Goal: Information Seeking & Learning: Obtain resource

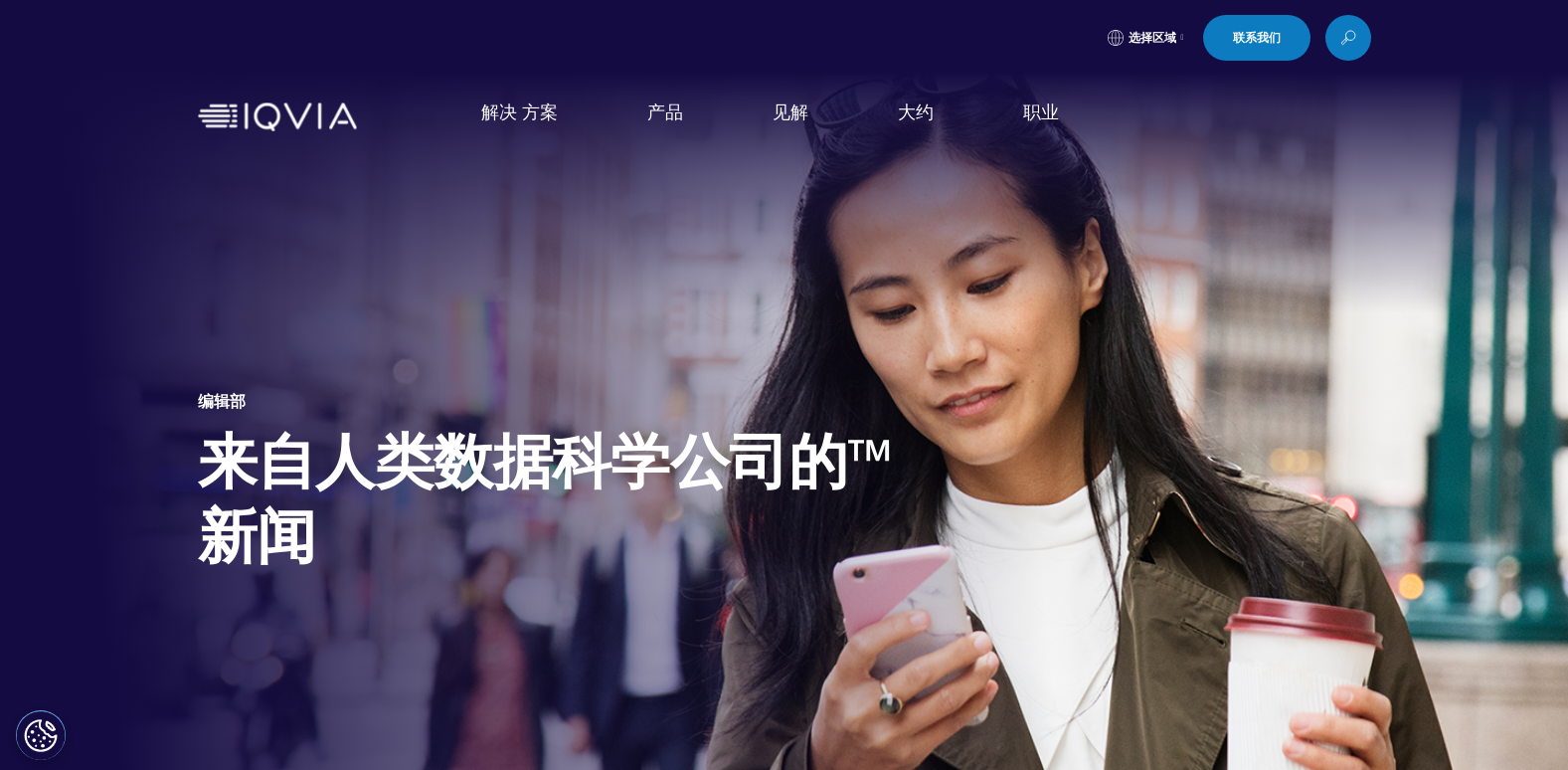
click at [924, 347] on link "行业分析师报告" at bounding box center [991, 346] width 385 height 23
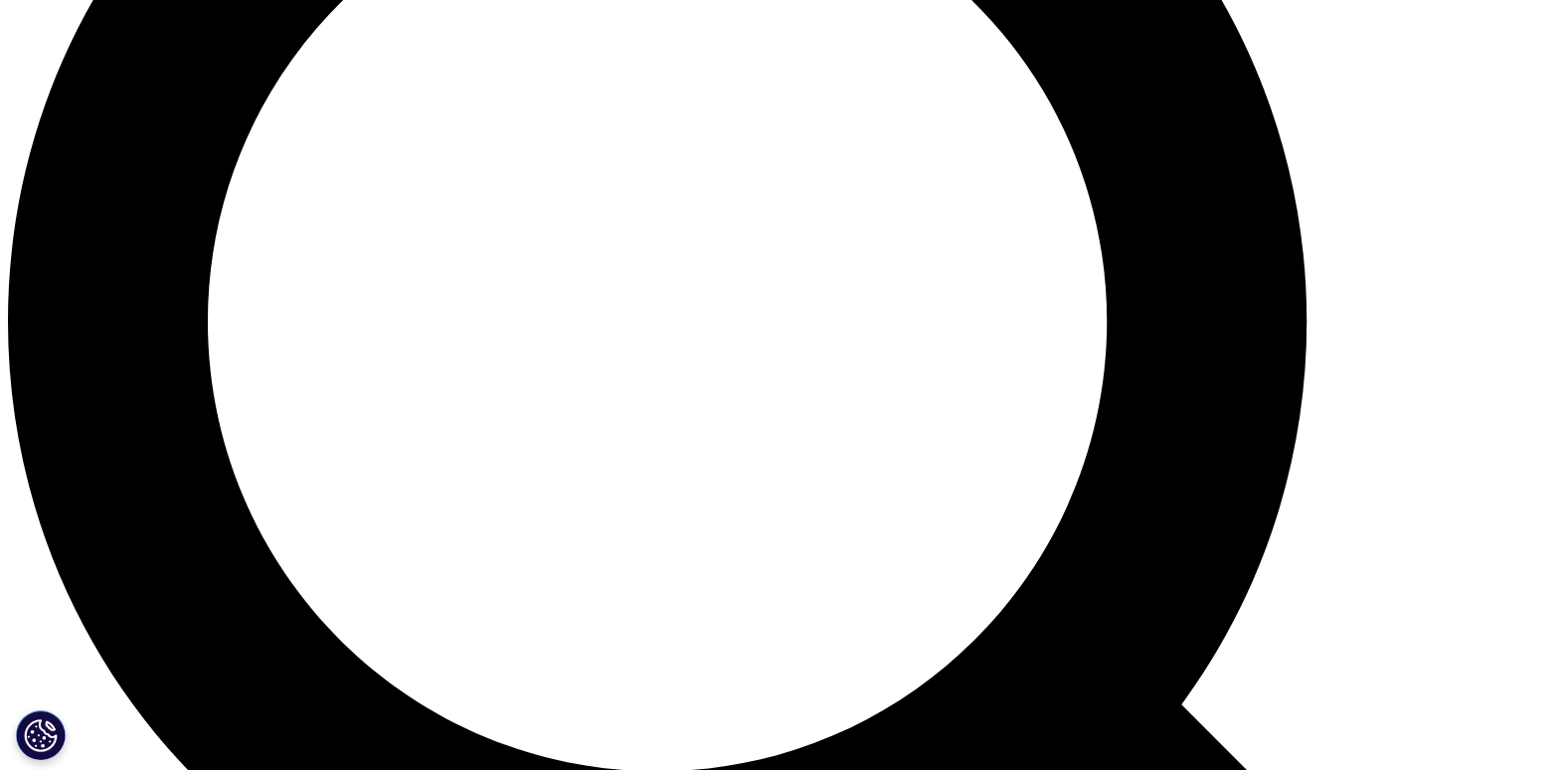
scroll to position [1790, 0]
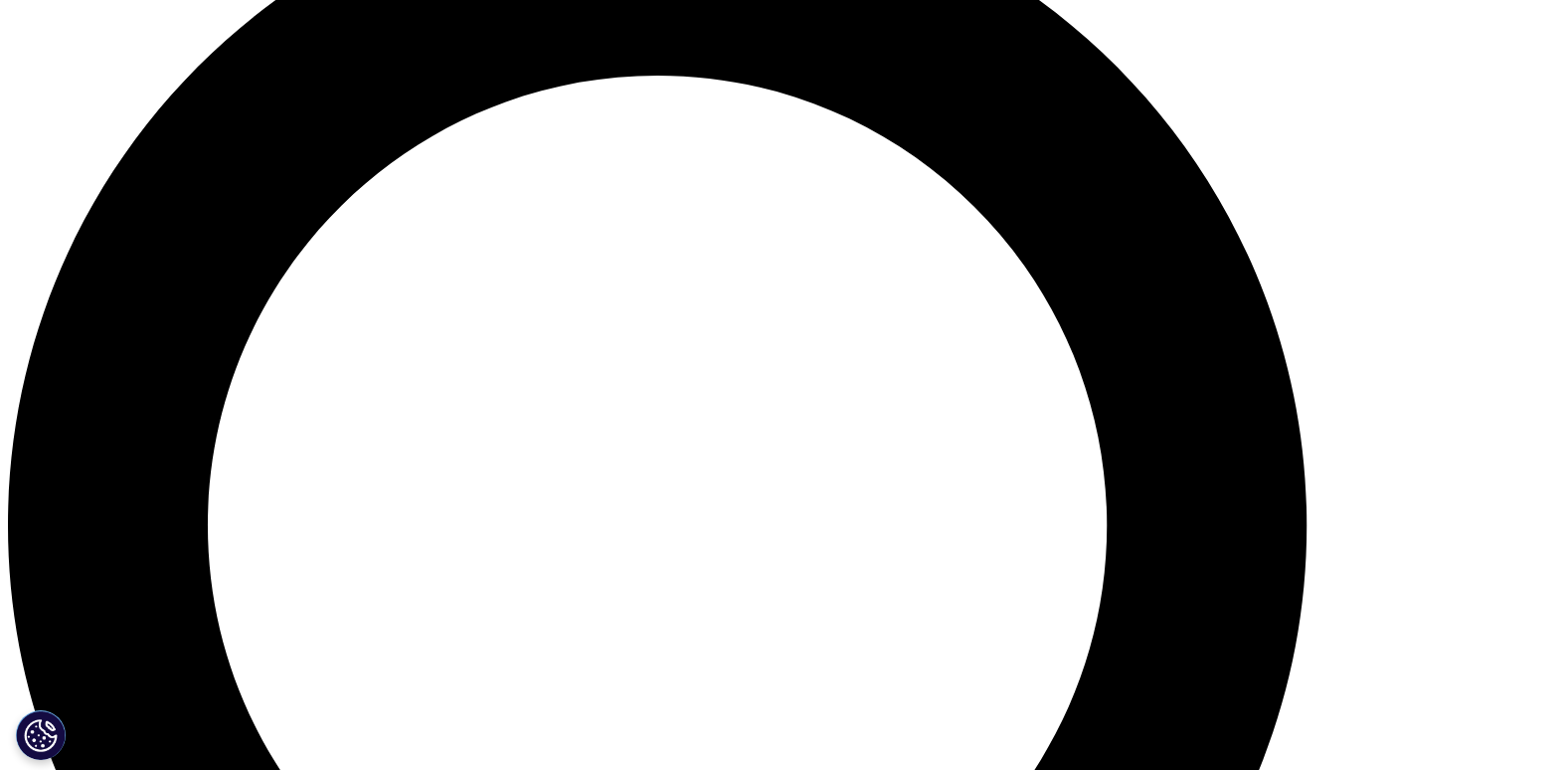
scroll to position [1591, 0]
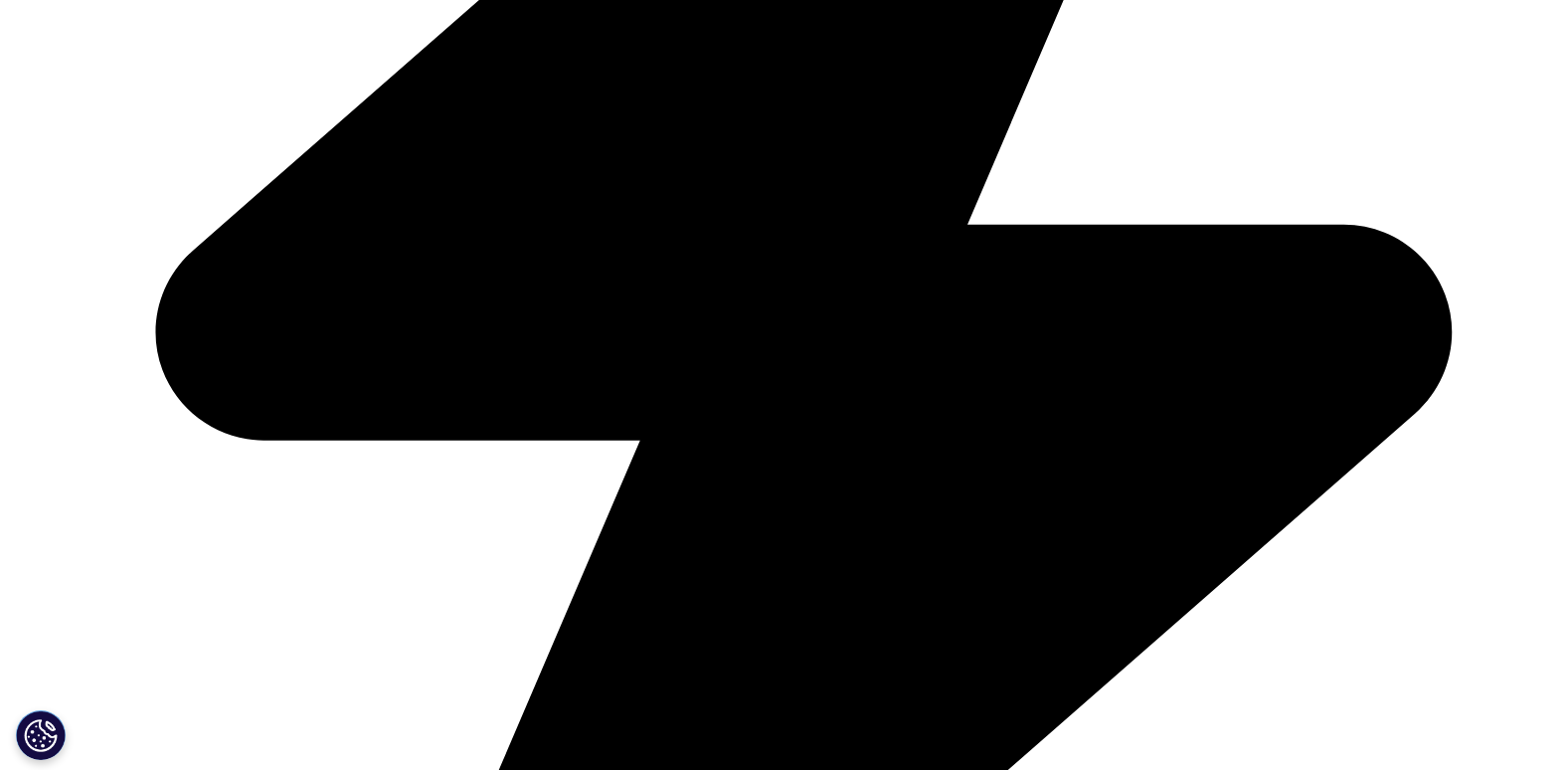
click at [858, 445] on span "May 22, 2025 5月 22， 2025" at bounding box center [869, 457] width 140 height 29
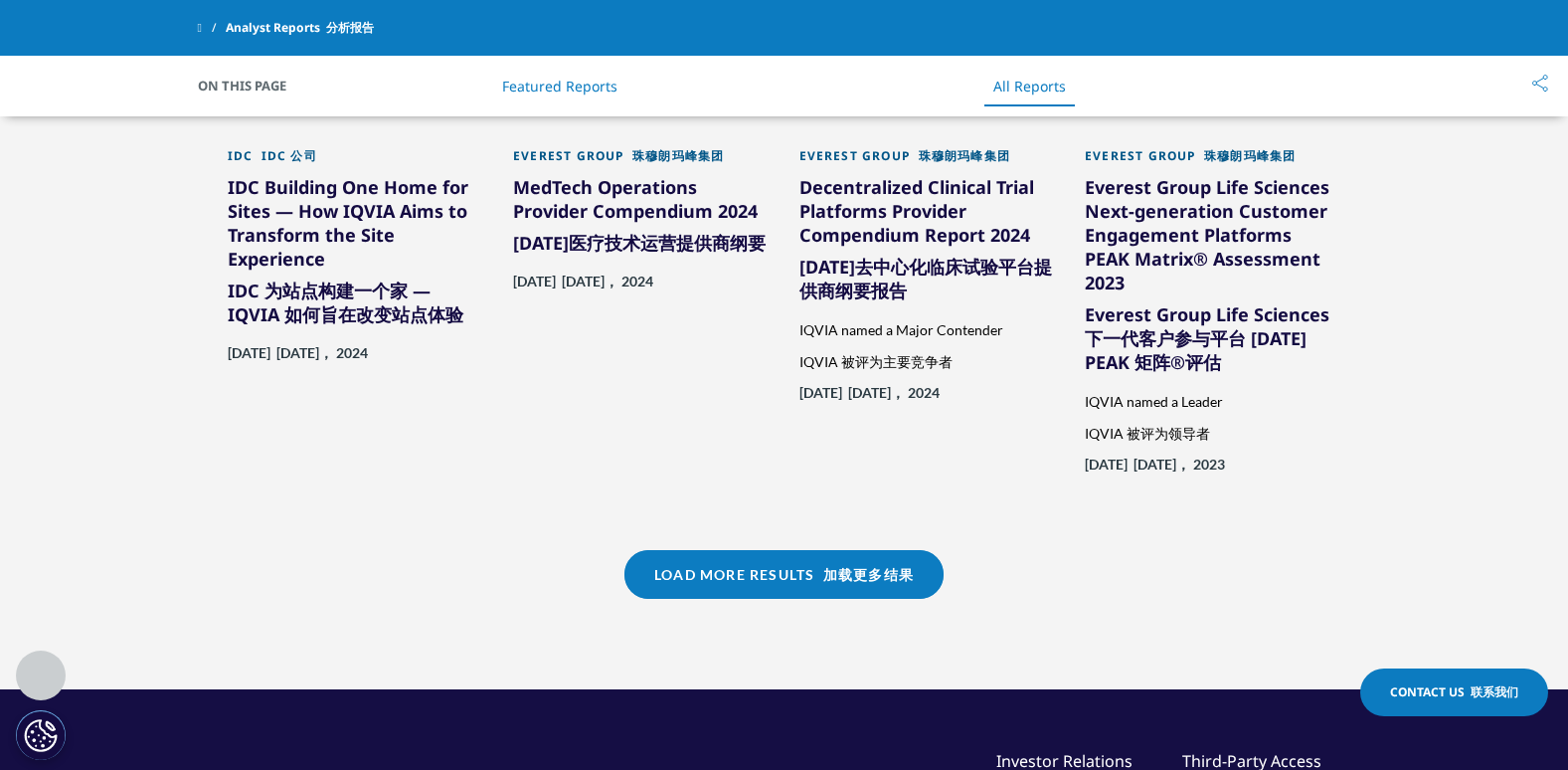
scroll to position [2585, 0]
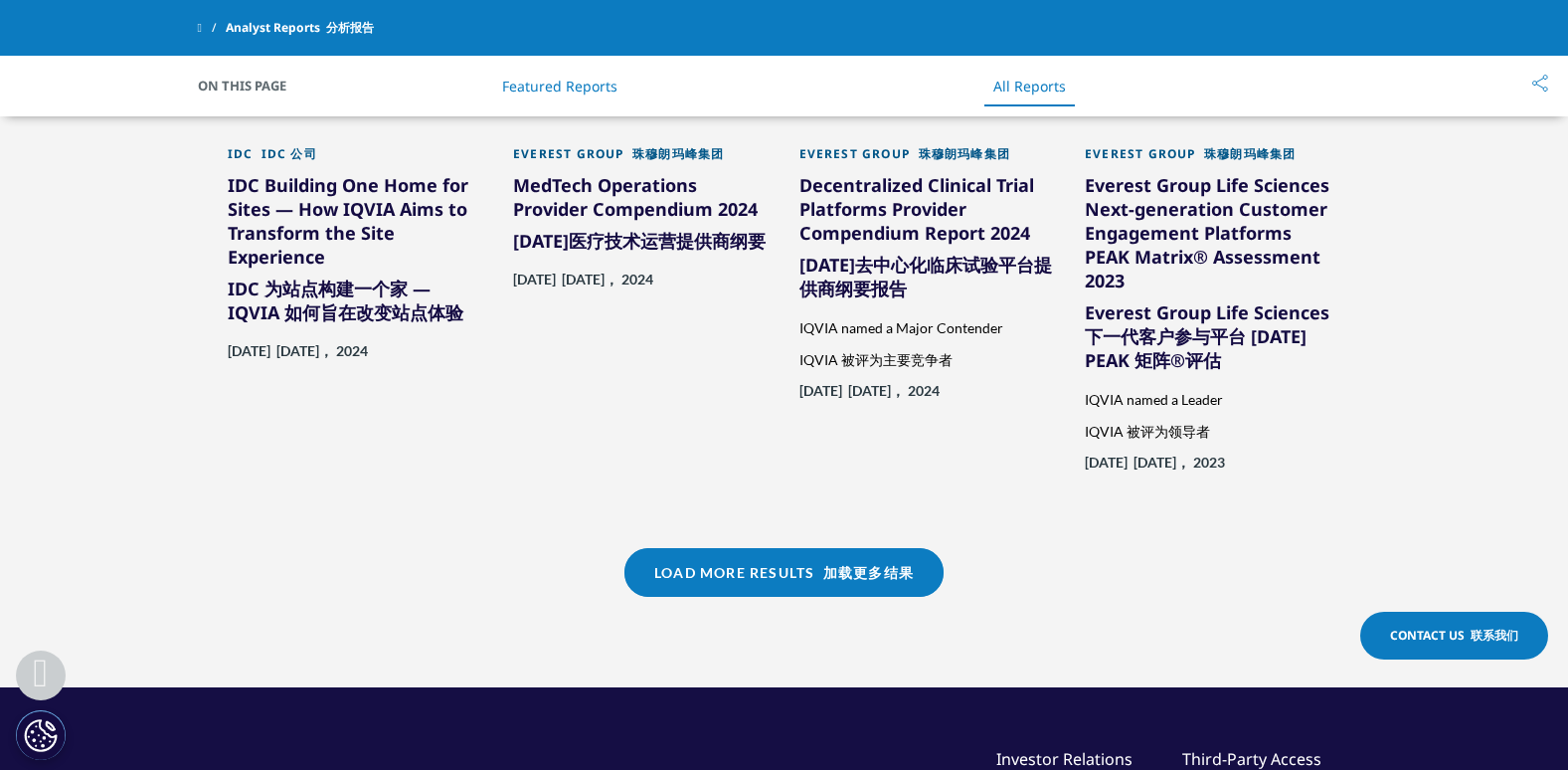
click at [850, 564] on font "加载更多结果" at bounding box center [868, 572] width 91 height 17
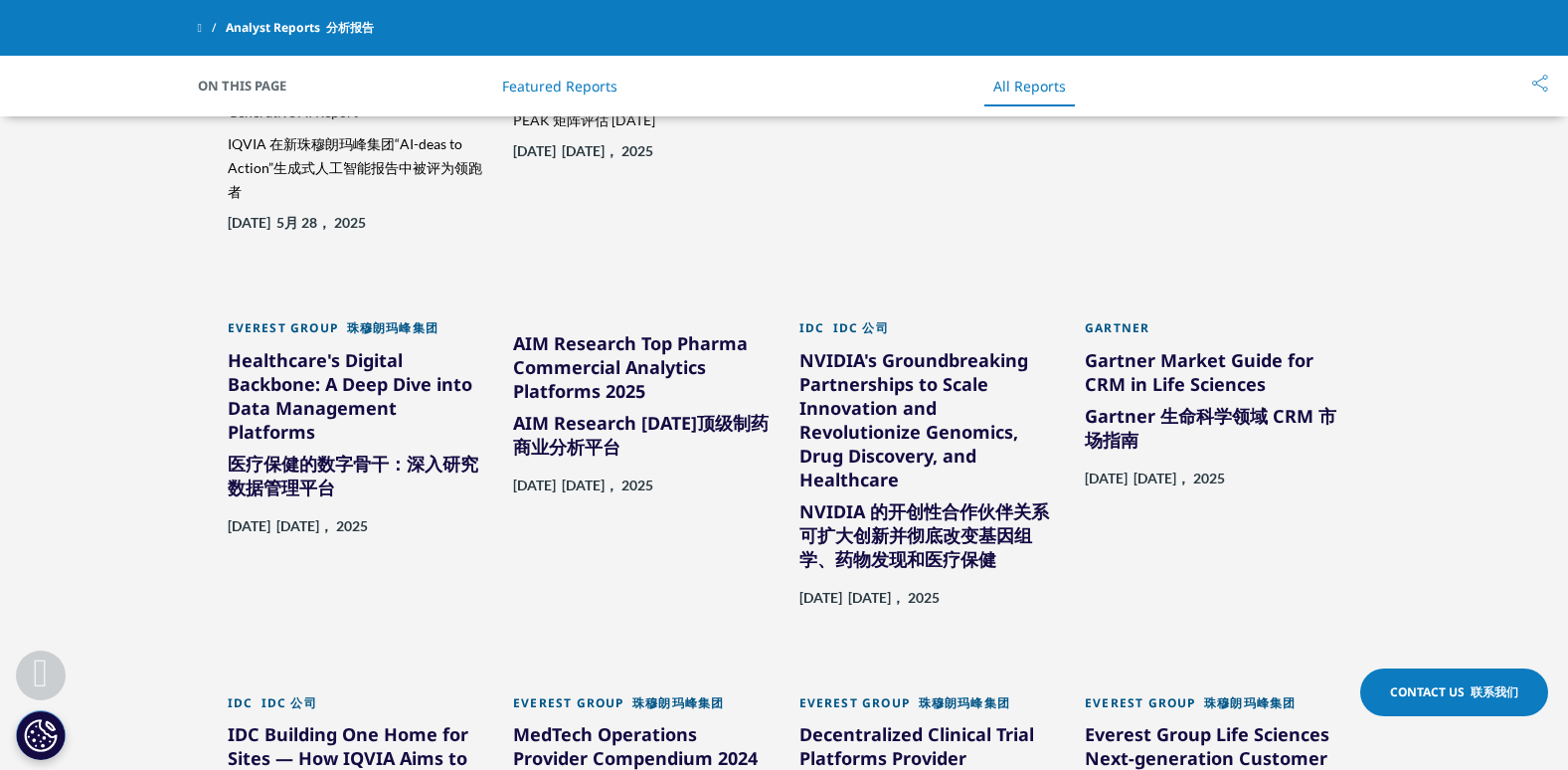
scroll to position [1988, 0]
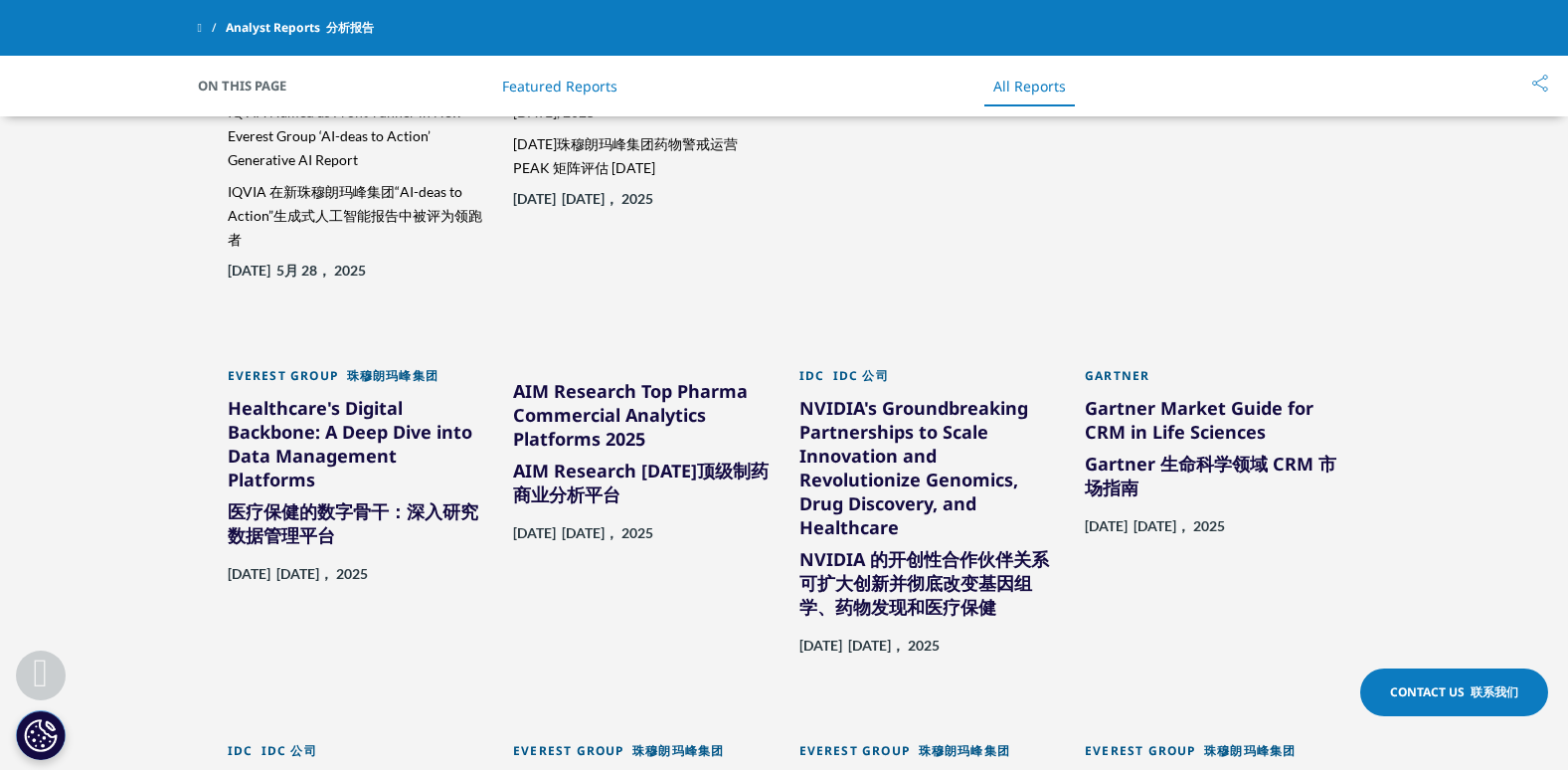
click at [870, 535] on div "NVIDIA's Groundbreaking Partnerships to Scale Innovation and Revolutionize Geno…" at bounding box center [927, 515] width 257 height 239
click at [868, 557] on font "NVIDIA 的开创性合作伙伴关系可扩大创新并彻底改变基因组学、药物发现和医疗保健" at bounding box center [923, 583] width 250 height 72
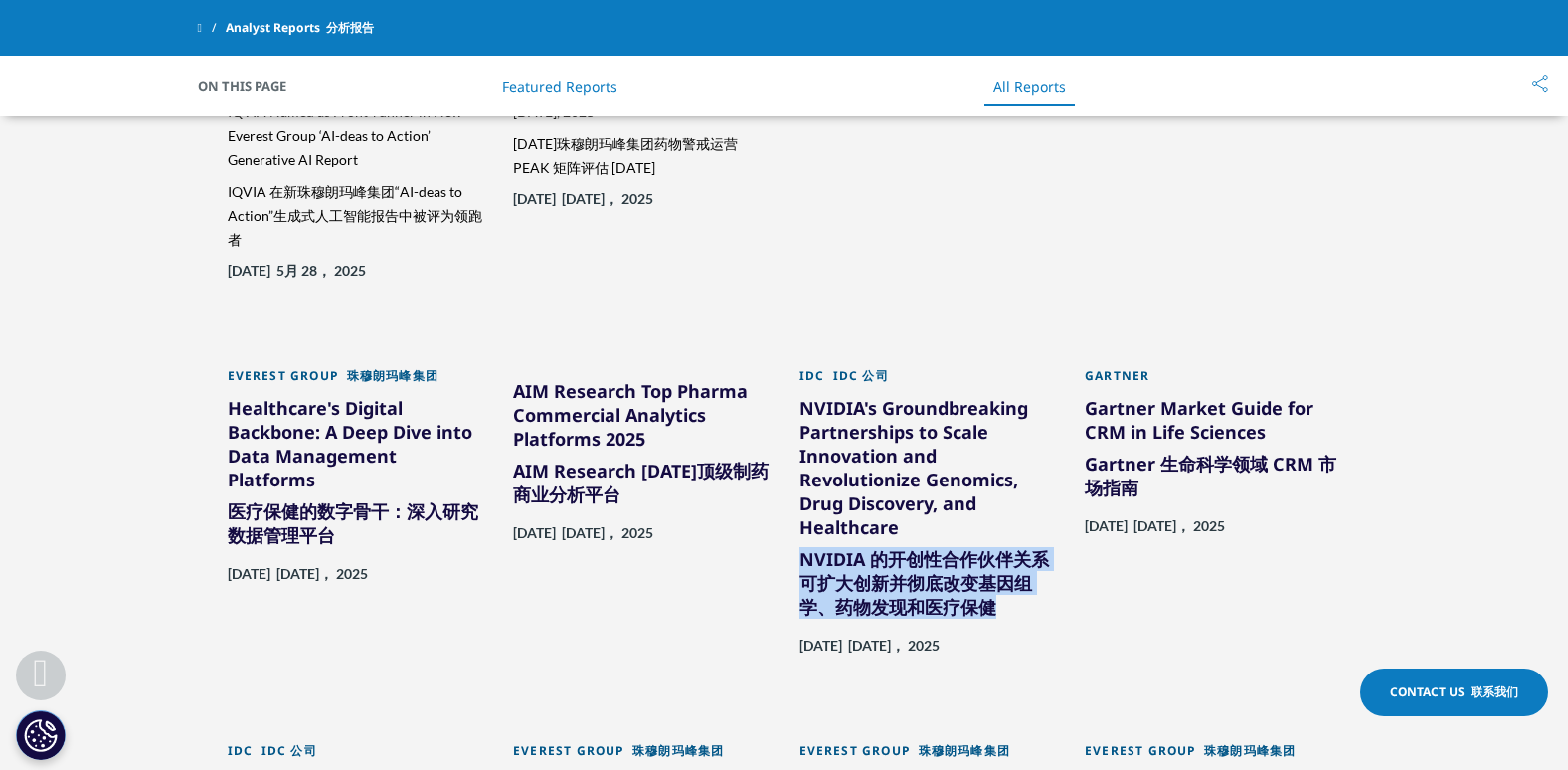
click at [868, 557] on font "NVIDIA 的开创性合作伙伴关系可扩大创新并彻底改变基因组学、药物发现和医疗保健" at bounding box center [923, 583] width 250 height 72
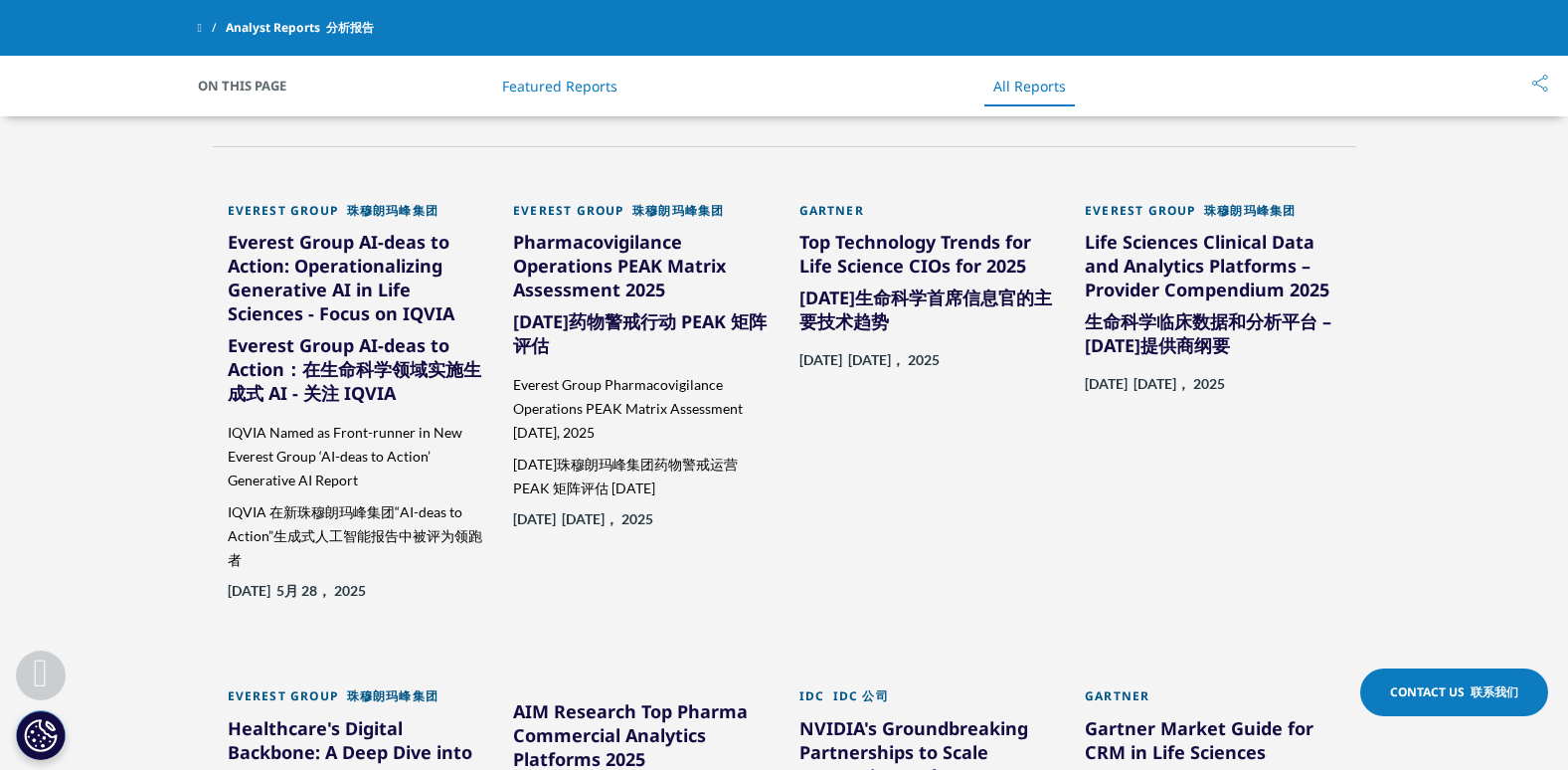
scroll to position [1591, 0]
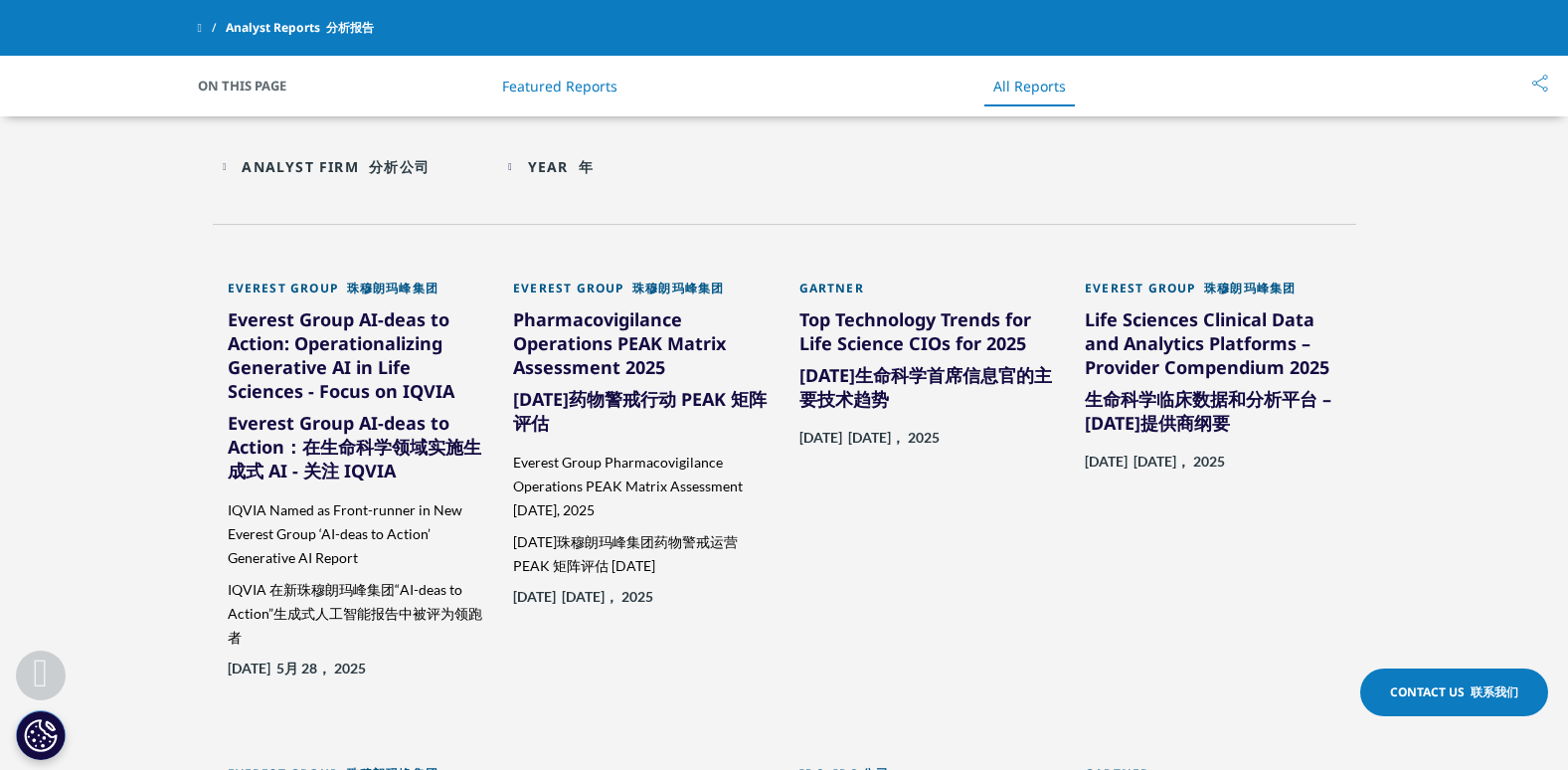
click at [864, 425] on div "Top Technology Trends for Life Science CIOs for 2025 2025 年生命科学首席信息官的主要技术趋势" at bounding box center [927, 367] width 257 height 120
click at [883, 384] on font "2025 年生命科学首席信息官的主要技术趋势" at bounding box center [925, 386] width 253 height 48
click at [905, 282] on div "Gartner" at bounding box center [927, 293] width 257 height 27
click at [843, 286] on div "Gartner" at bounding box center [927, 293] width 257 height 27
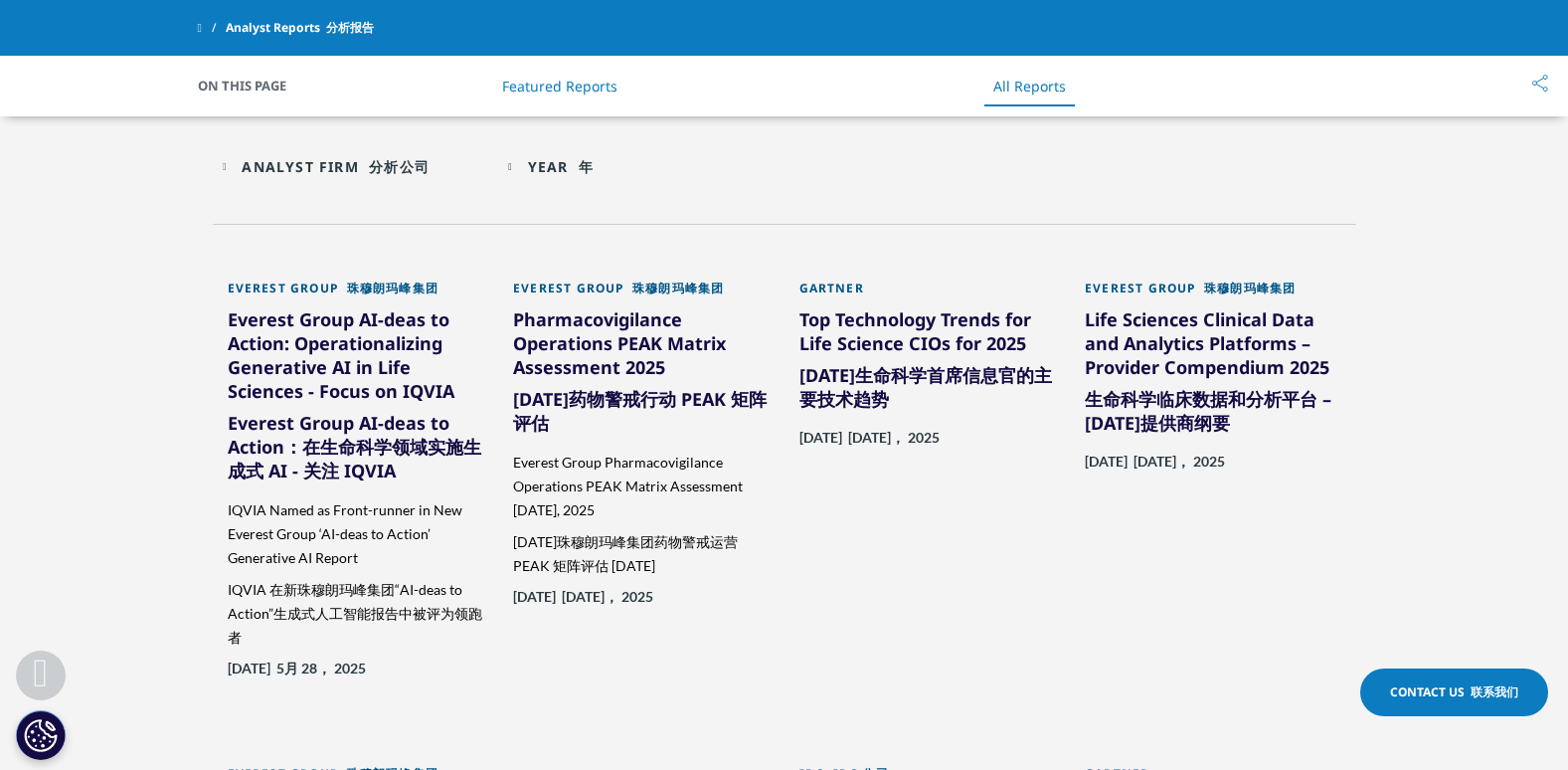
drag, startPoint x: 843, startPoint y: 286, endPoint x: 883, endPoint y: 395, distance: 116.1
click at [883, 395] on font "2025 年生命科学首席信息官的主要技术趋势" at bounding box center [925, 386] width 253 height 48
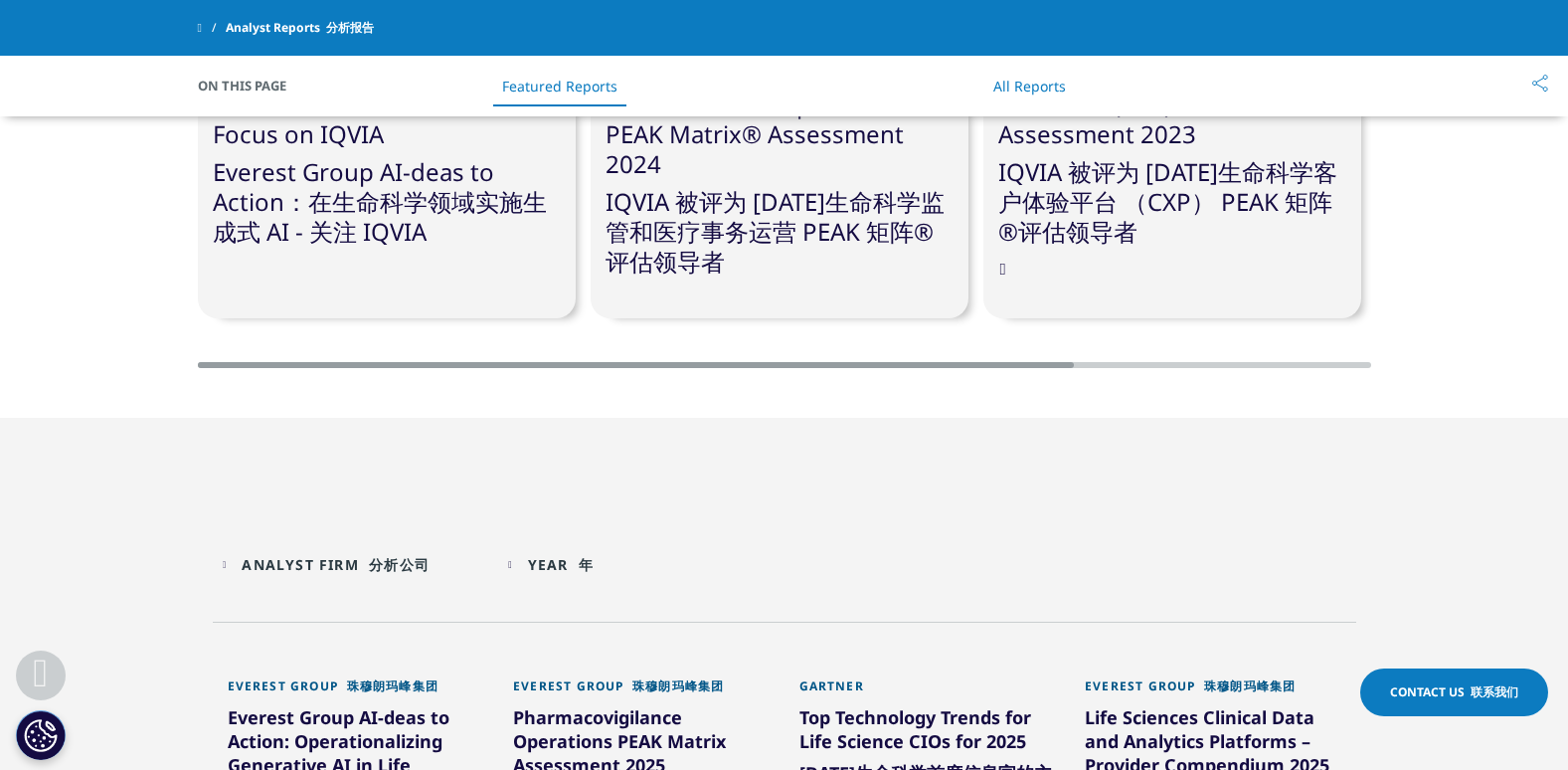
scroll to position [795, 0]
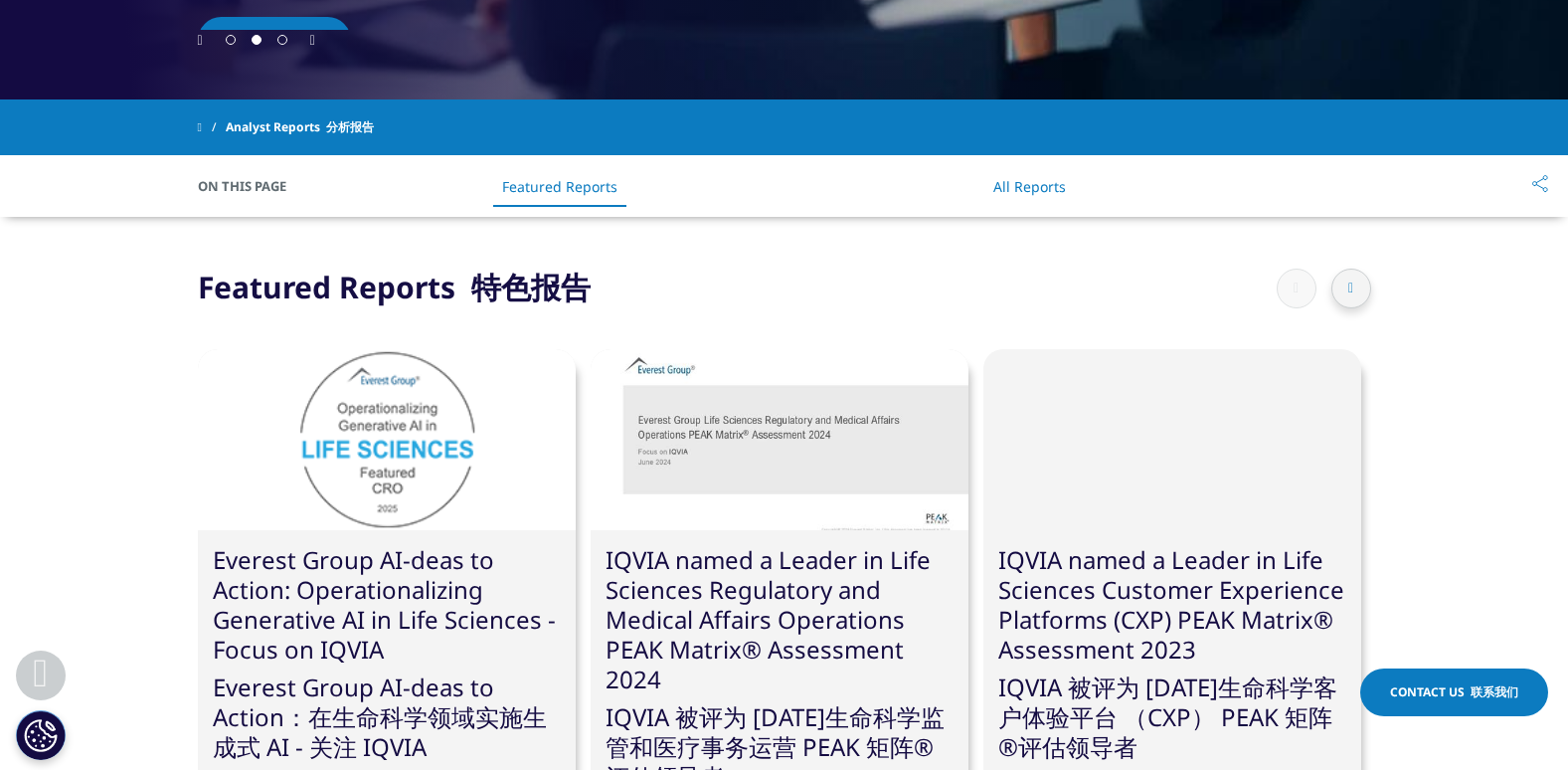
click at [991, 181] on li "All Reports" at bounding box center [1029, 186] width 113 height 59
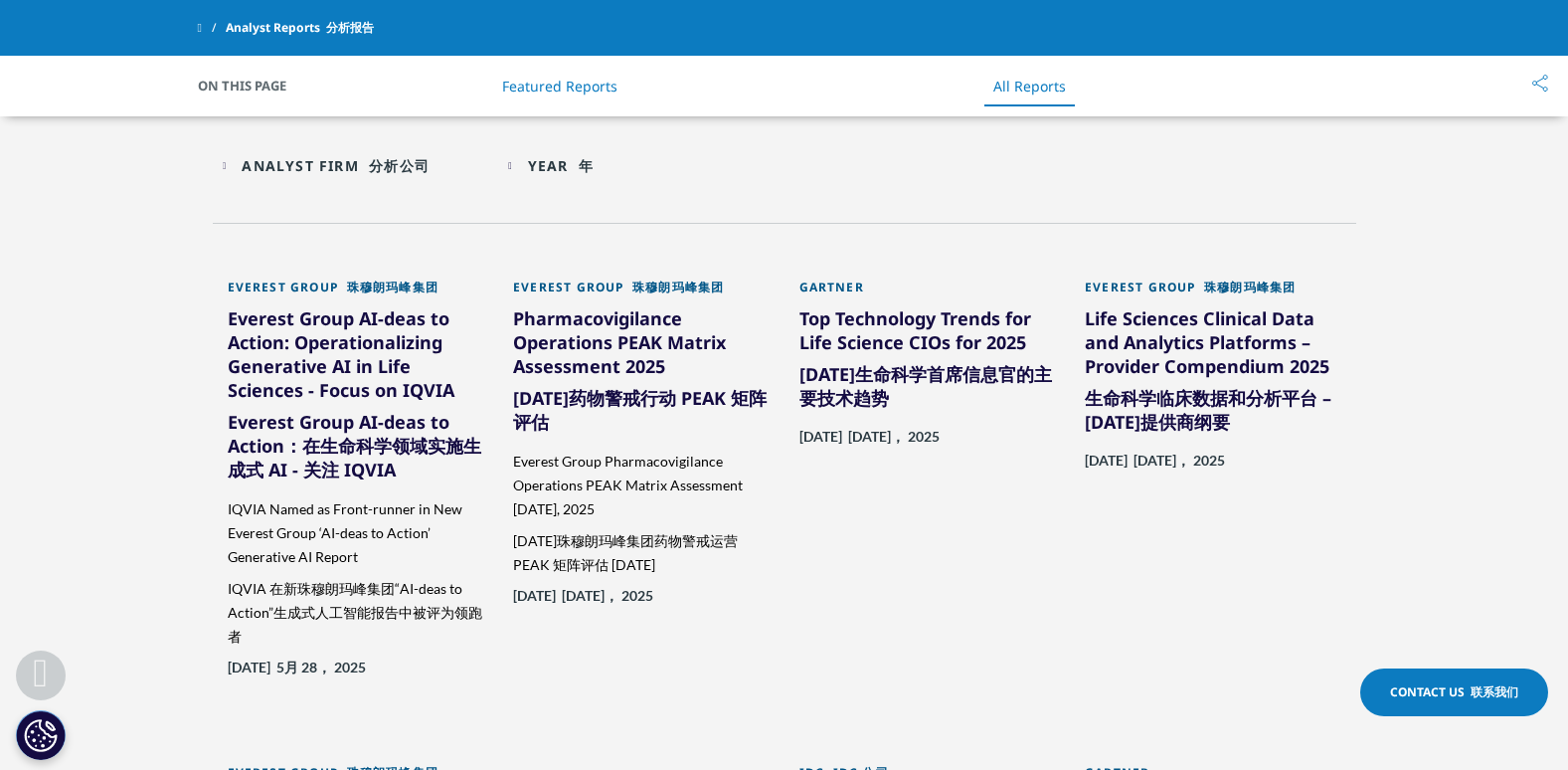
scroll to position [1605, 0]
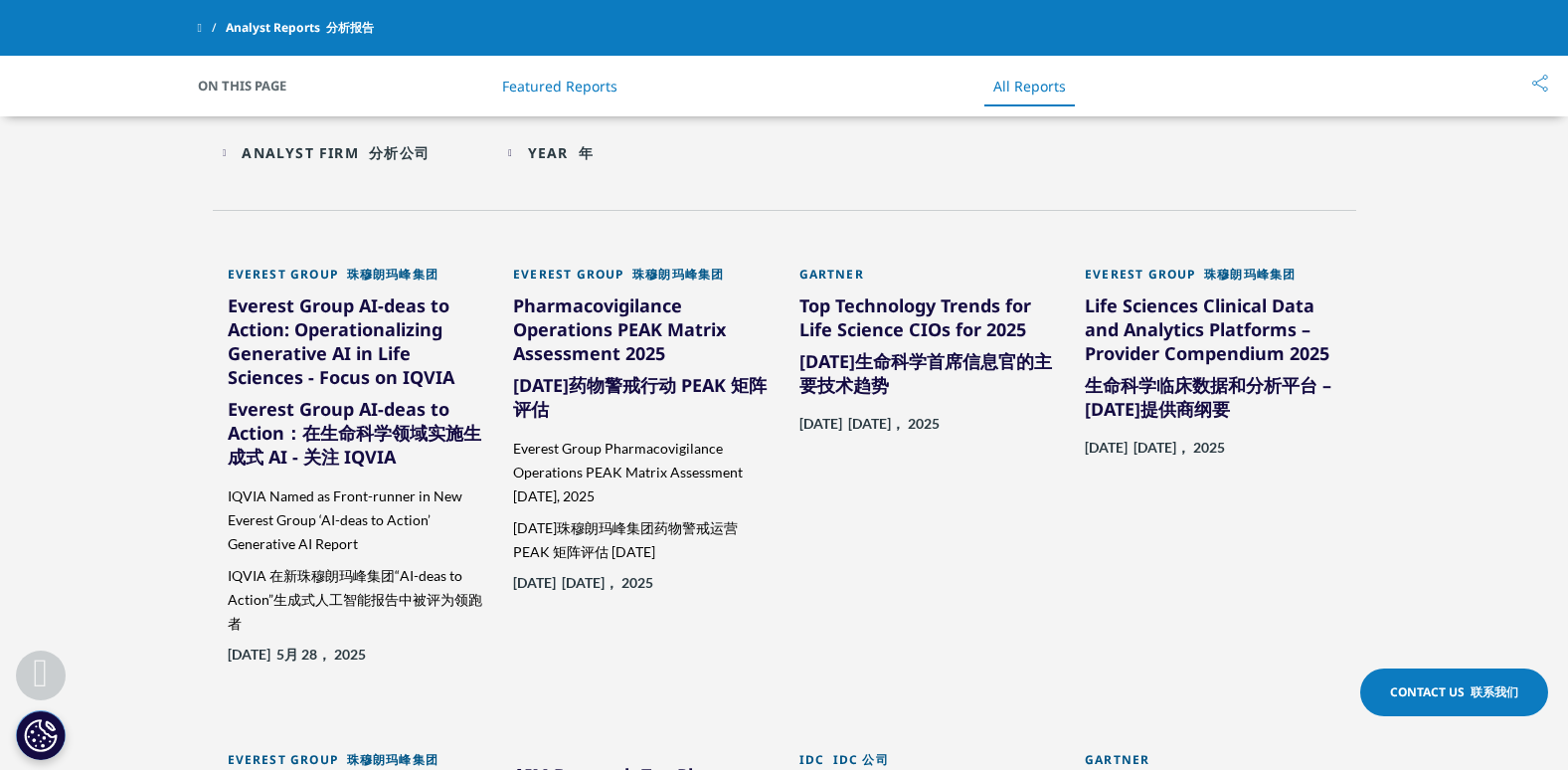
click at [671, 334] on div "Pharmacovigilance Operations PEAK Matrix Assessment 2025 2025 年药物警戒行动 PEAK 矩阵评估" at bounding box center [642, 365] width 257 height 143
click at [839, 355] on font "2025 年生命科学首席信息官的主要技术趋势" at bounding box center [925, 373] width 253 height 48
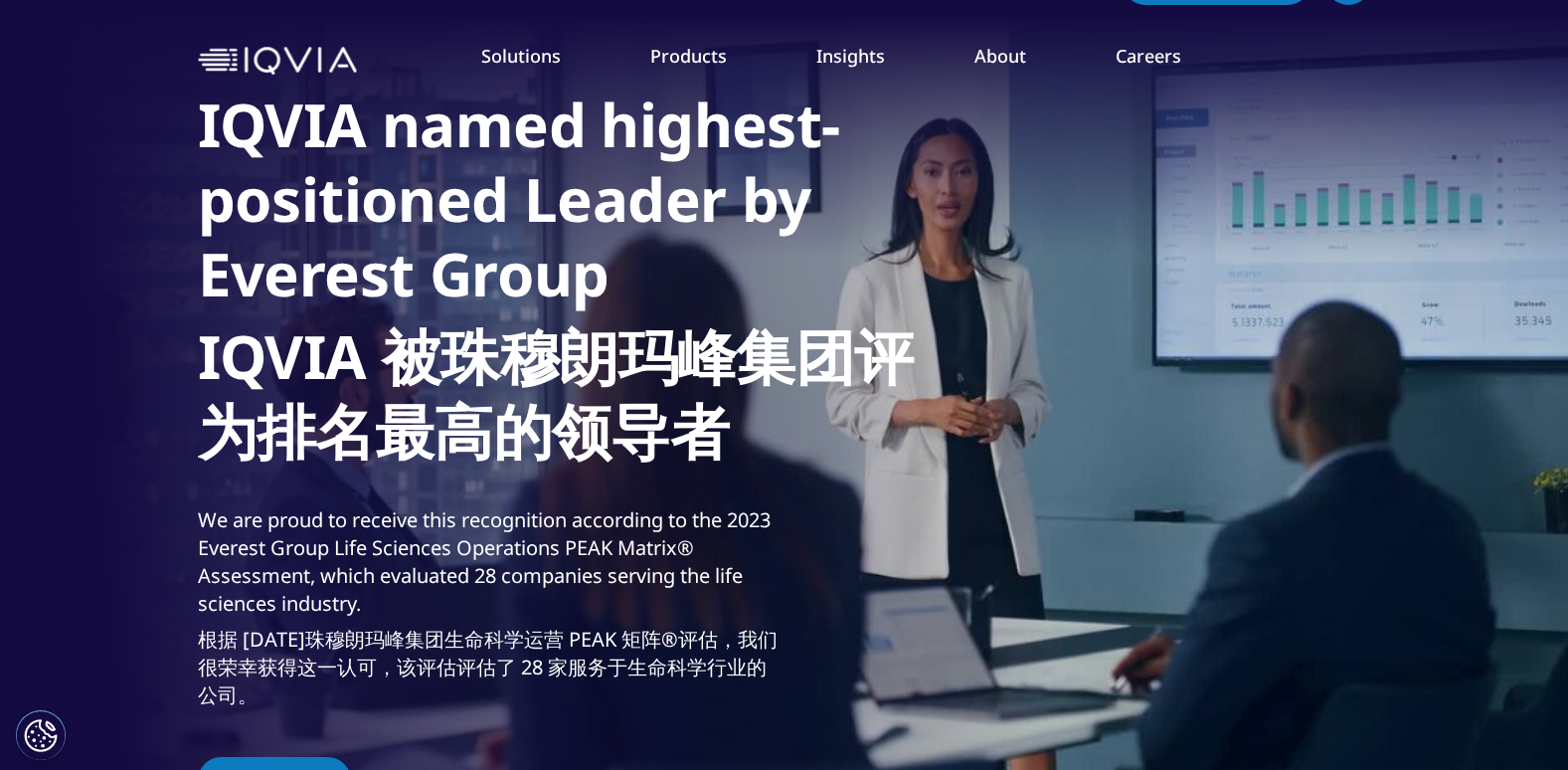
scroll to position [0, 0]
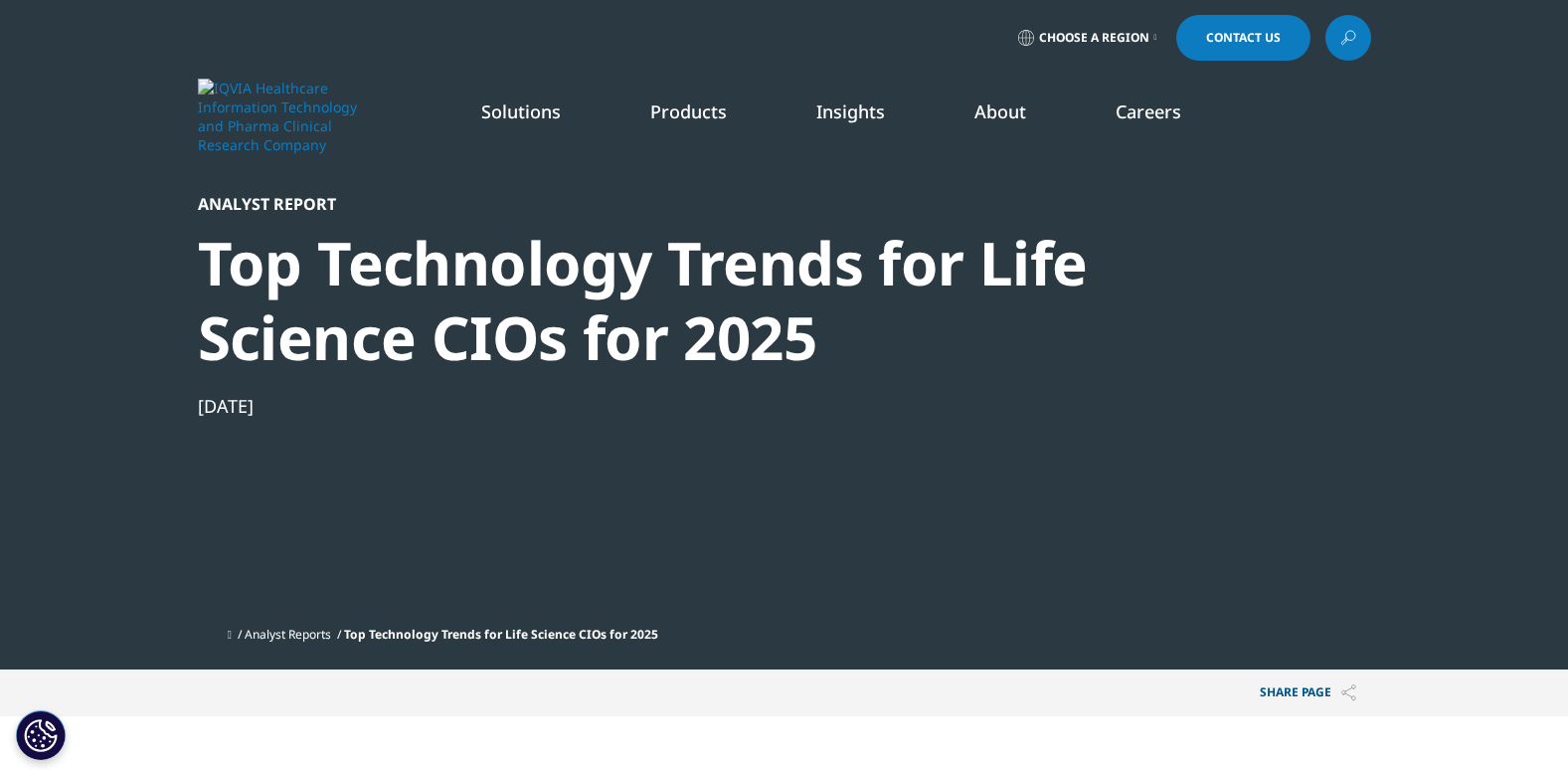
click at [272, 709] on div "Share PAGE Copy Link email facebook twitter linkedin wechat xing" at bounding box center [785, 692] width 1174 height 47
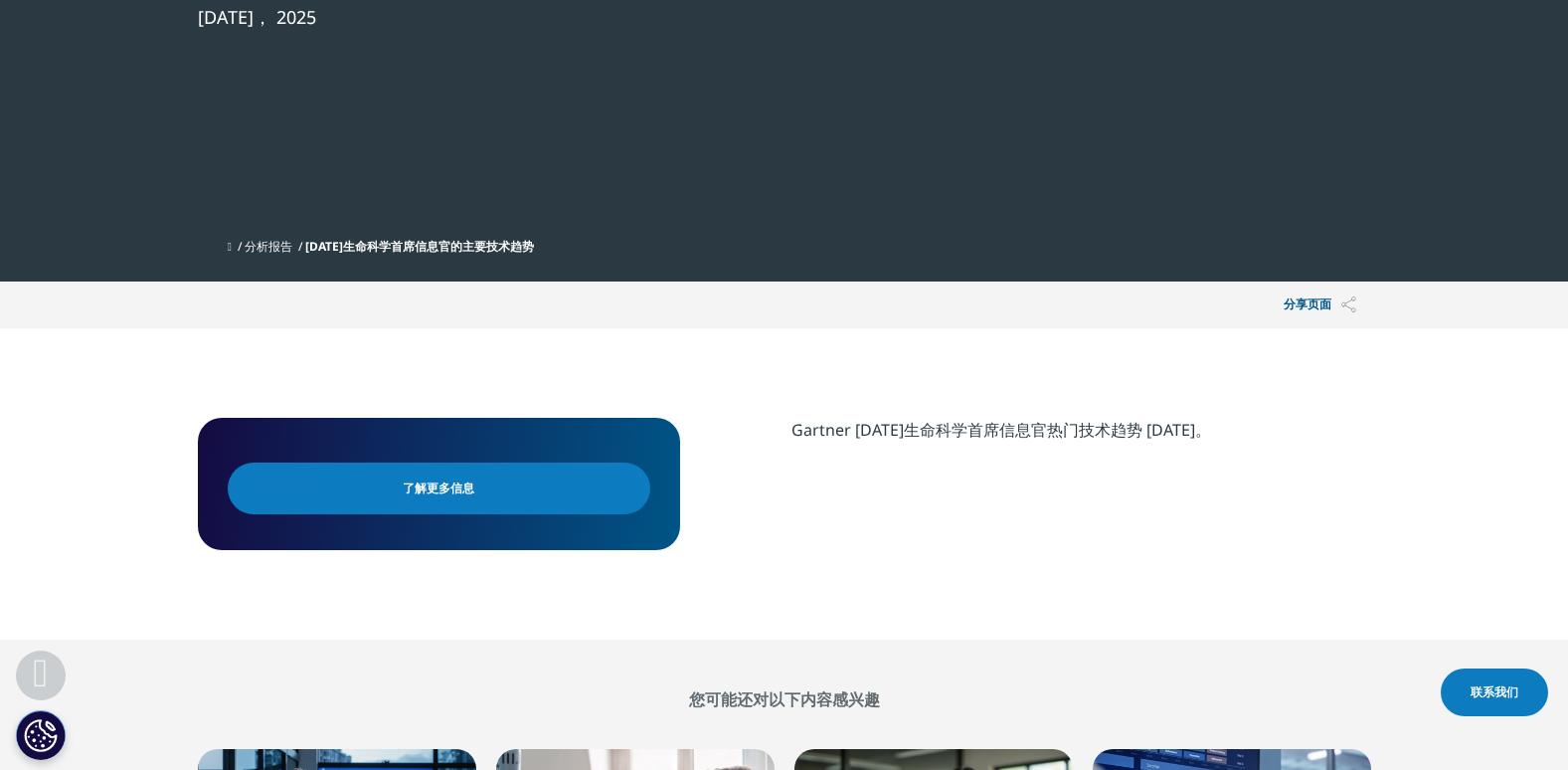
scroll to position [374, 0]
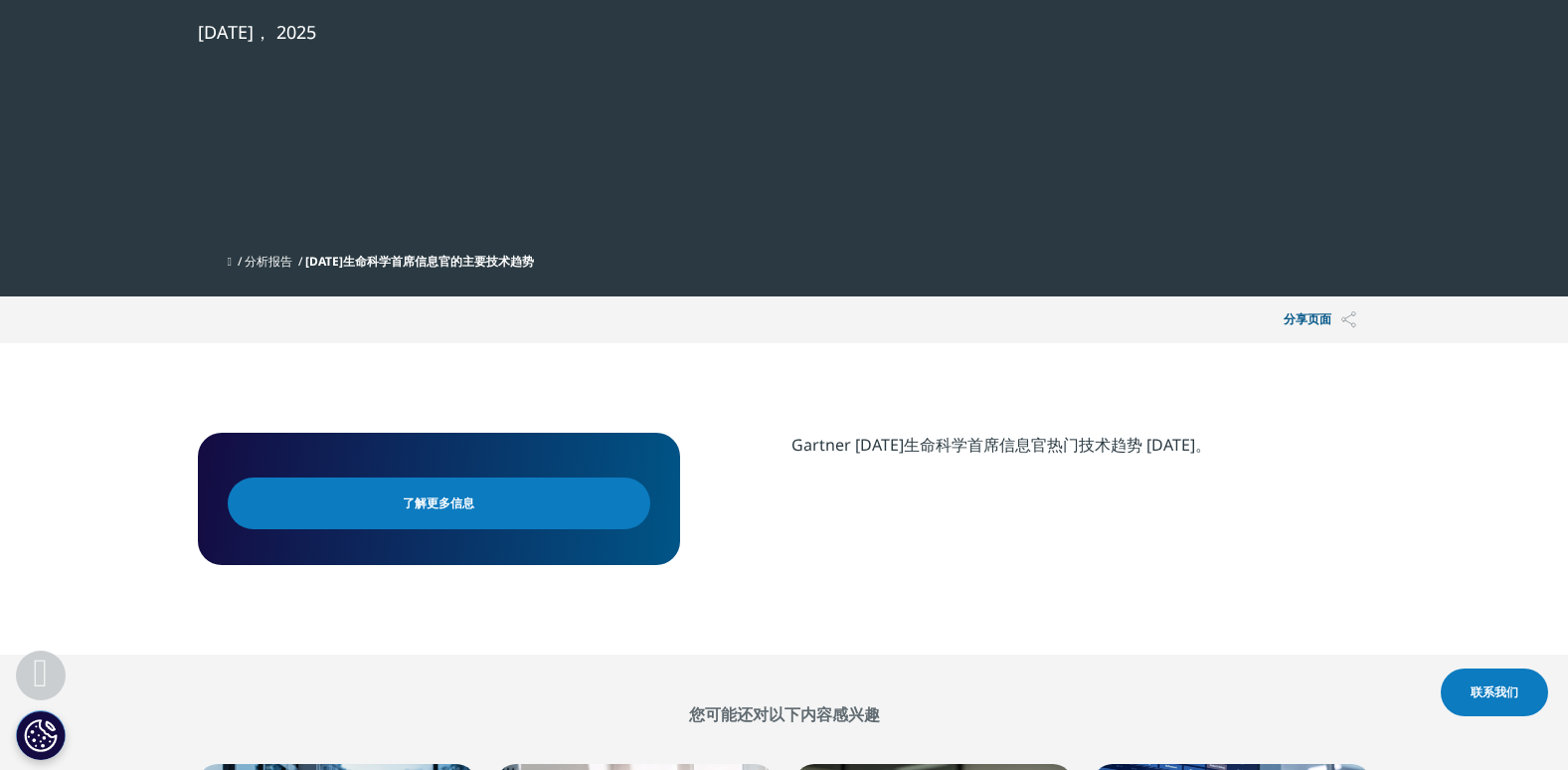
click at [403, 499] on span "了解更多信息" at bounding box center [438, 503] width 72 height 22
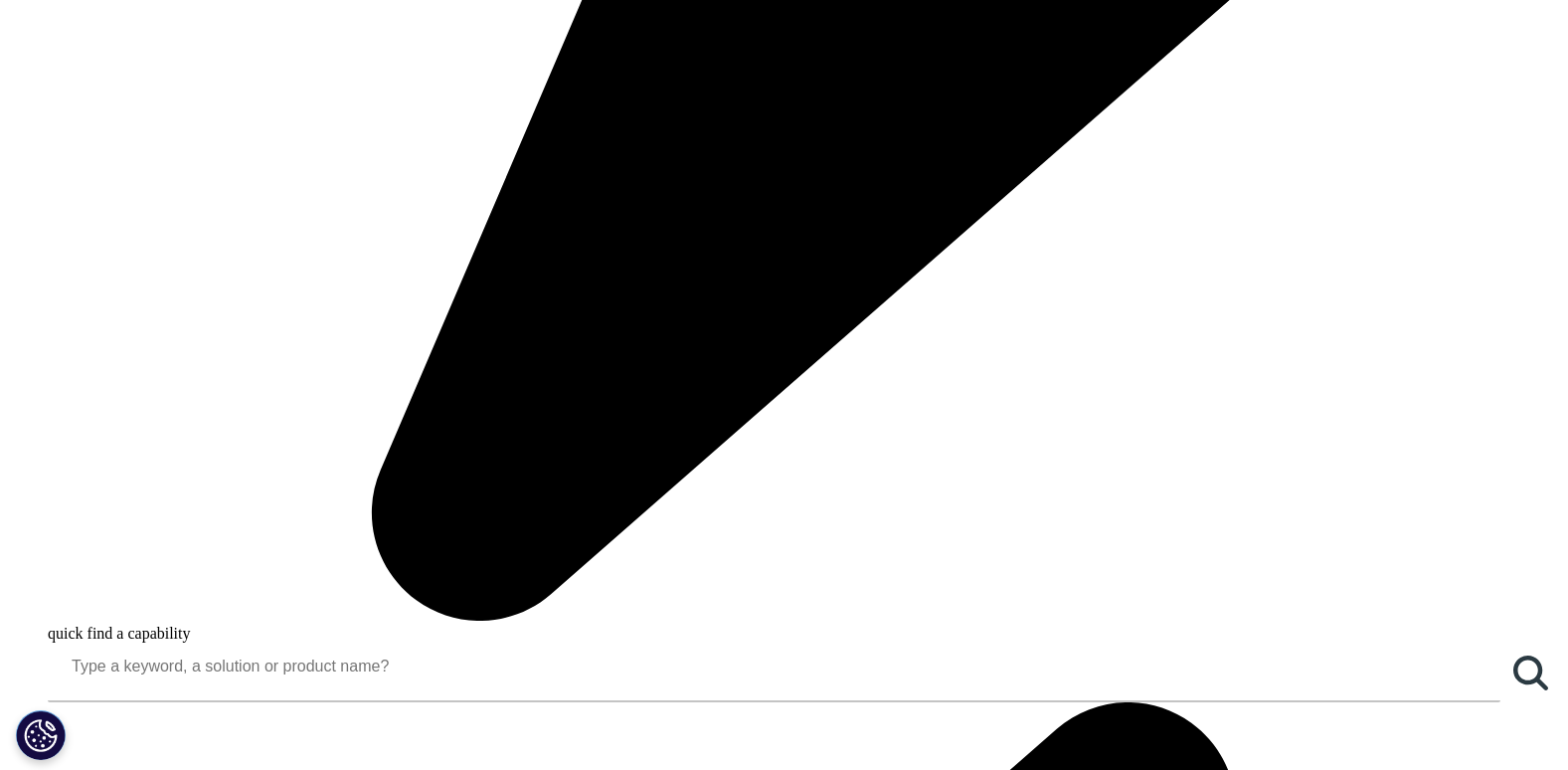
scroll to position [1591, 0]
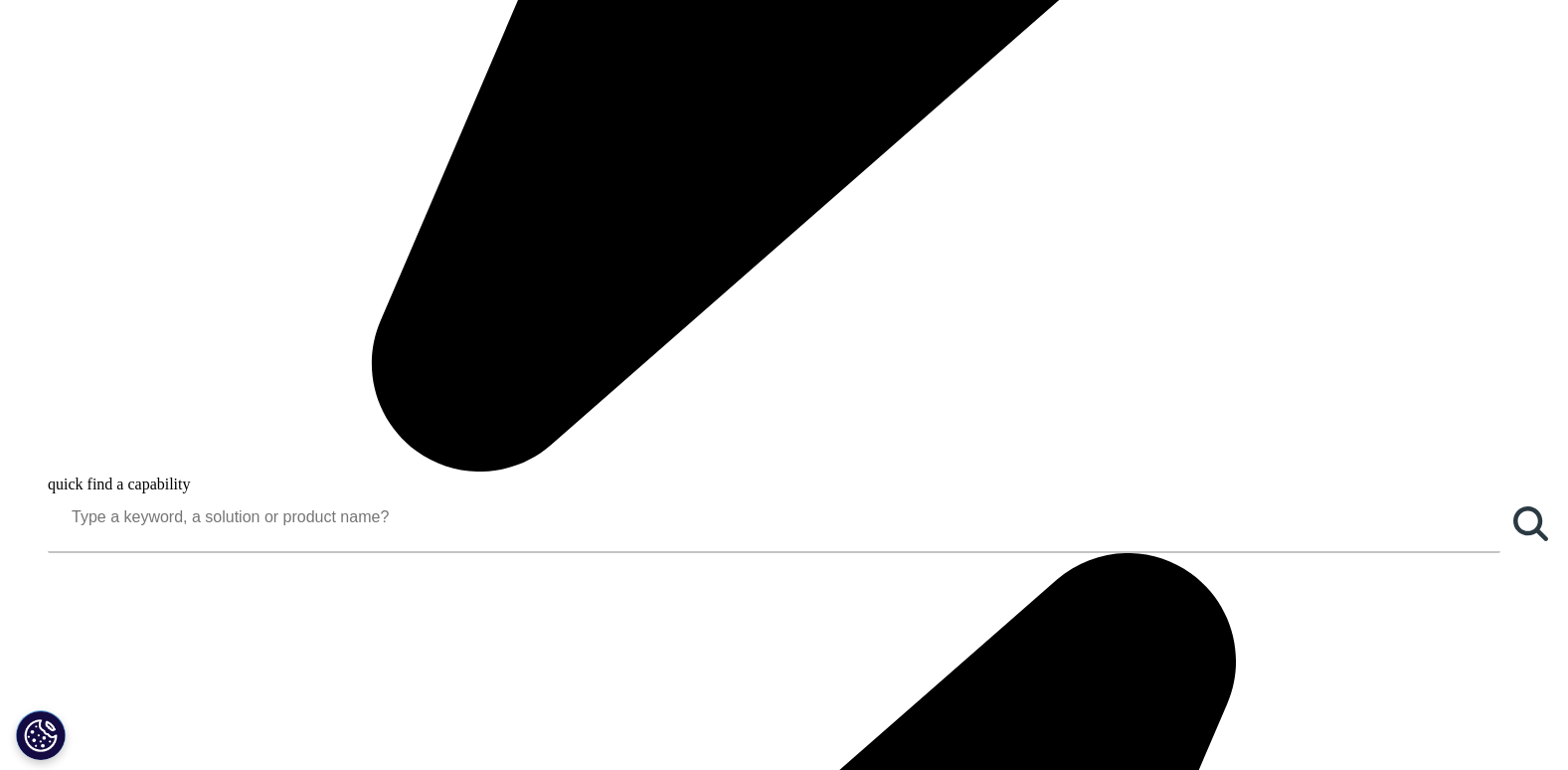
scroll to position [1988, 0]
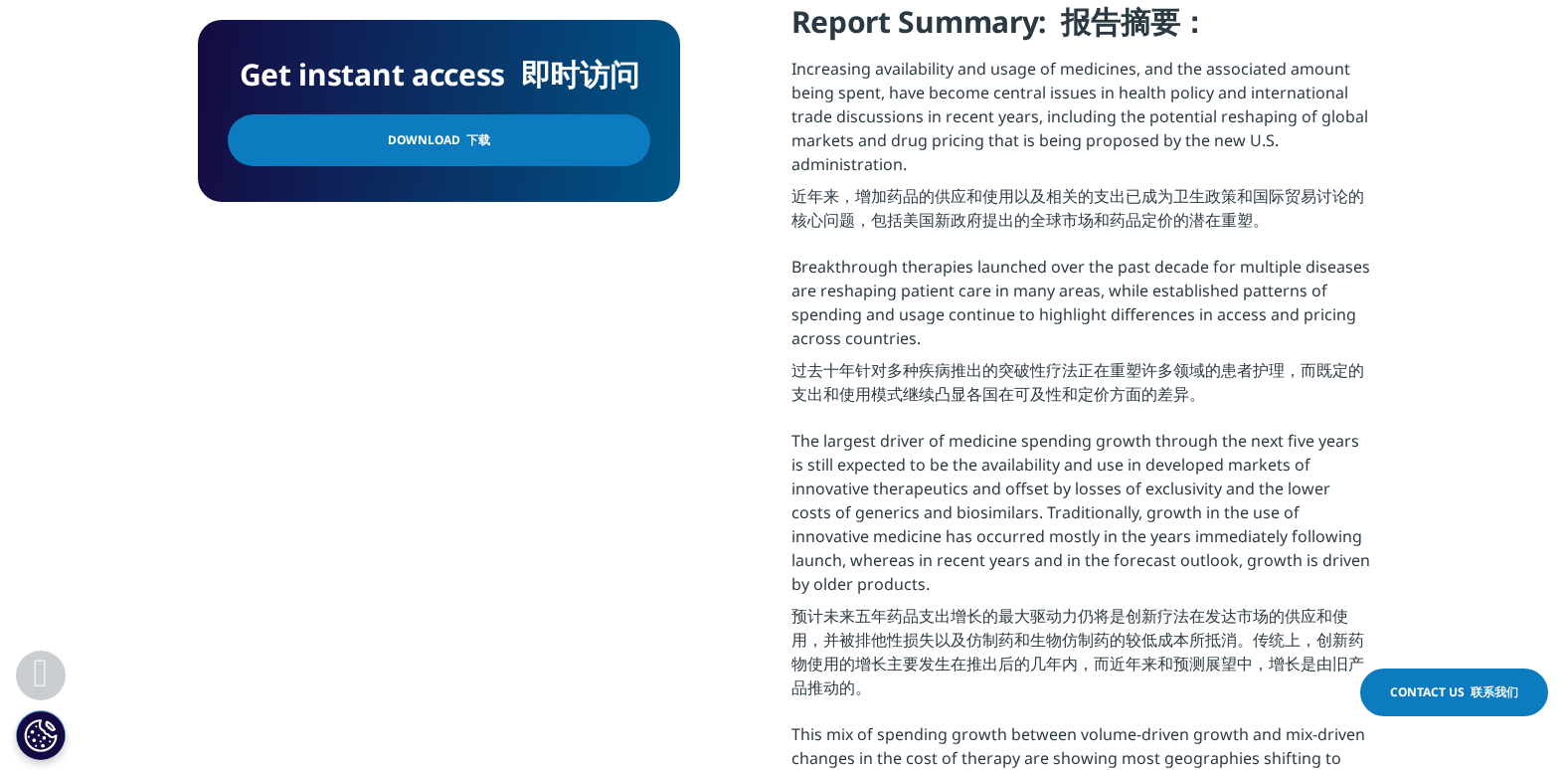
scroll to position [1094, 0]
click at [506, 136] on link "Download 下载" at bounding box center [439, 140] width 422 height 52
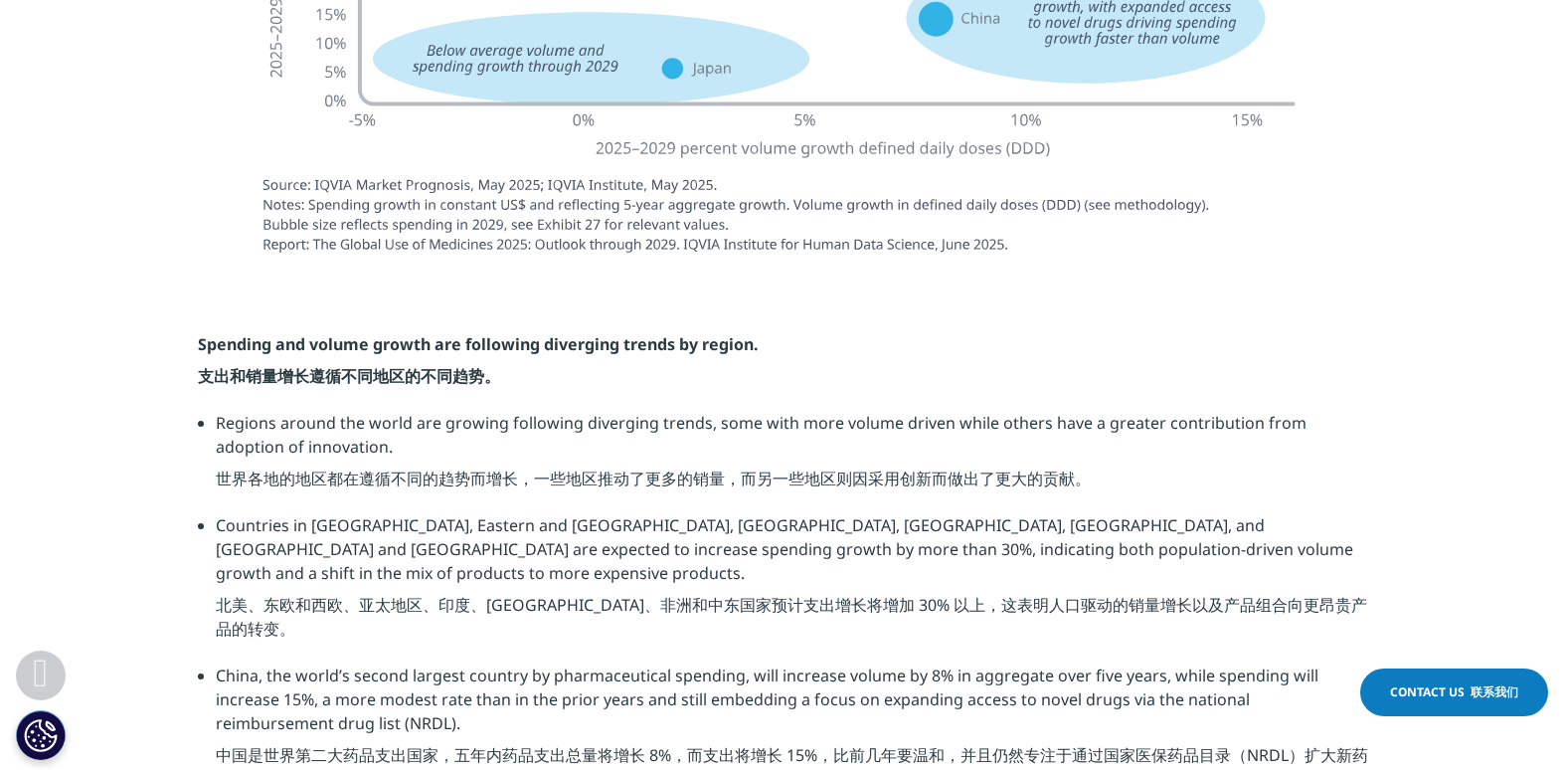
scroll to position [5667, 0]
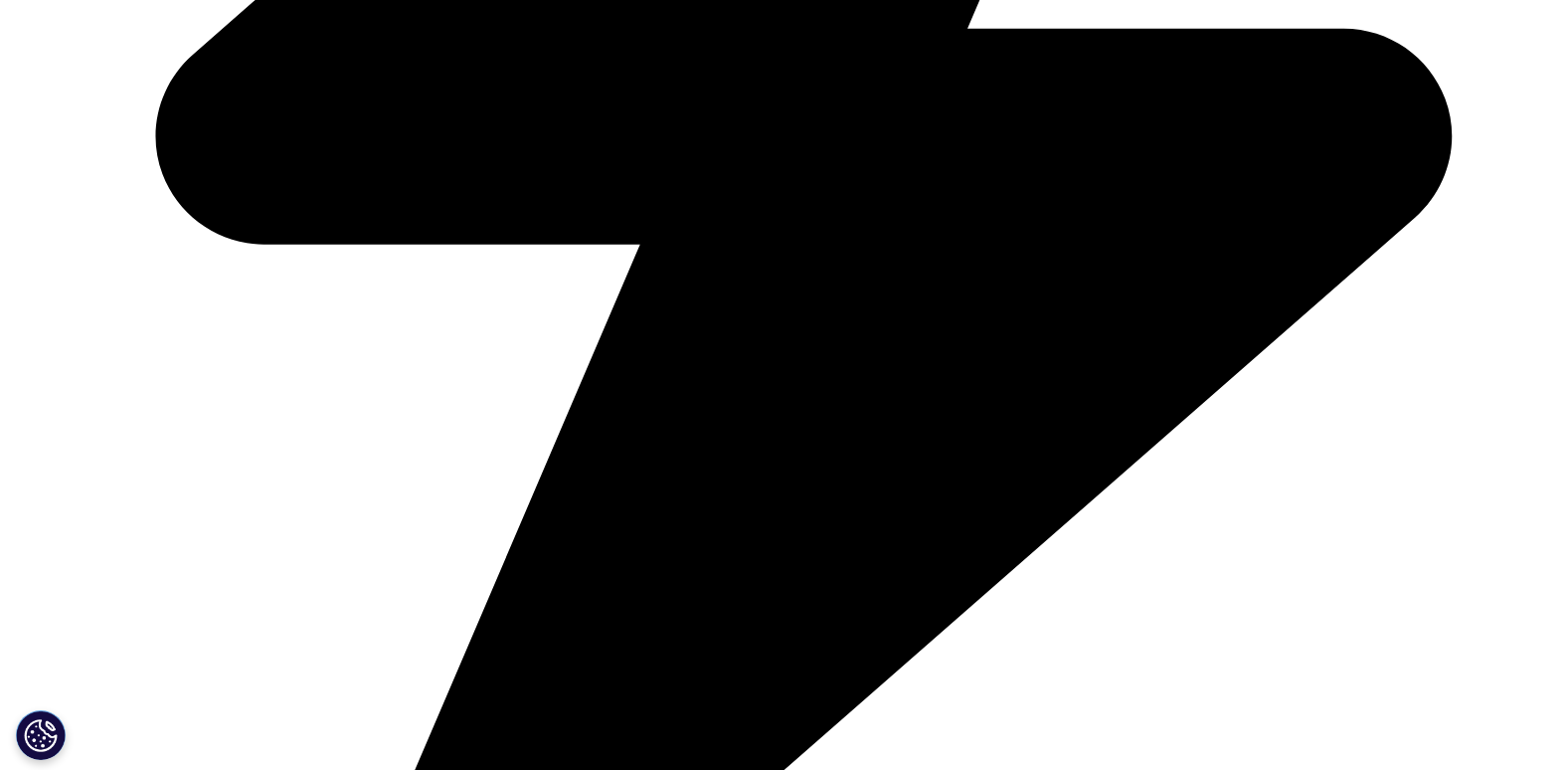
scroll to position [1292, 0]
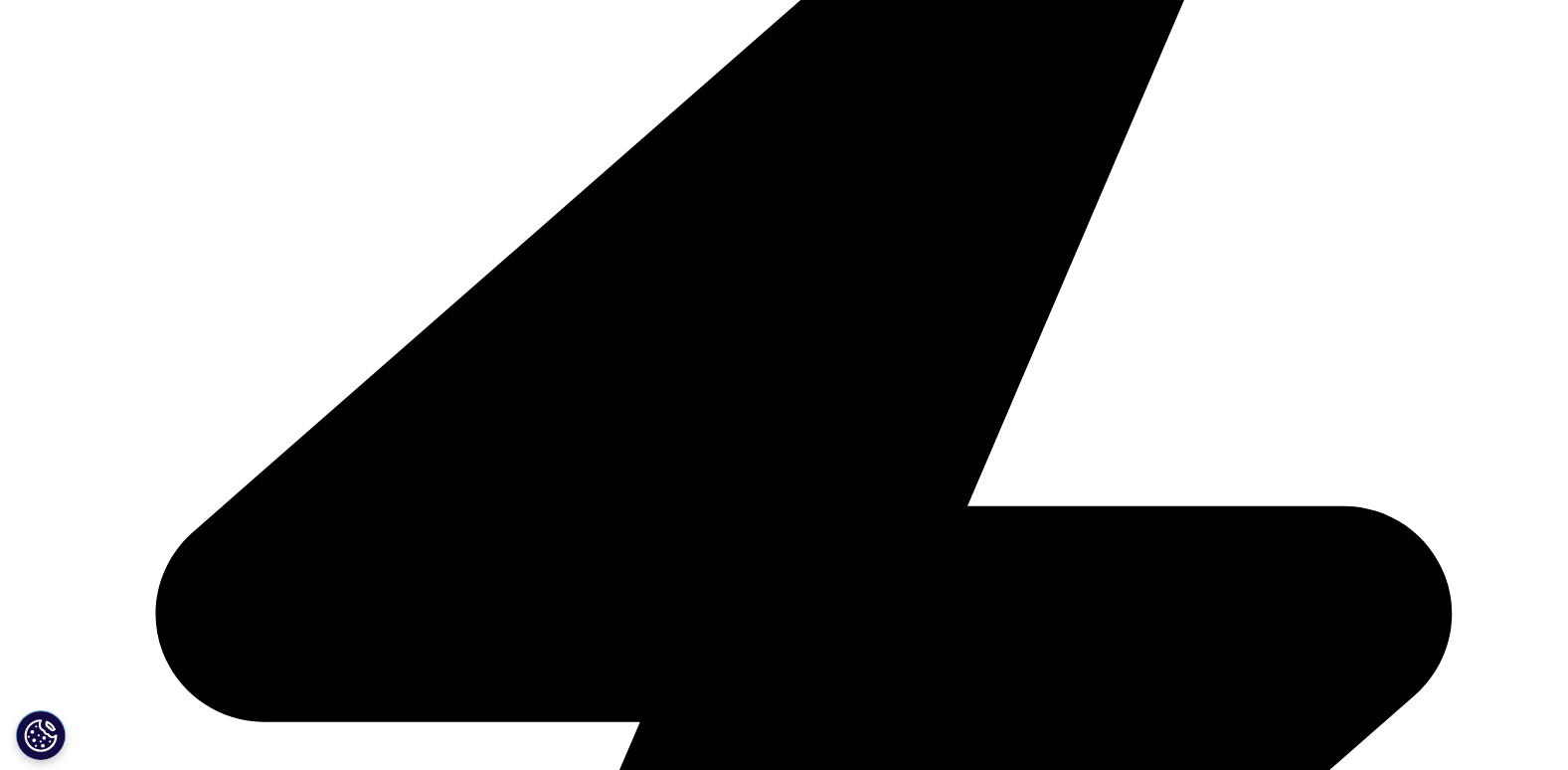
drag, startPoint x: 493, startPoint y: 523, endPoint x: 727, endPoint y: 575, distance: 239.7
copy div "Key Access Pathways and Bottlenecks for Medicines in LMICs Learn More Institute…"
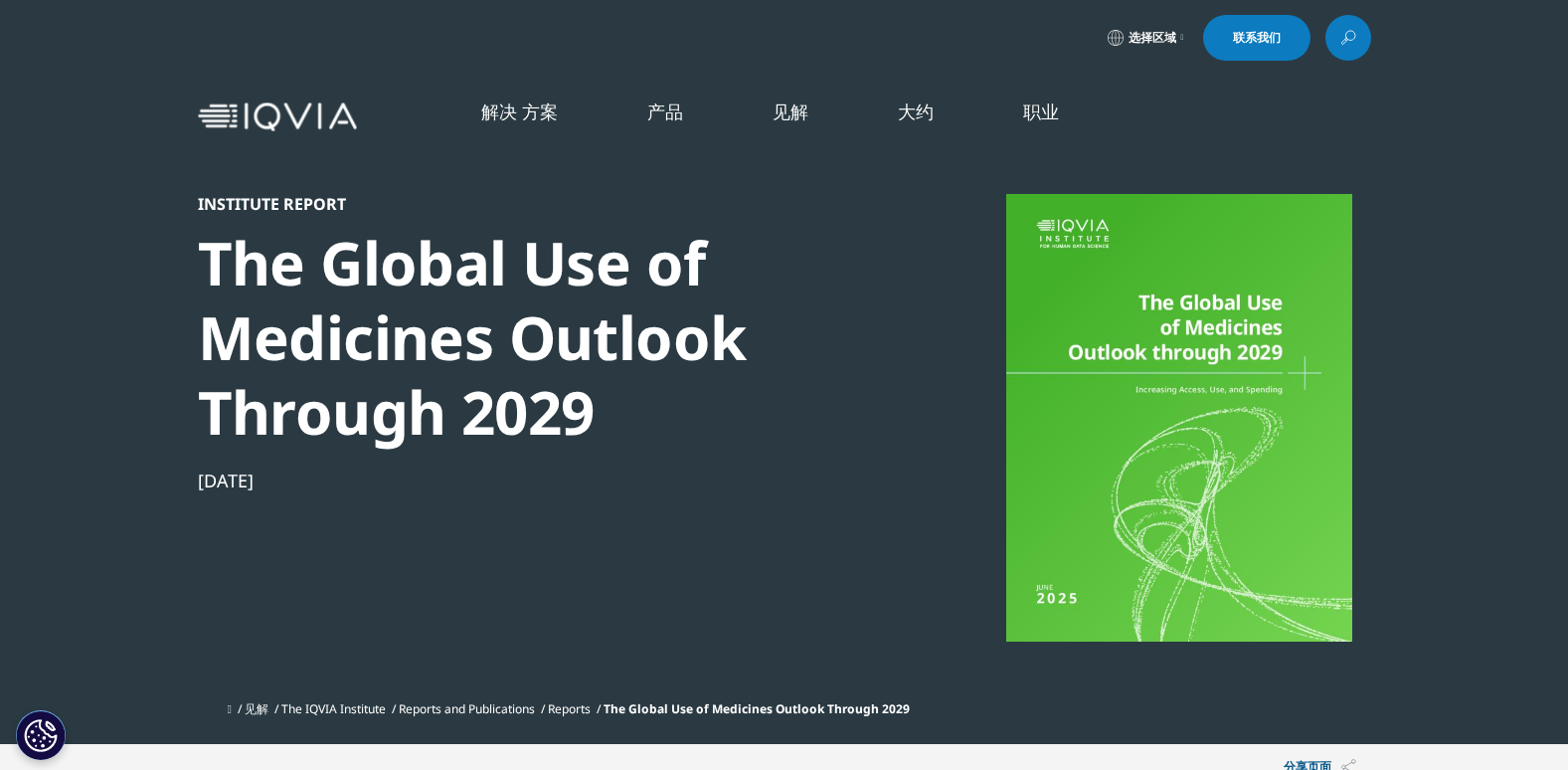
scroll to position [537, 1174]
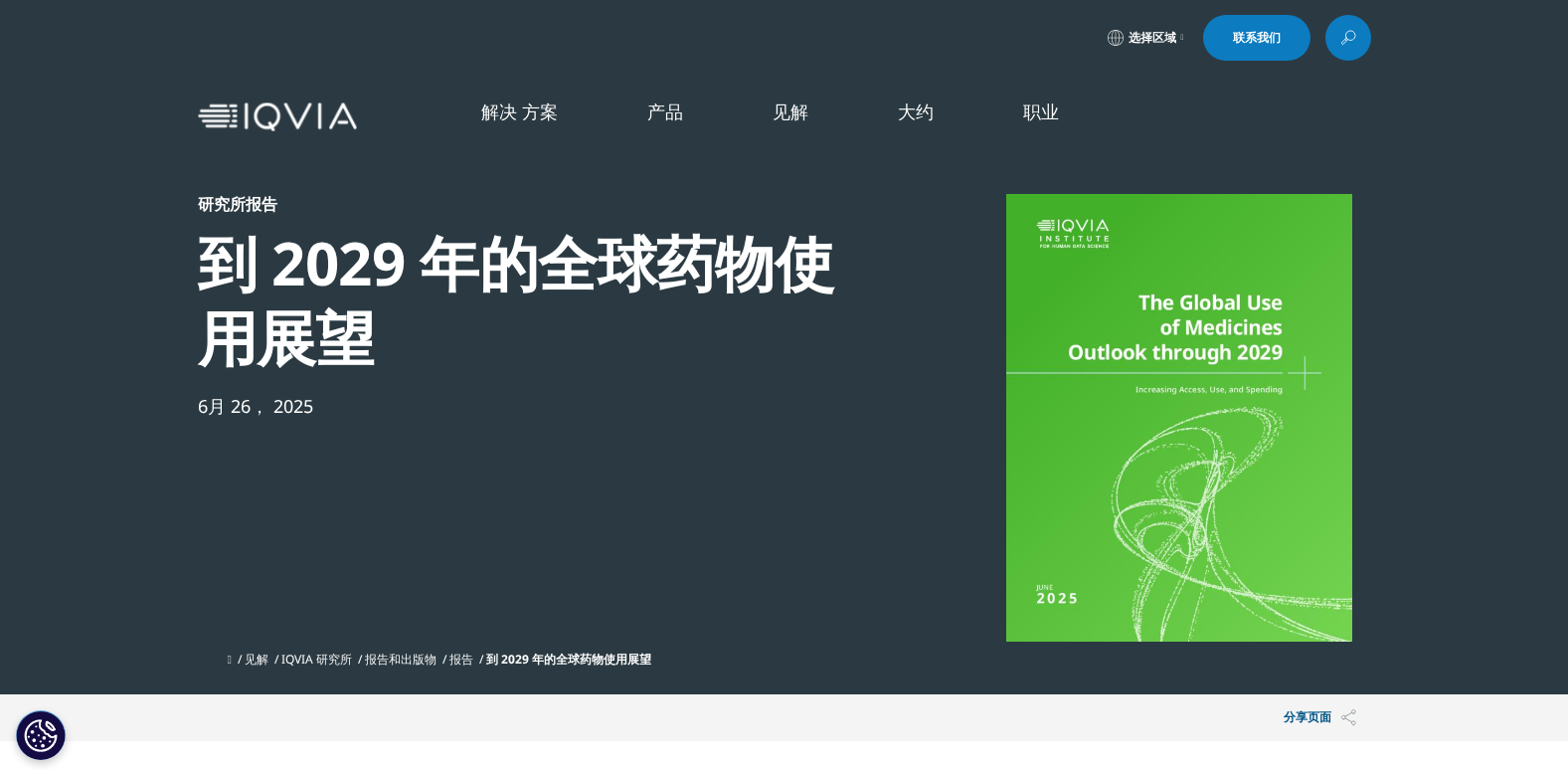
click at [1531, 385] on section "研究所报告 到 2029 年的全球药物使用展望 6月 26， 2025 见解 IQVIA 研究所 报告和出版物 报告 到 2029 年的全球药物使用展望" at bounding box center [784, 347] width 1568 height 694
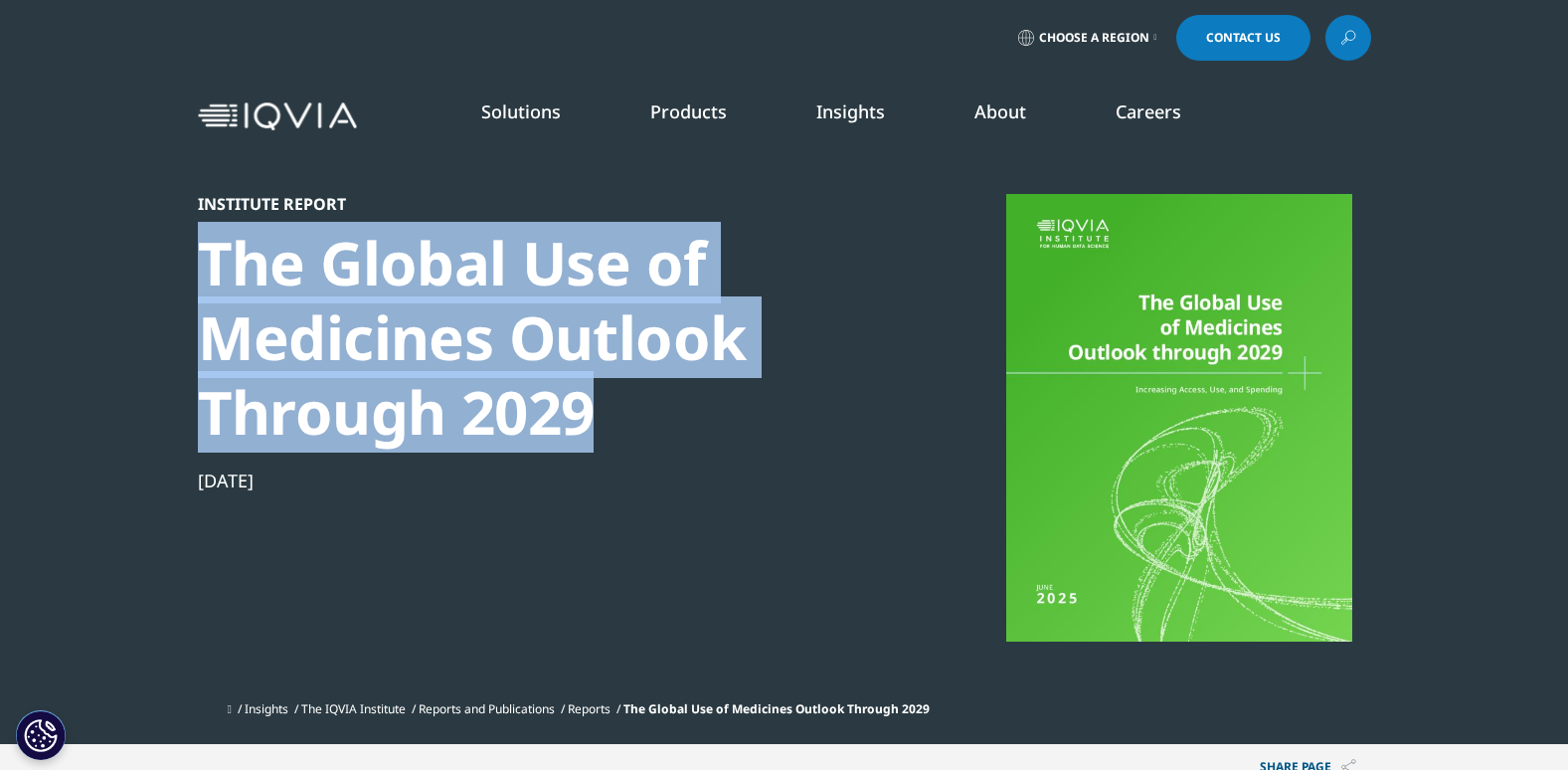
drag, startPoint x: 615, startPoint y: 442, endPoint x: 190, endPoint y: 261, distance: 461.9
click at [190, 261] on section "Institute Report The Global Use of Medicines Outlook Through 2029 Jun 26, 2025 …" at bounding box center [784, 372] width 1568 height 744
copy div "The Global Use of Medicines Outlook Through 2029"
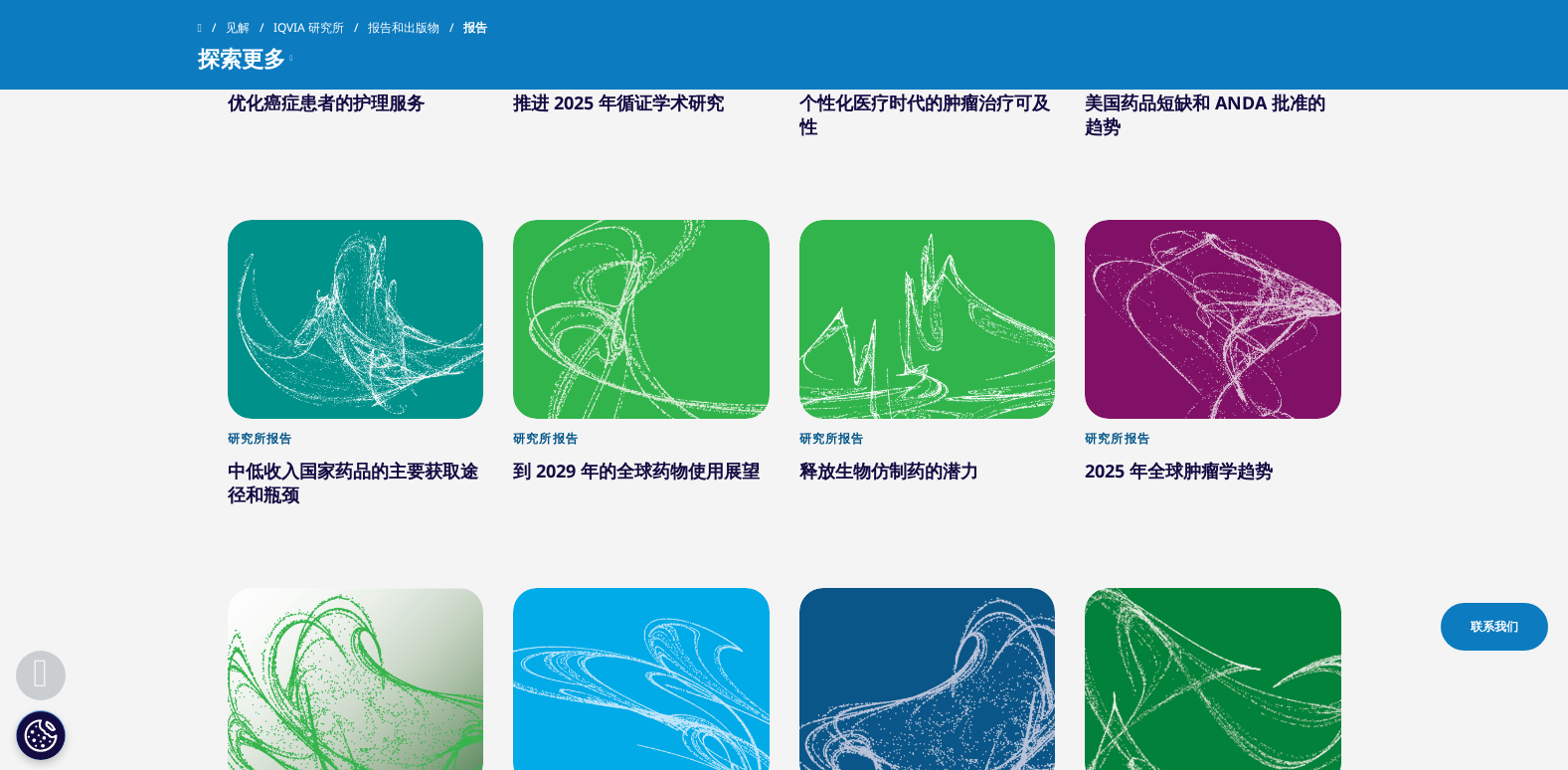
scroll to position [1292, 0]
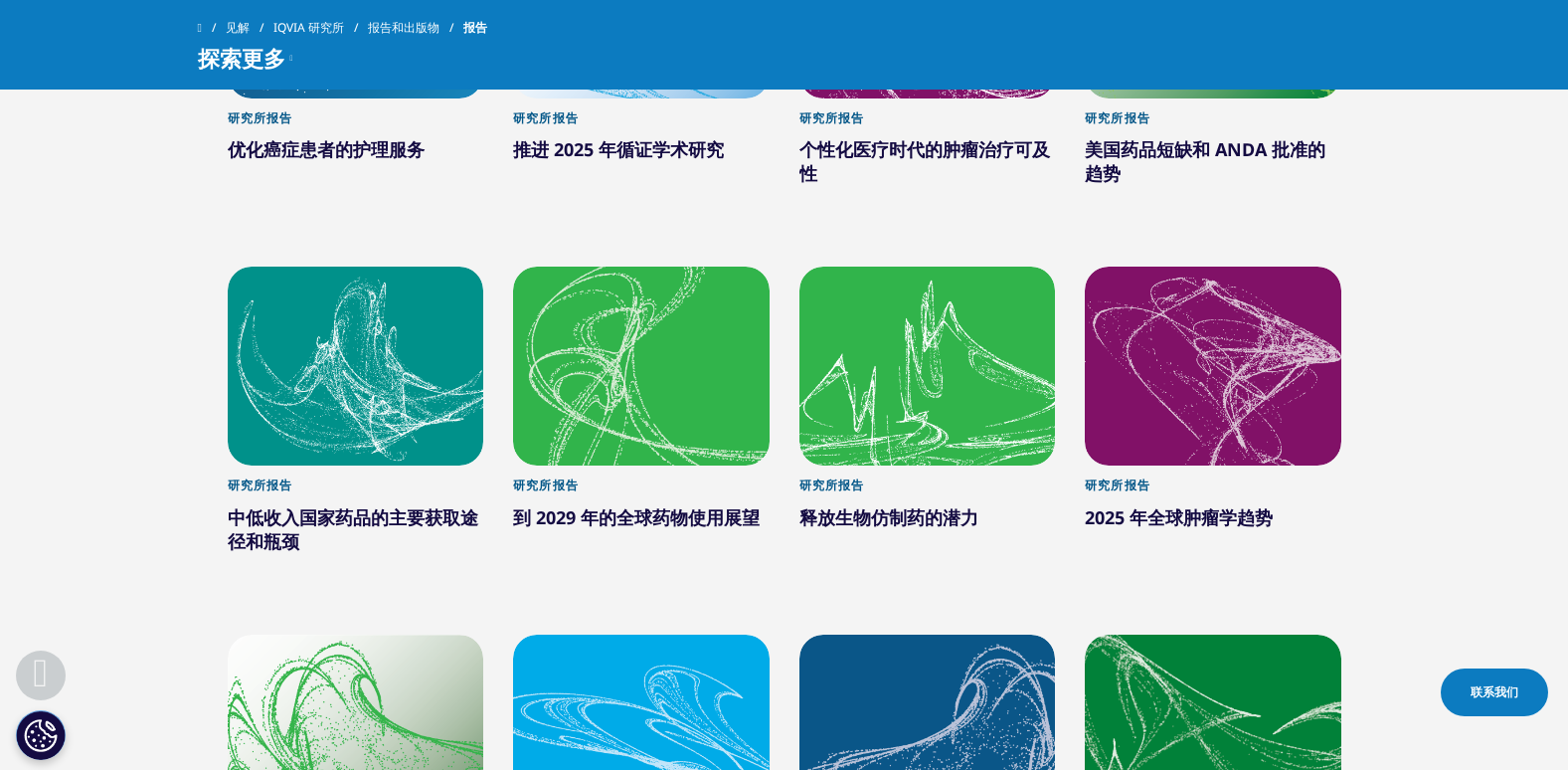
click at [856, 497] on div "研究所报告" at bounding box center [927, 490] width 257 height 27
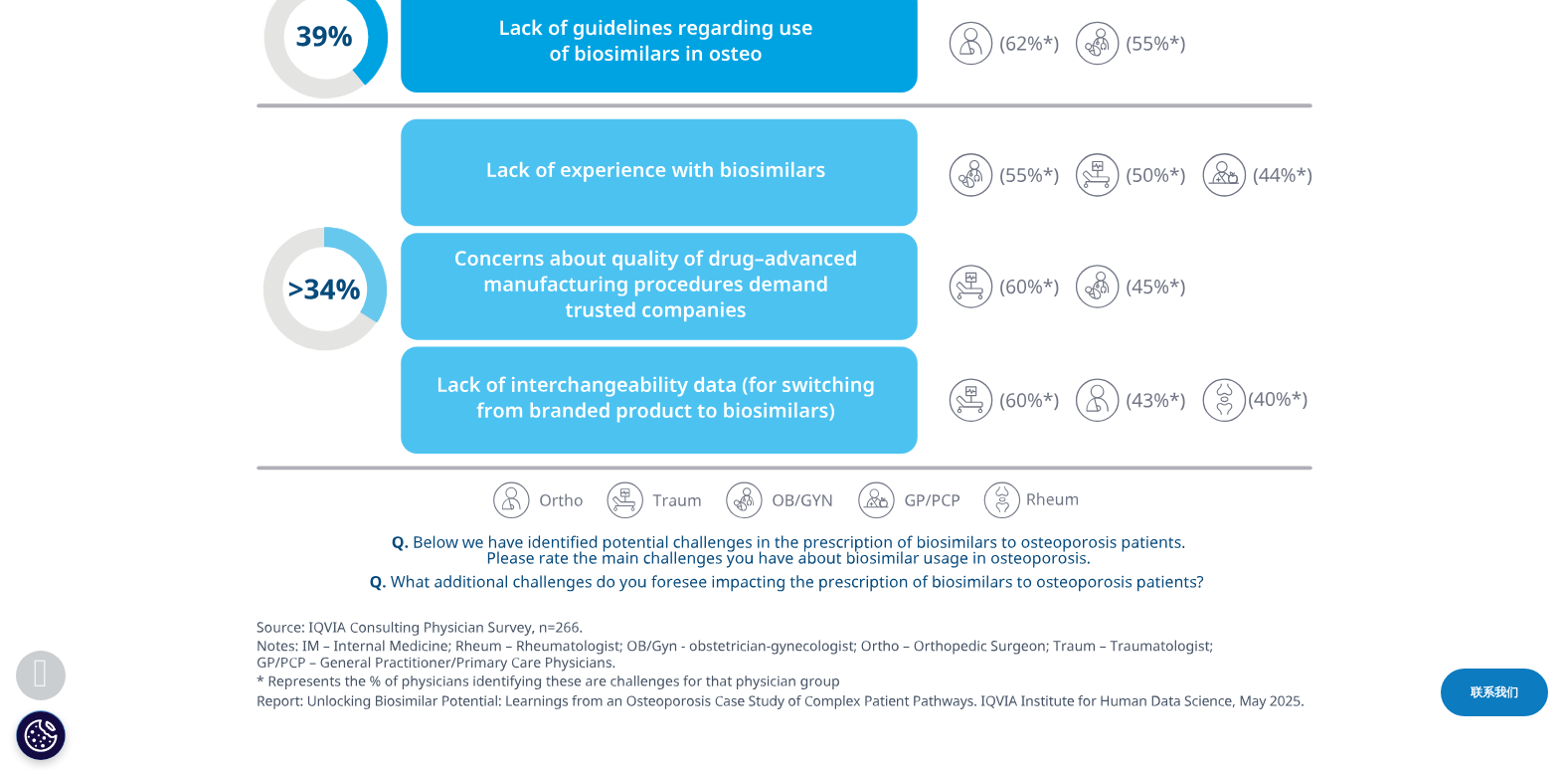
scroll to position [4772, 0]
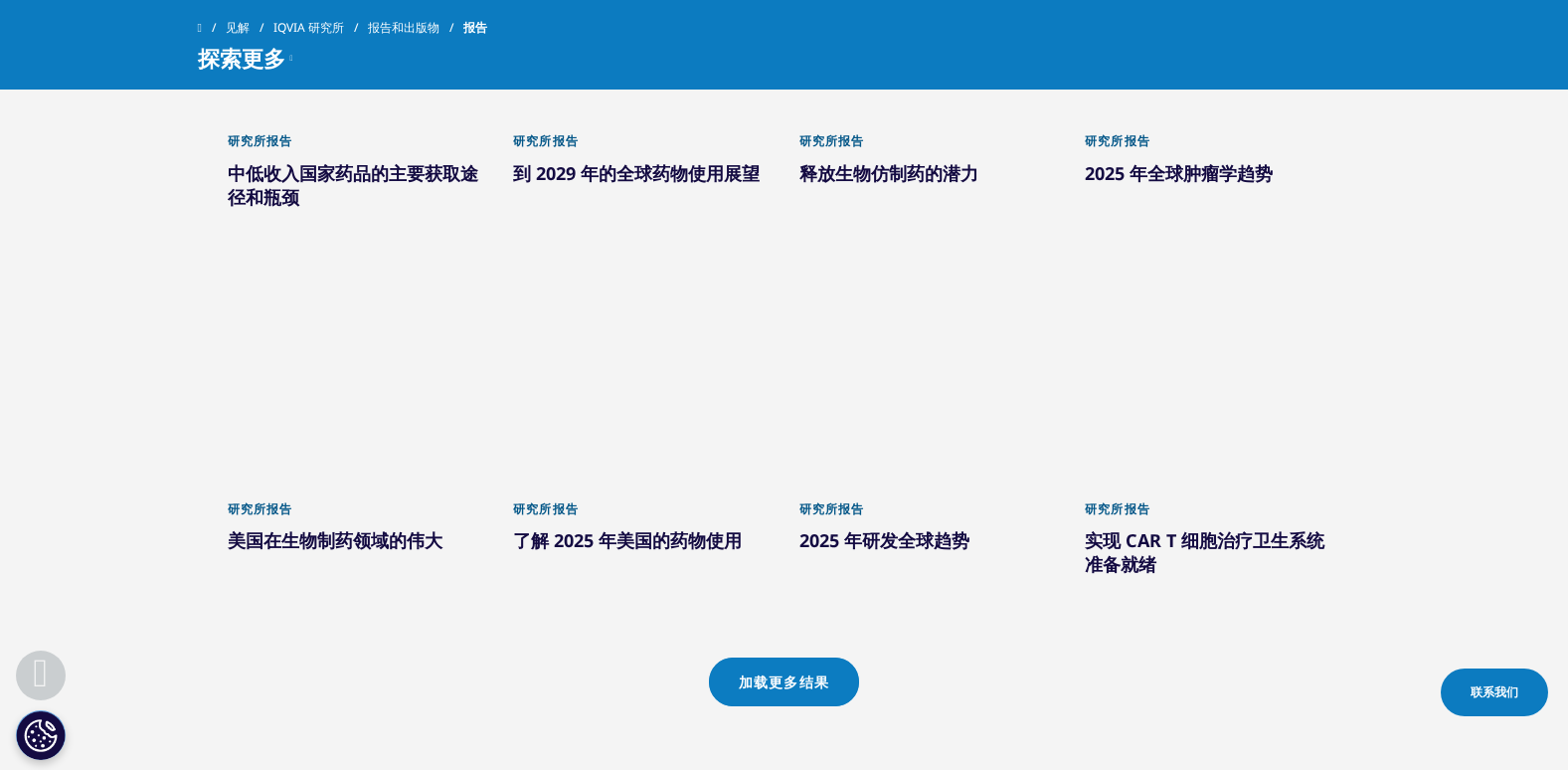
scroll to position [1638, 0]
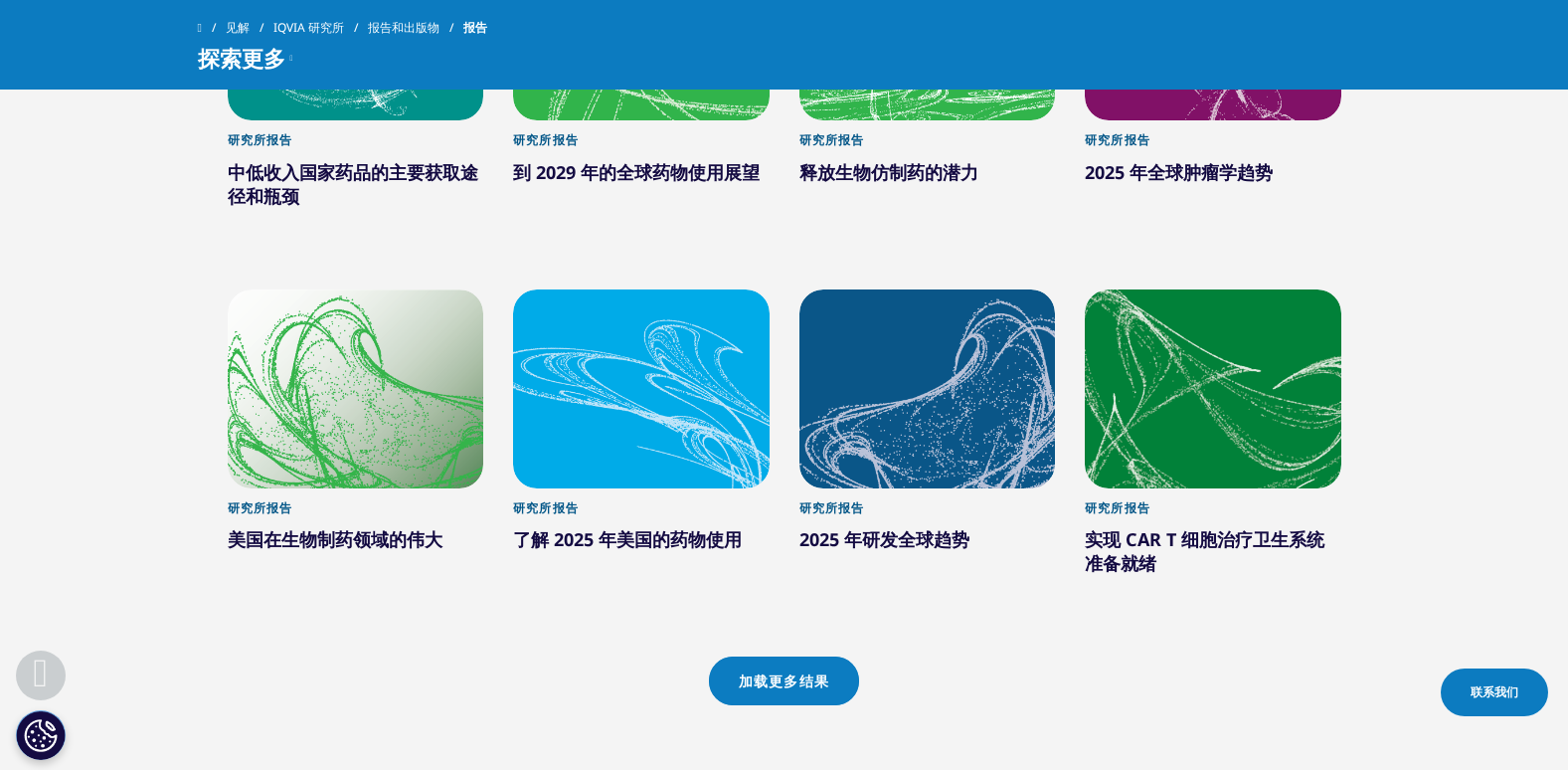
click at [826, 672] on link "加载更多结果" at bounding box center [784, 680] width 150 height 49
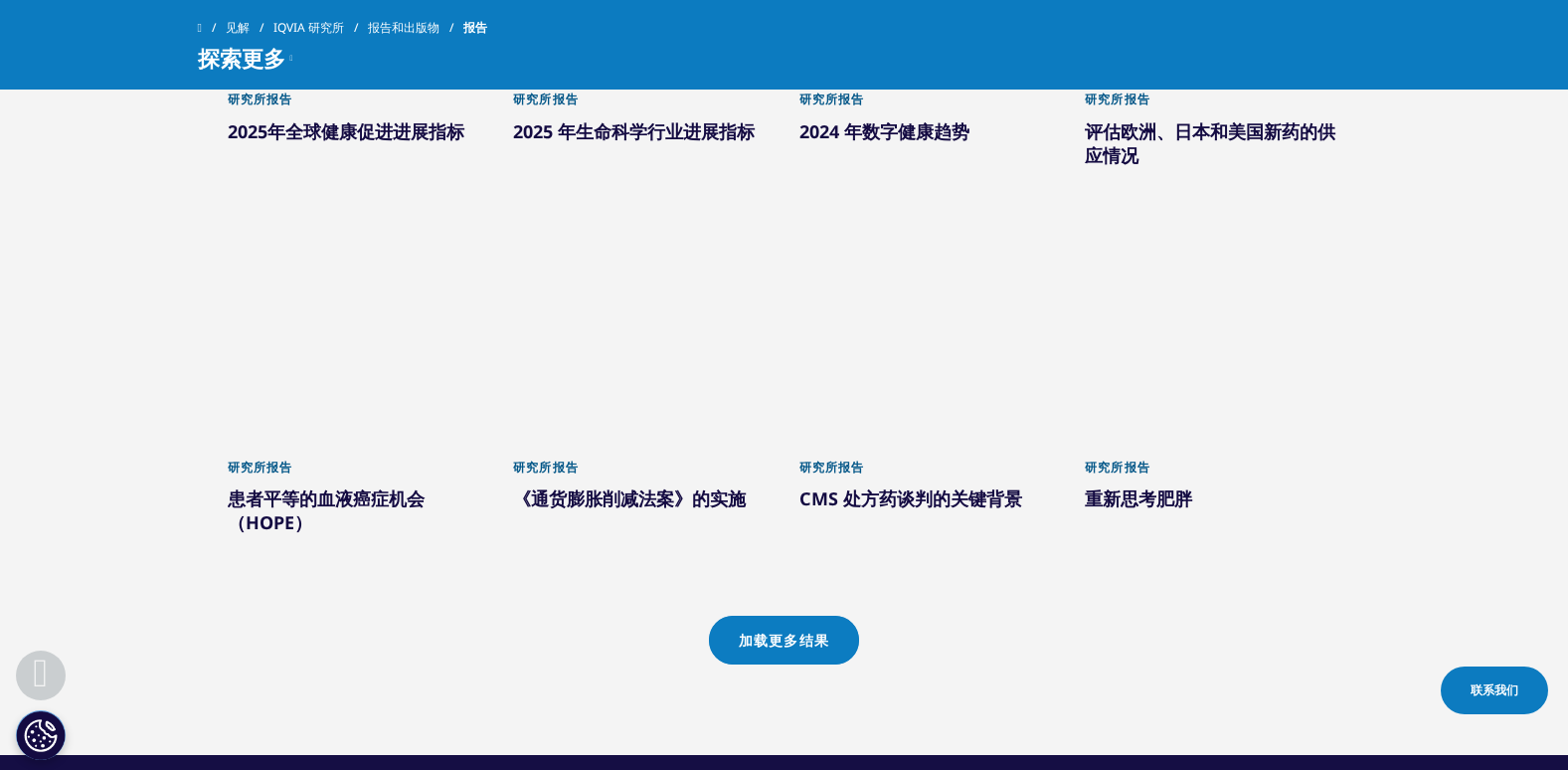
scroll to position [2831, 0]
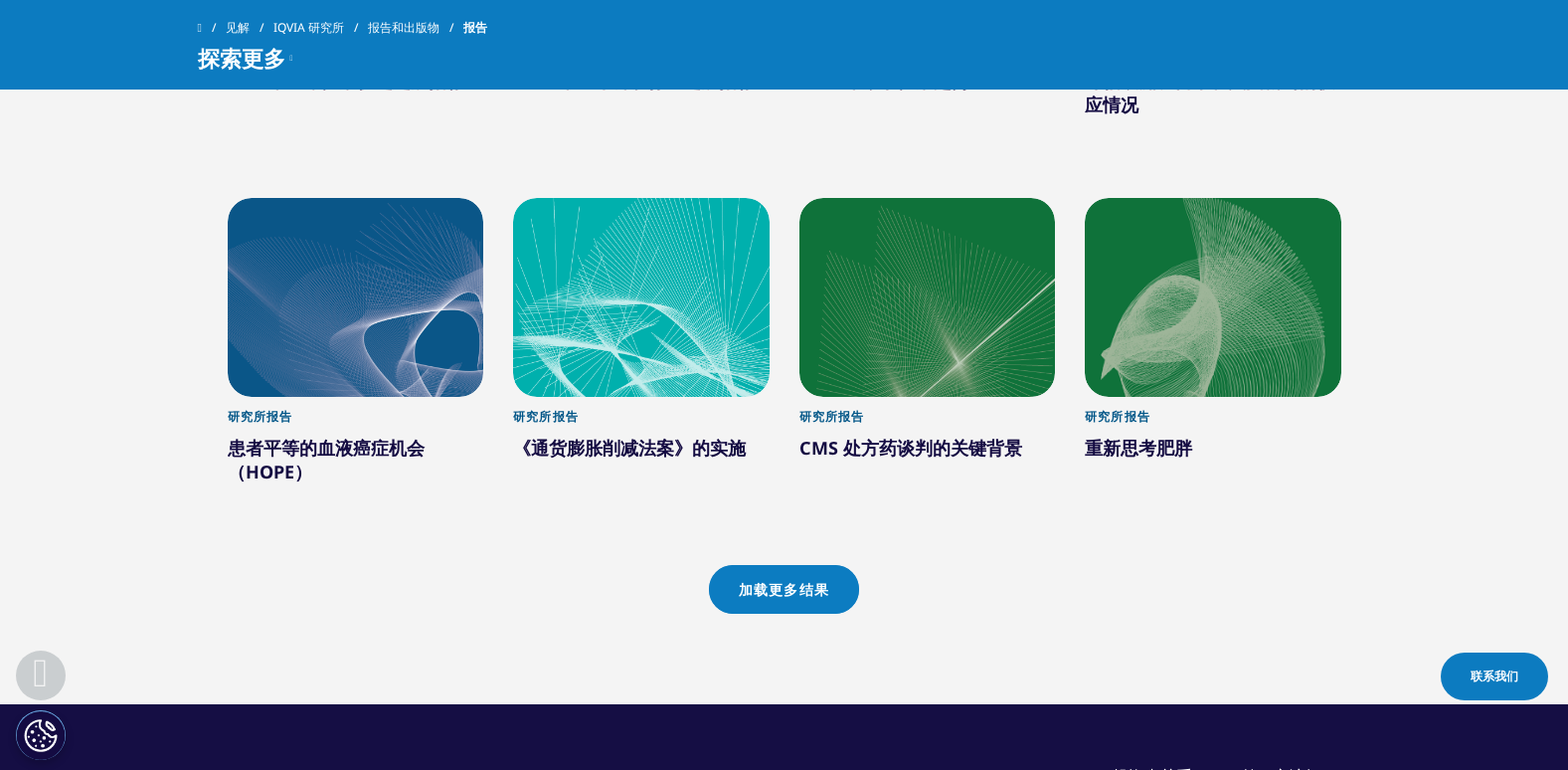
click at [822, 590] on link "加载更多结果" at bounding box center [784, 589] width 150 height 49
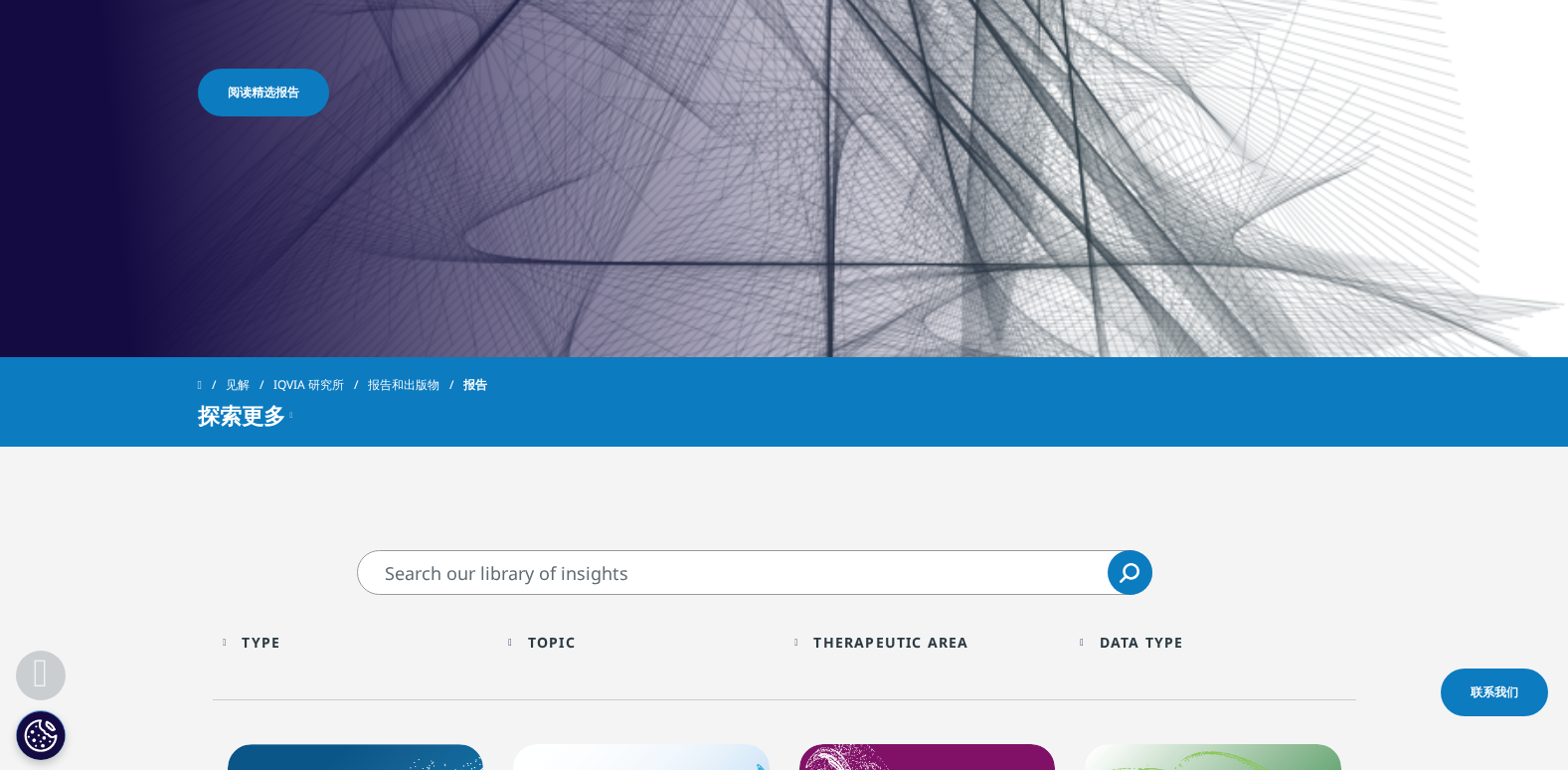
scroll to position [246, 0]
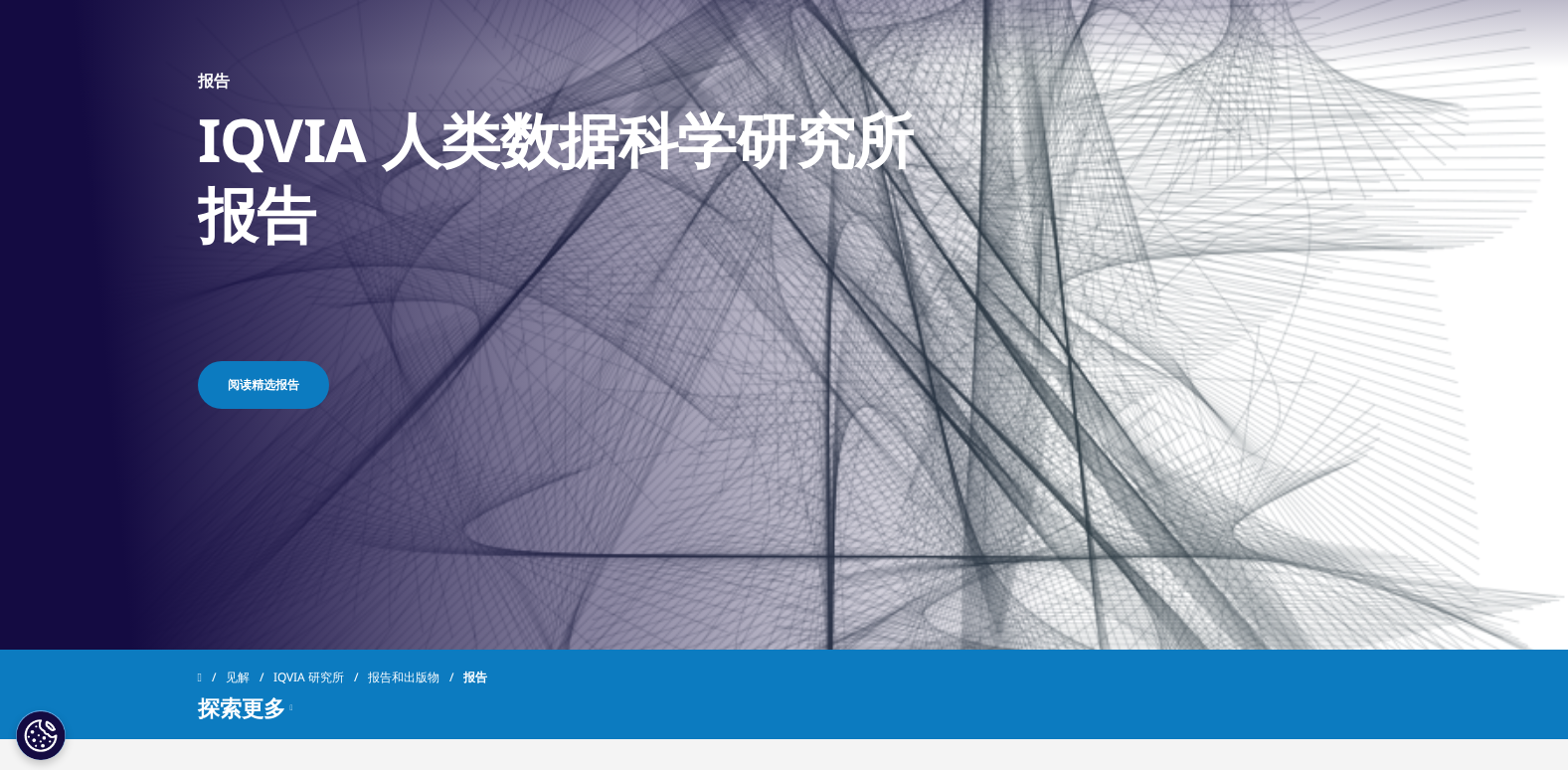
click at [410, 673] on link "报告和出版物" at bounding box center [415, 677] width 96 height 36
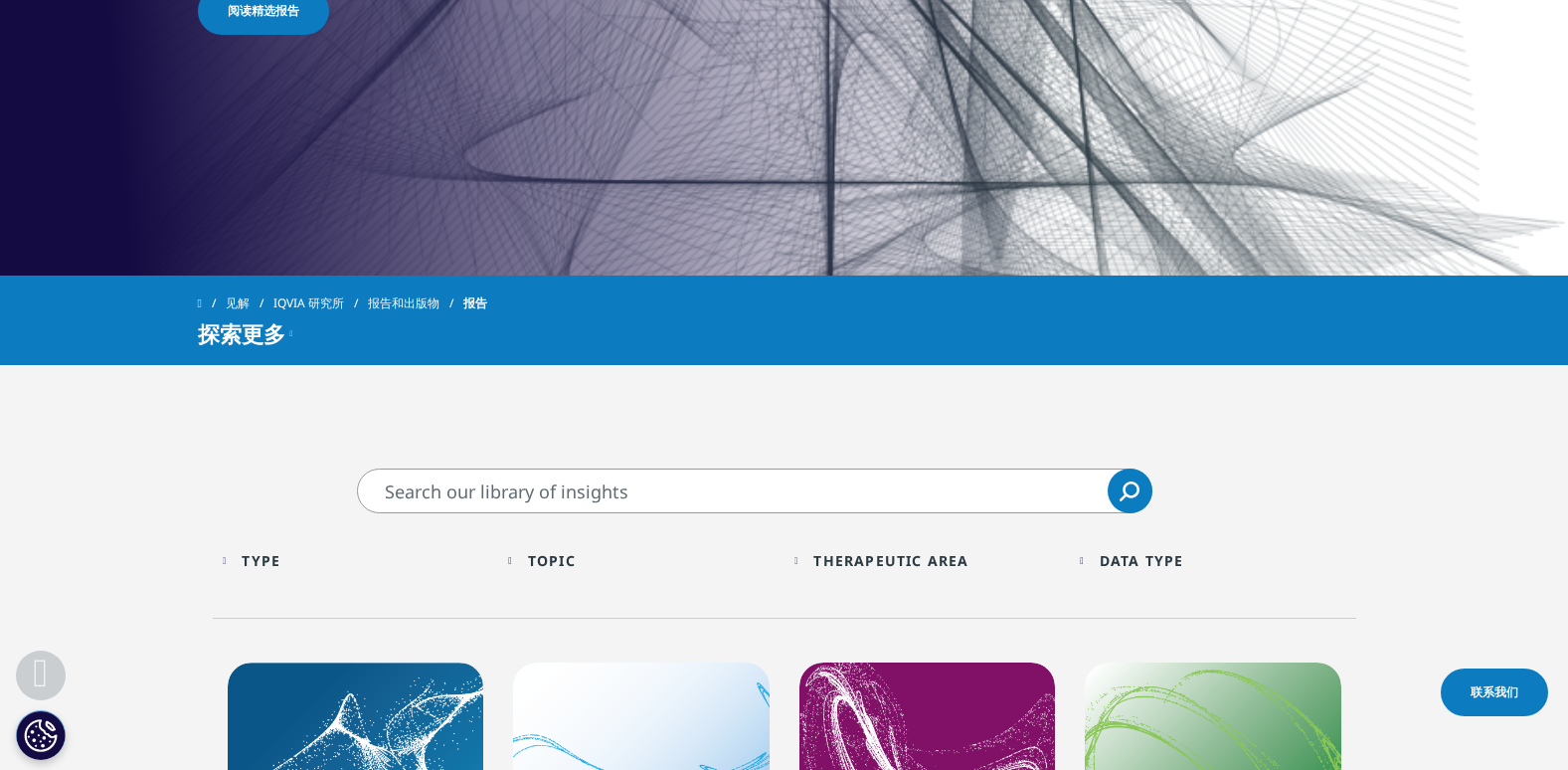
scroll to position [643, 0]
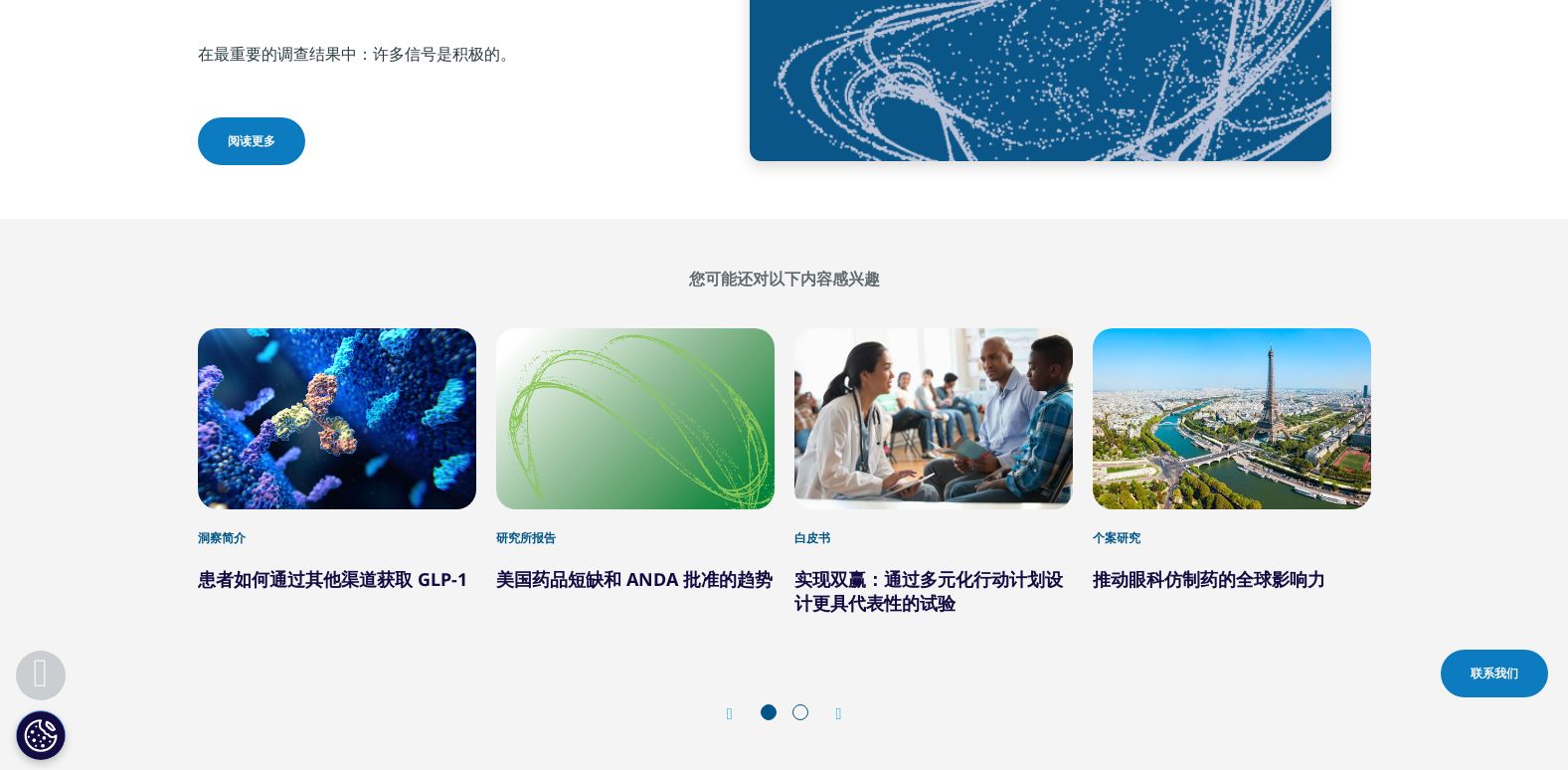
scroll to position [7058, 0]
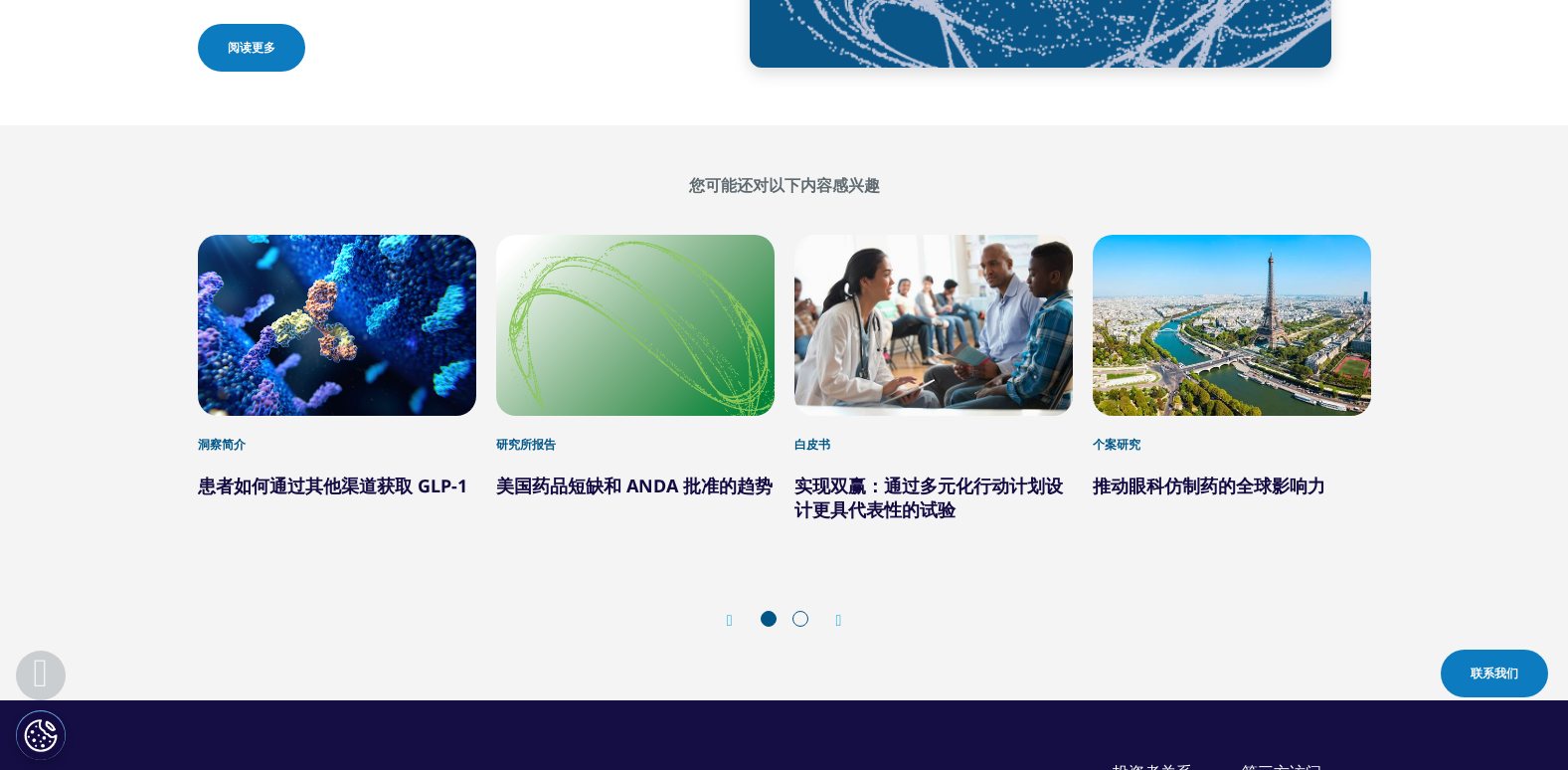
click at [424, 415] on div "1 / 6" at bounding box center [337, 326] width 278 height 181
click at [230, 449] on div "洞察简介" at bounding box center [337, 434] width 278 height 38
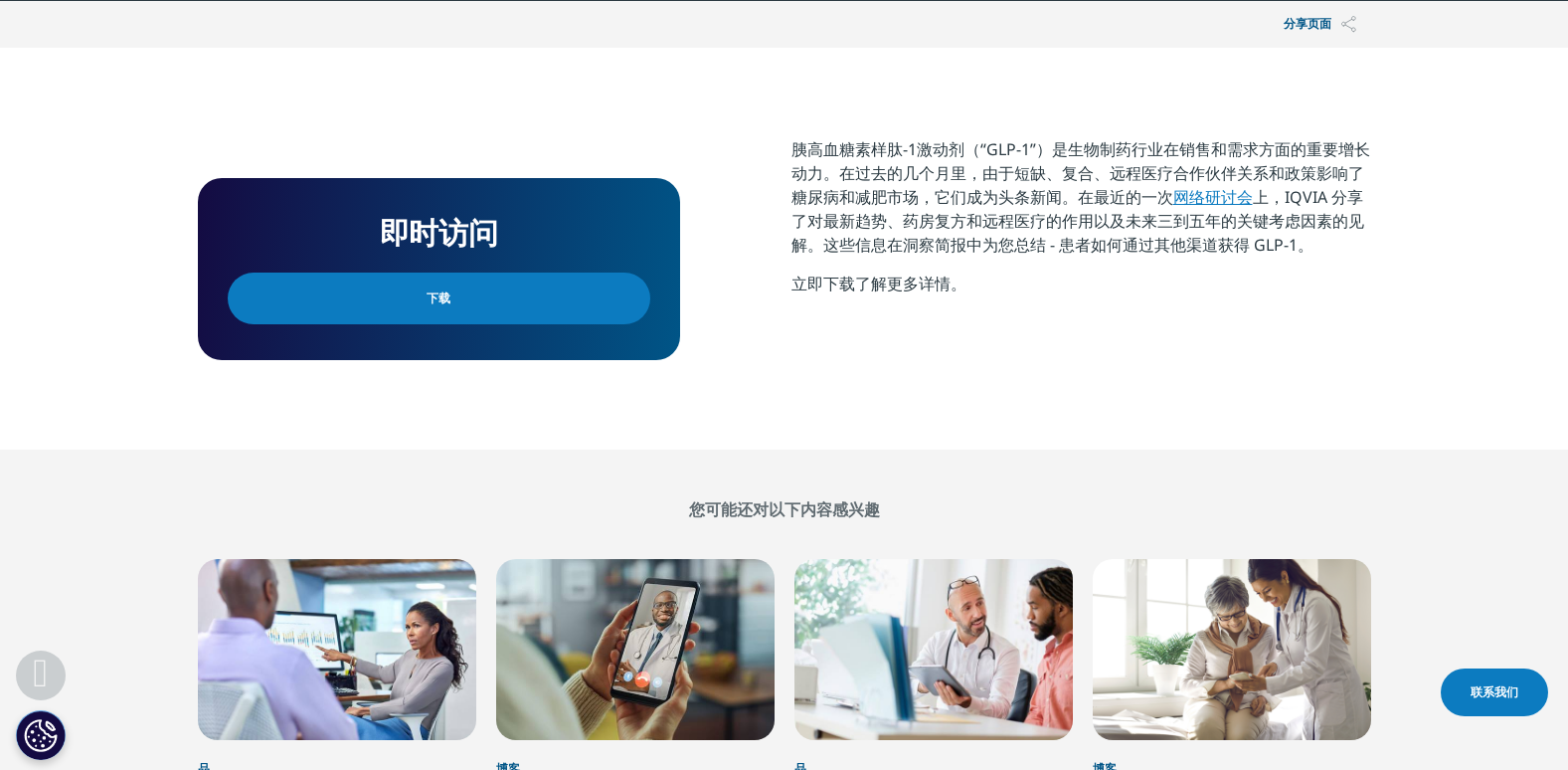
scroll to position [795, 0]
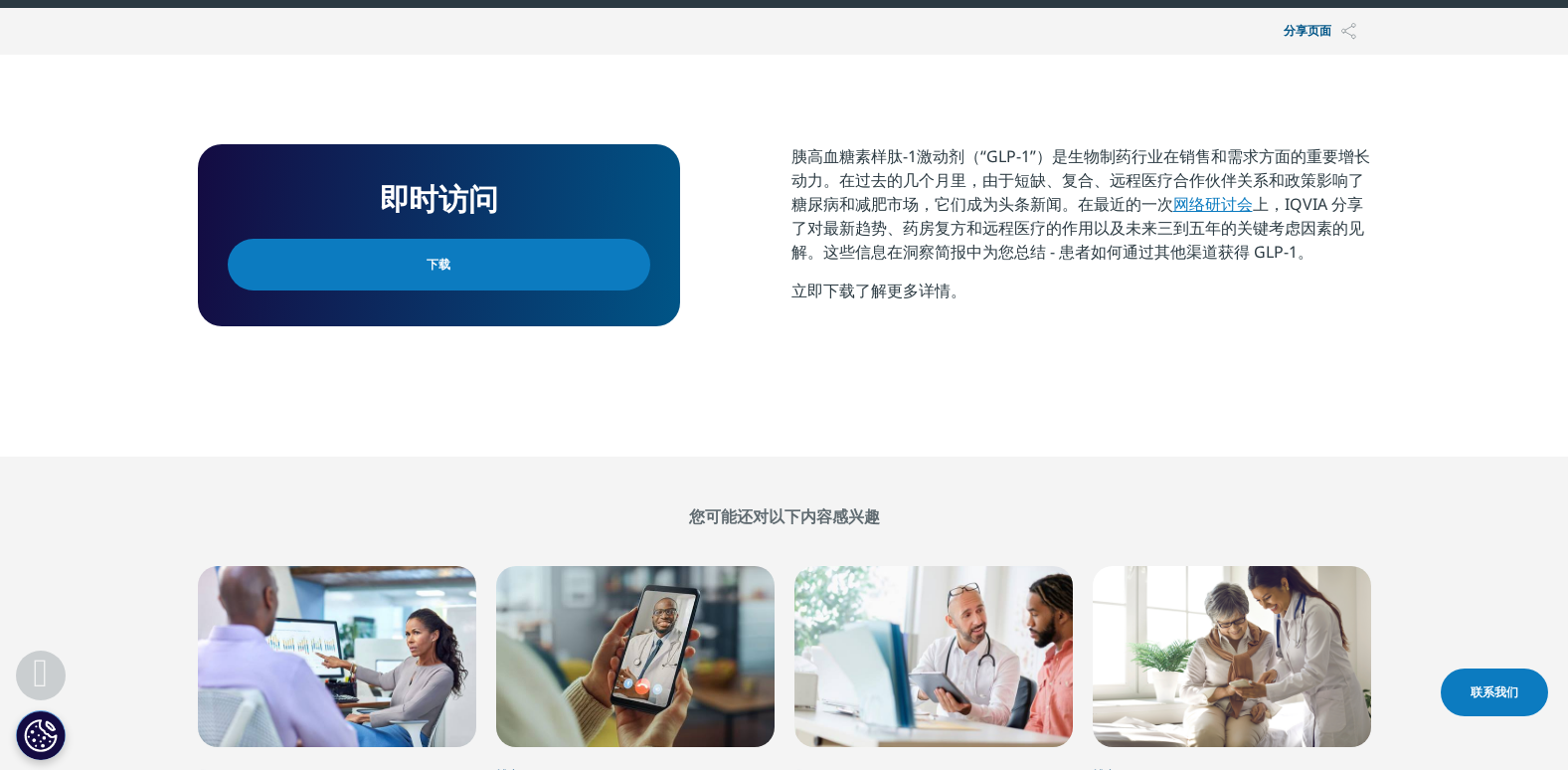
click at [460, 291] on div "即时访问 下载" at bounding box center [439, 235] width 482 height 182
click at [462, 277] on link "下载" at bounding box center [439, 265] width 422 height 52
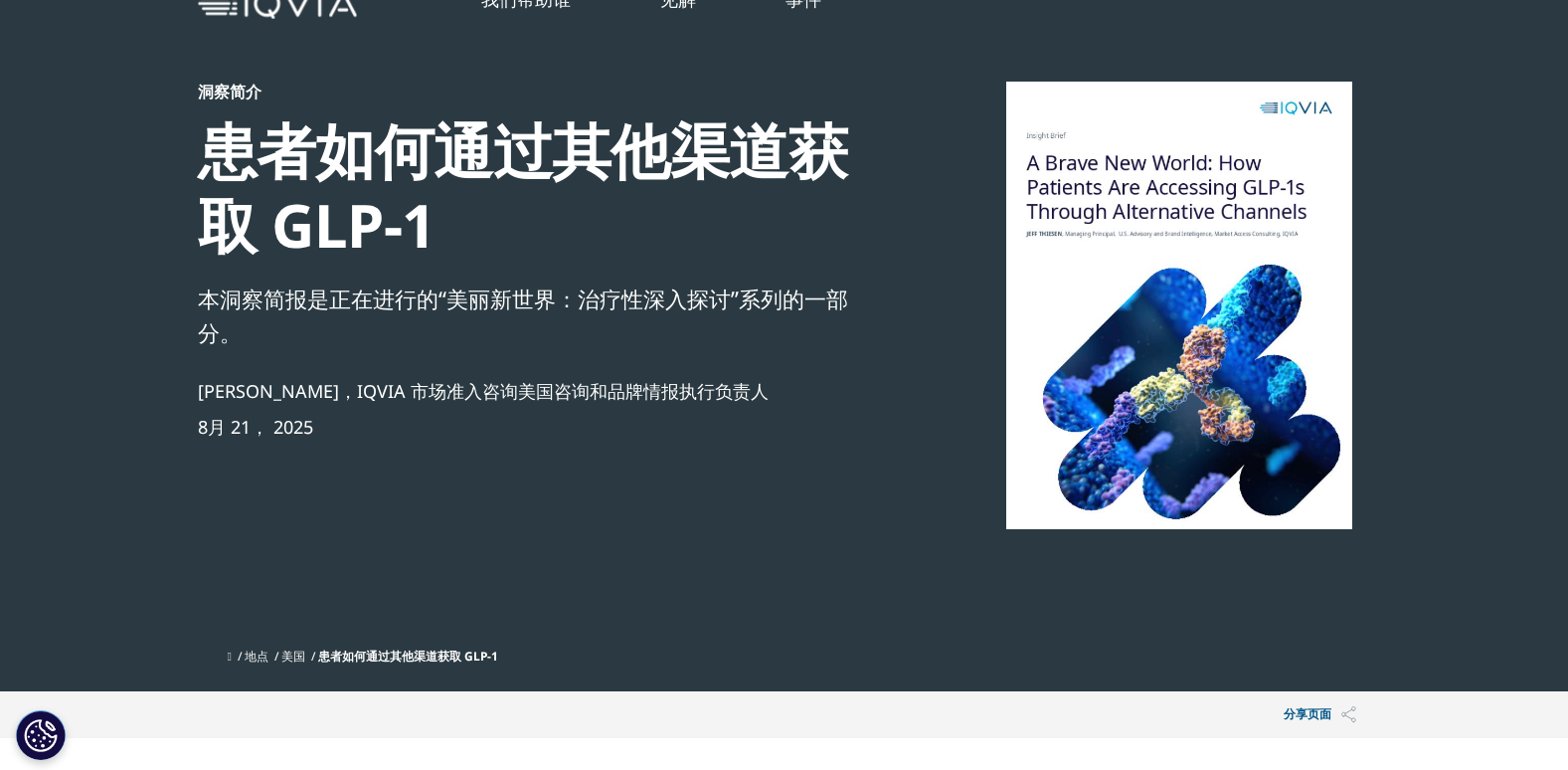
scroll to position [0, 0]
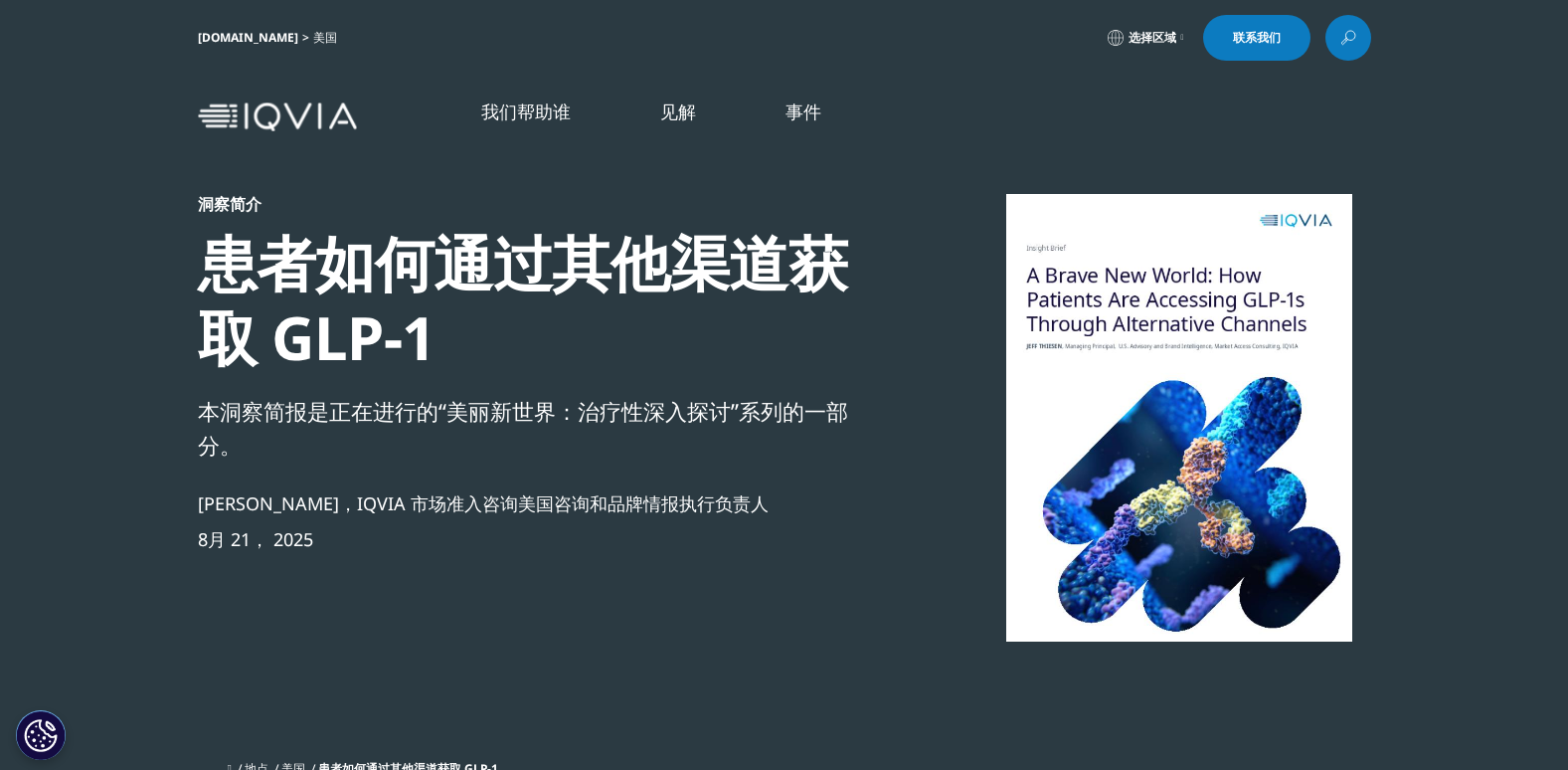
click at [948, 564] on div "洞察简介 患者如何通过其他渠道获取 GLP-1 本洞察简报是正在进行的“美丽新世界：治疗性深入探讨”系列的一部分。 Jeff Thiesen，IQVIA 市场…" at bounding box center [785, 472] width 1174 height 557
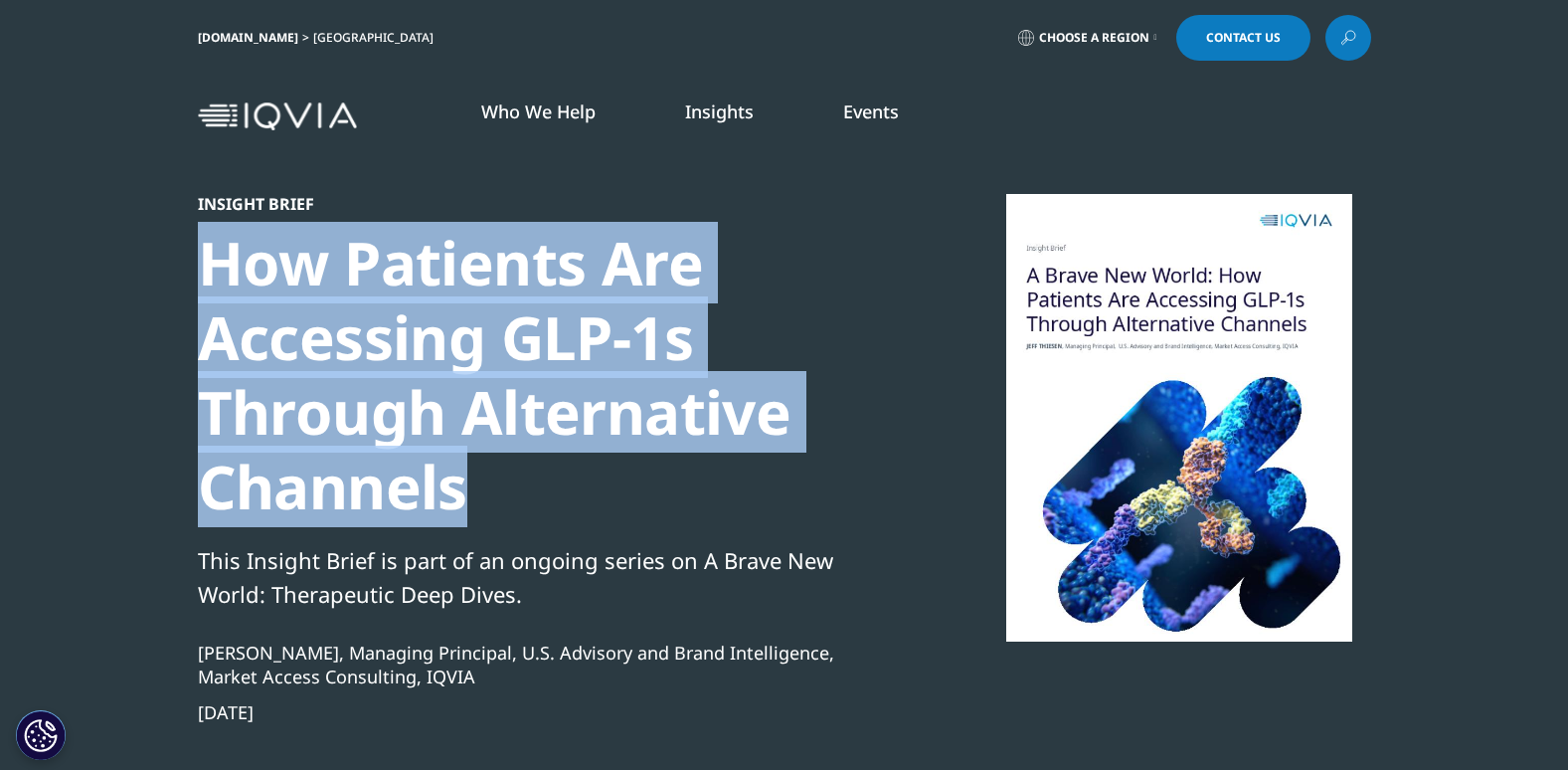
drag, startPoint x: 459, startPoint y: 497, endPoint x: 153, endPoint y: 278, distance: 376.3
click at [153, 278] on section "Insight Brief How Patients Are Accessing GLP-1s Through Alternative Channels Th…" at bounding box center [784, 487] width 1568 height 975
copy div "How Patients Are Accessing GLP-1s Through Alternative Channels"
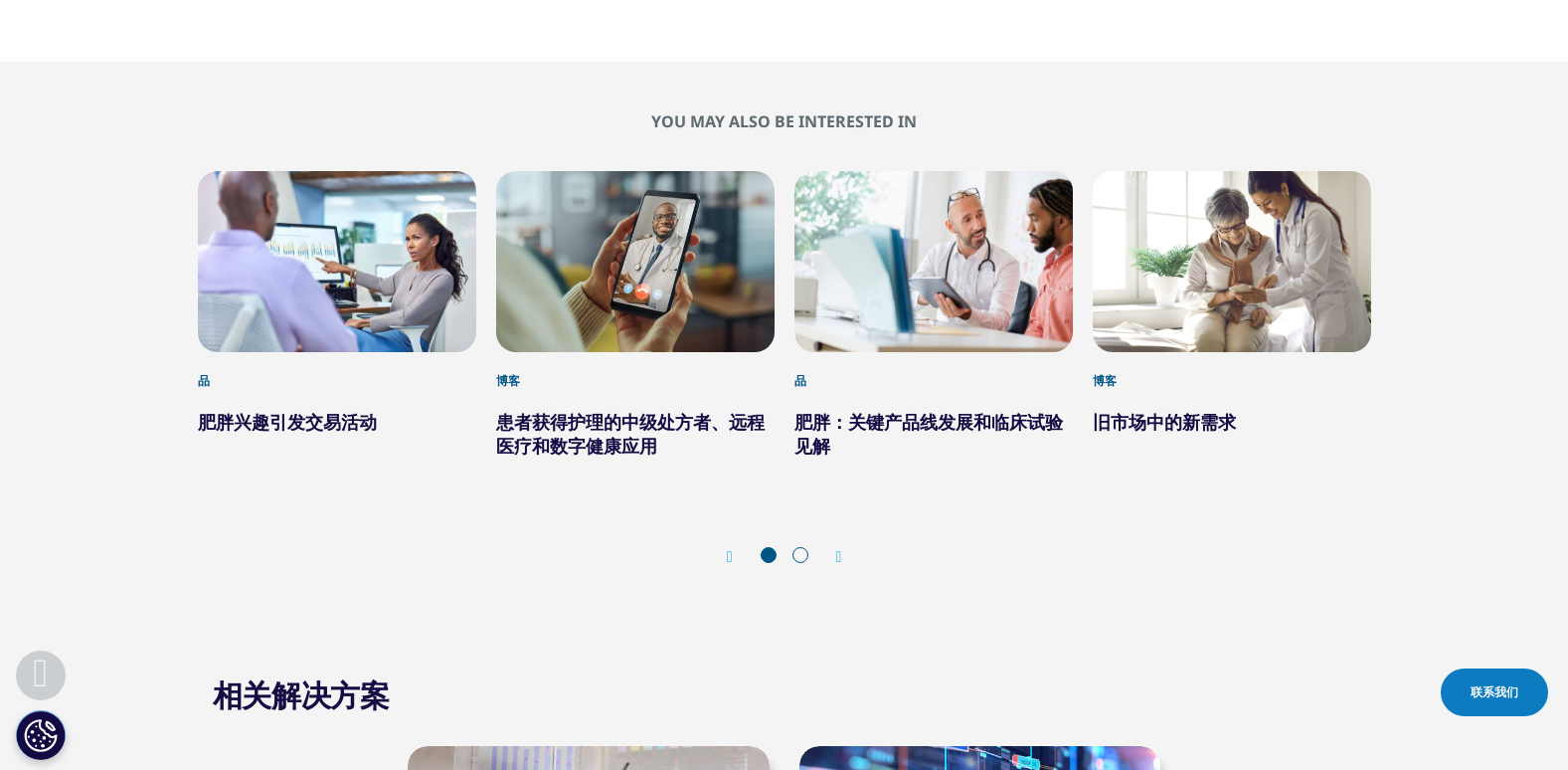
scroll to position [1455, 0]
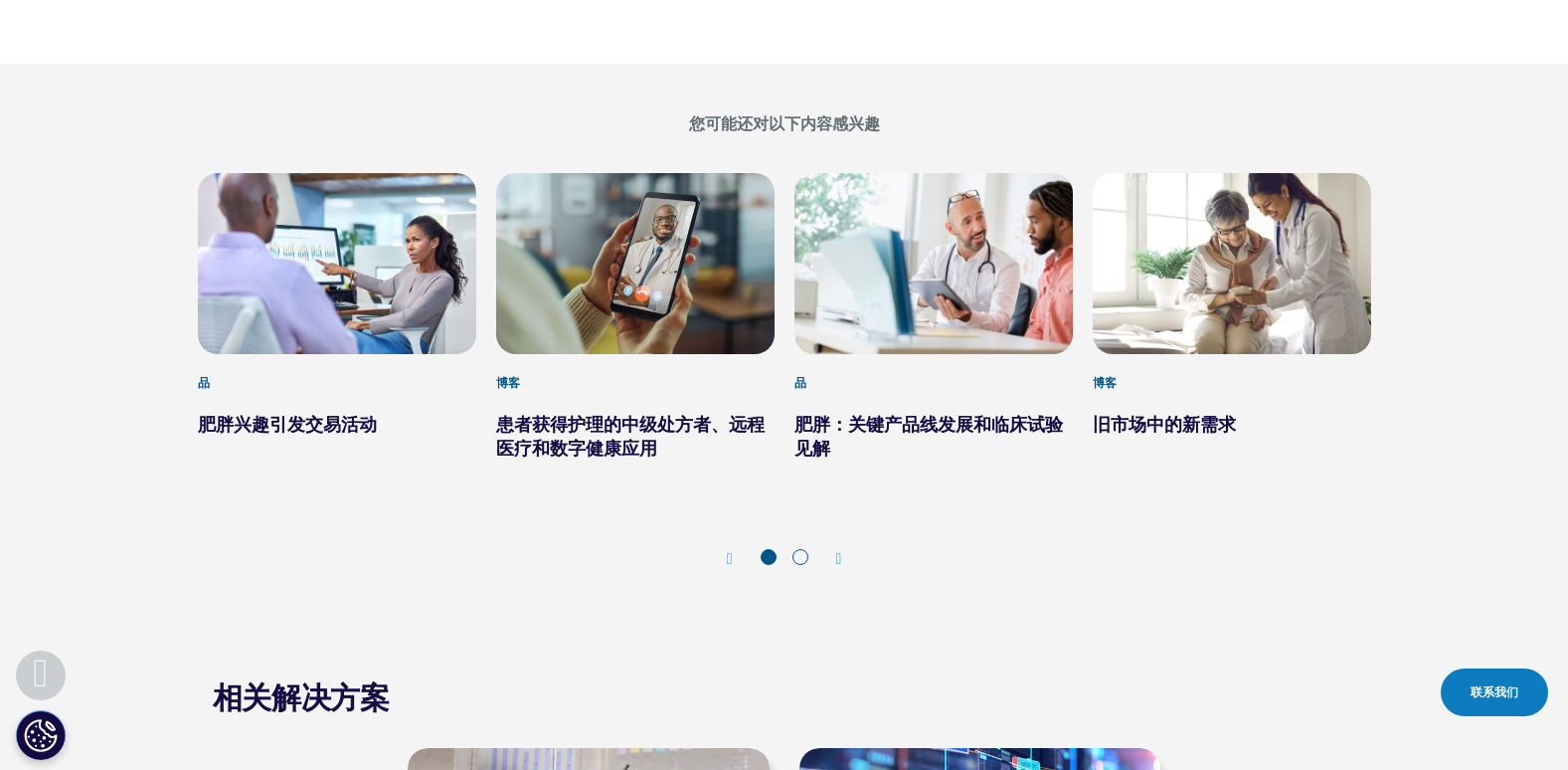
click at [794, 558] on span at bounding box center [800, 557] width 16 height 16
click at [801, 558] on span at bounding box center [800, 557] width 16 height 16
click at [849, 560] on div "Prev Next" at bounding box center [785, 559] width 1174 height 60
click at [841, 558] on icon "Next slide" at bounding box center [839, 559] width 6 height 16
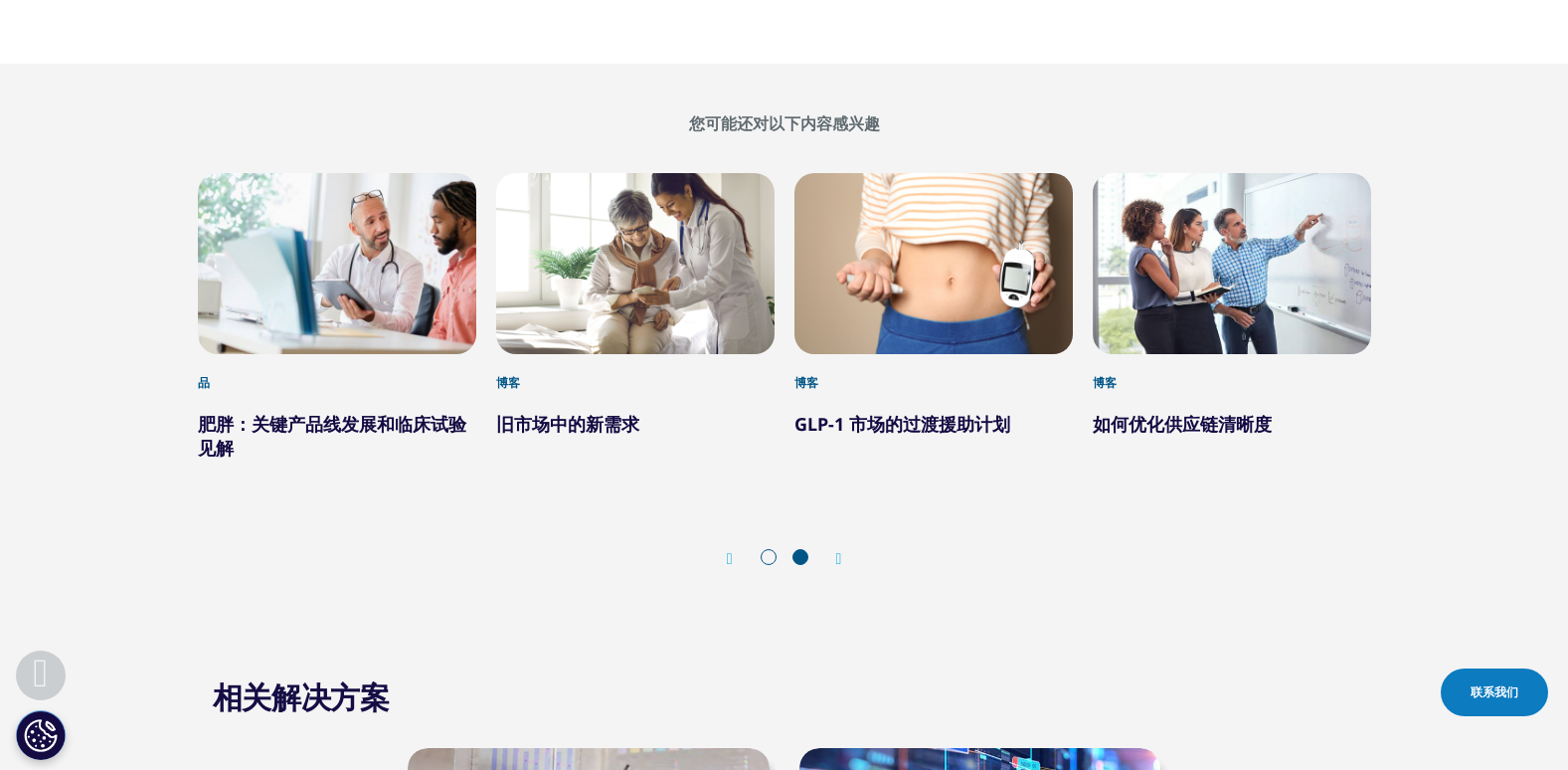
click at [895, 420] on link "GLP-1 市场的过渡援助计划" at bounding box center [902, 423] width 216 height 24
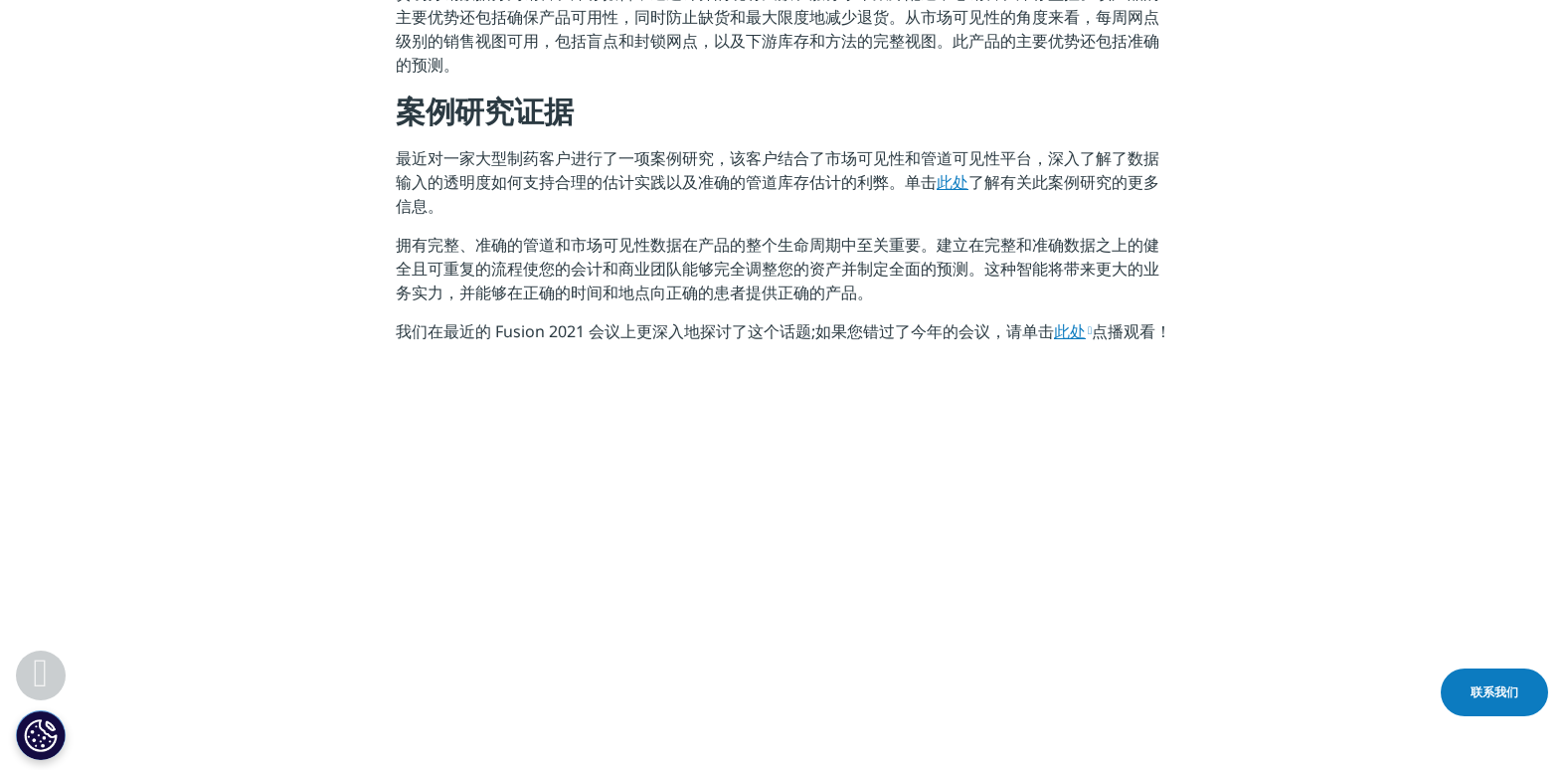
scroll to position [2685, 0]
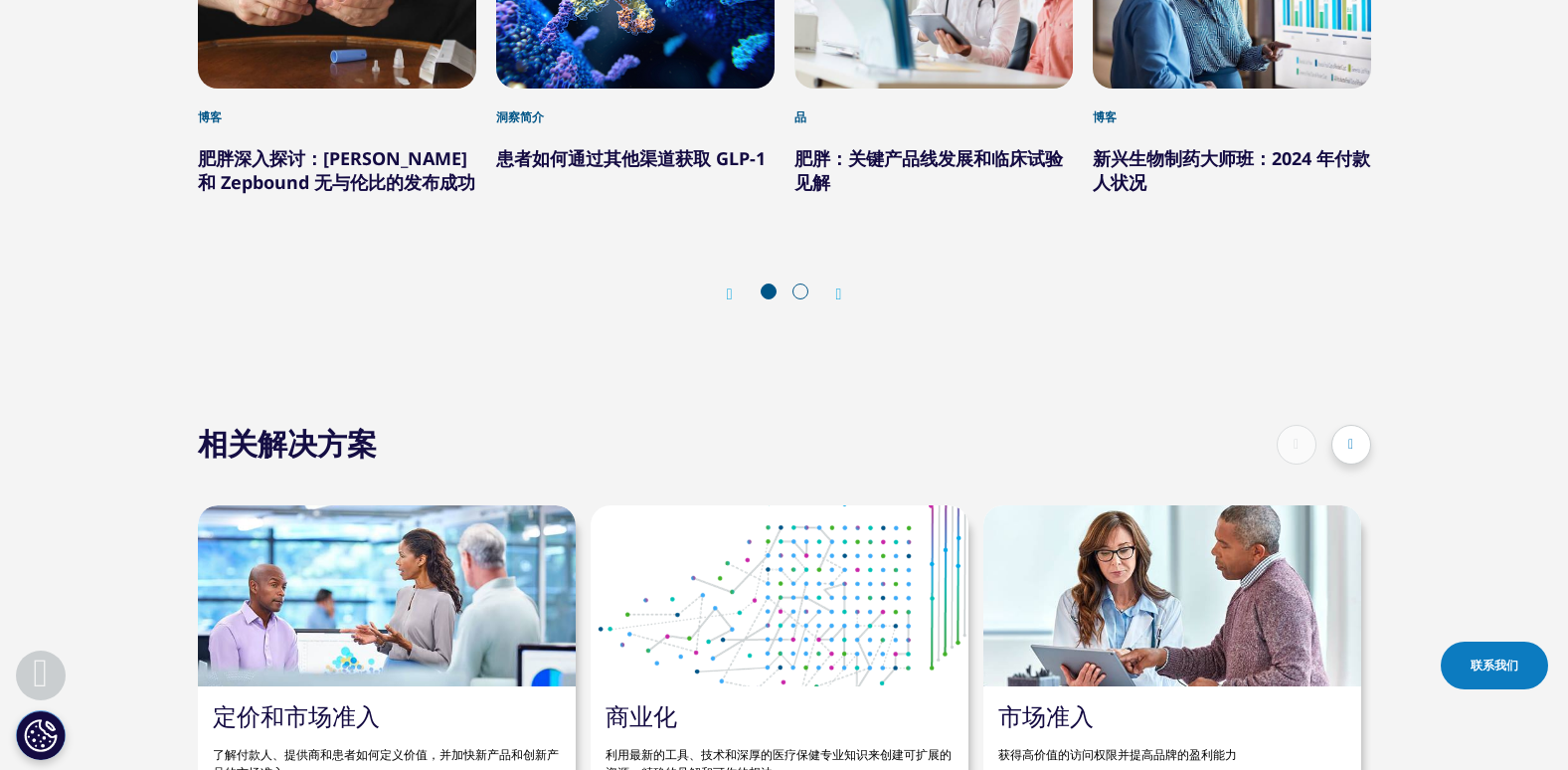
scroll to position [6125, 0]
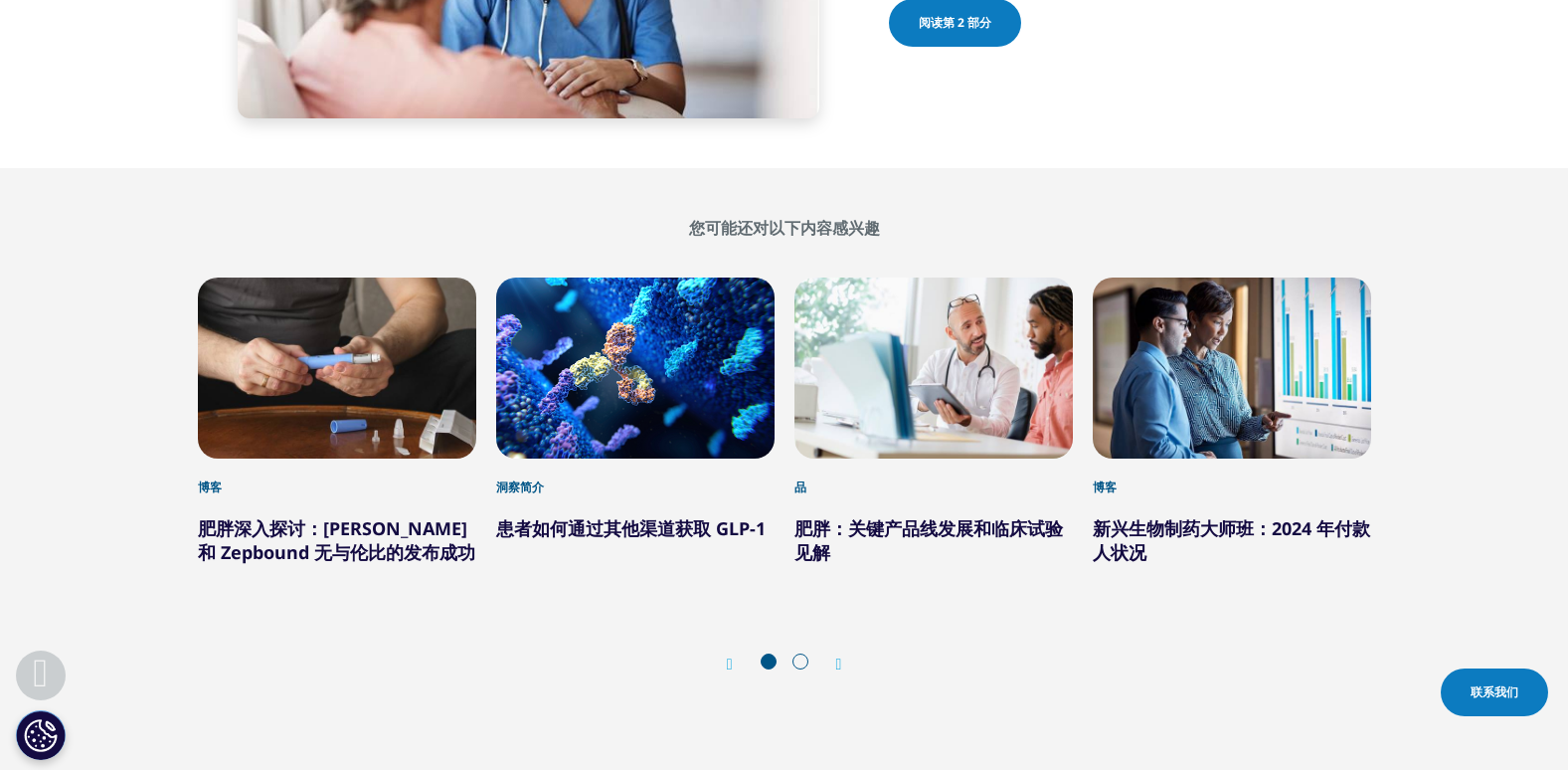
click at [802, 653] on span at bounding box center [800, 661] width 16 height 16
click at [839, 656] on icon "下一张幻灯片" at bounding box center [839, 664] width 6 height 16
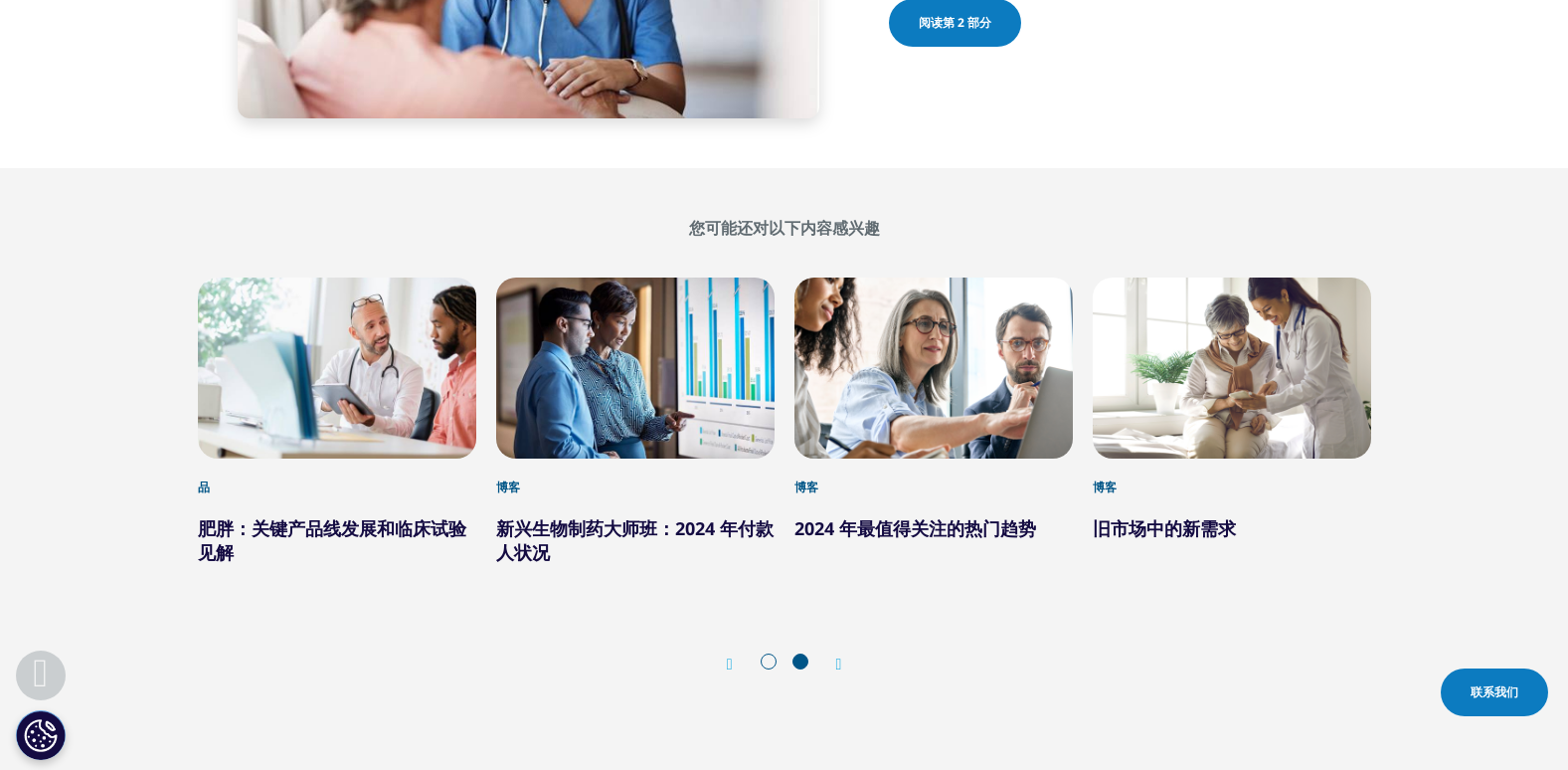
click at [928, 516] on link "2024 年最值得关注的热门趋势" at bounding box center [915, 528] width 242 height 24
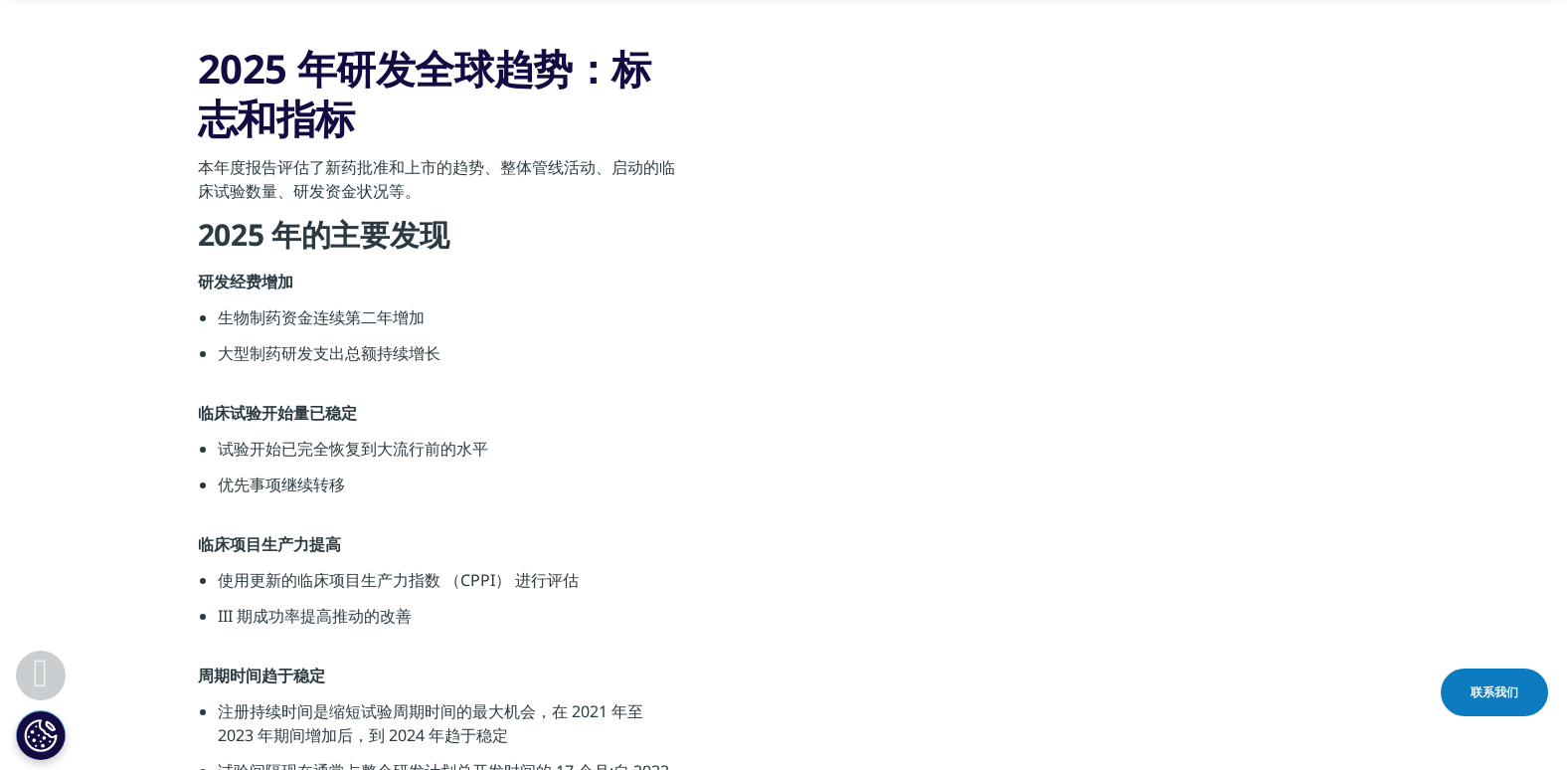
scroll to position [1094, 0]
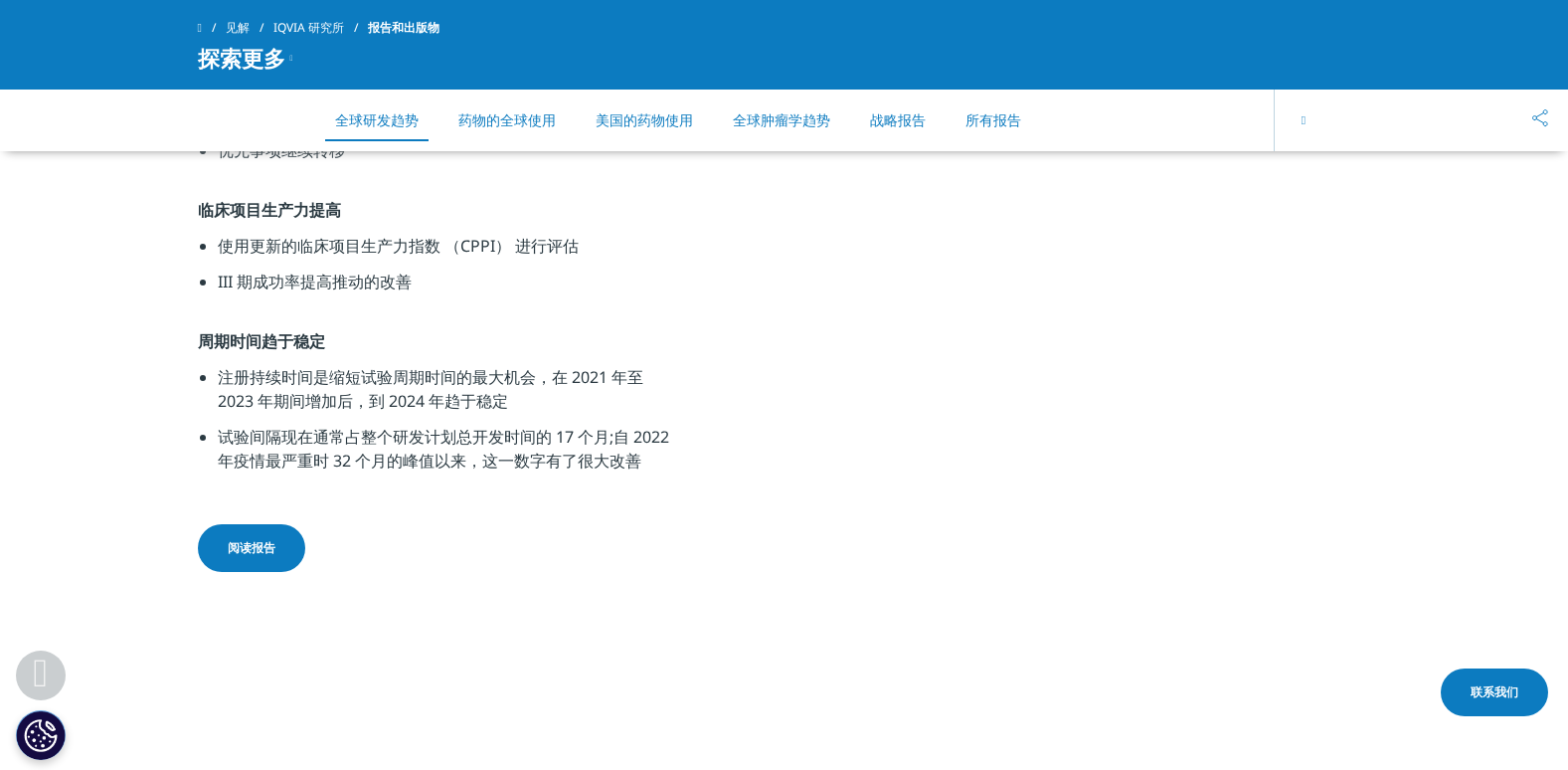
click at [536, 125] on link "药物的全球使用" at bounding box center [507, 120] width 98 height 19
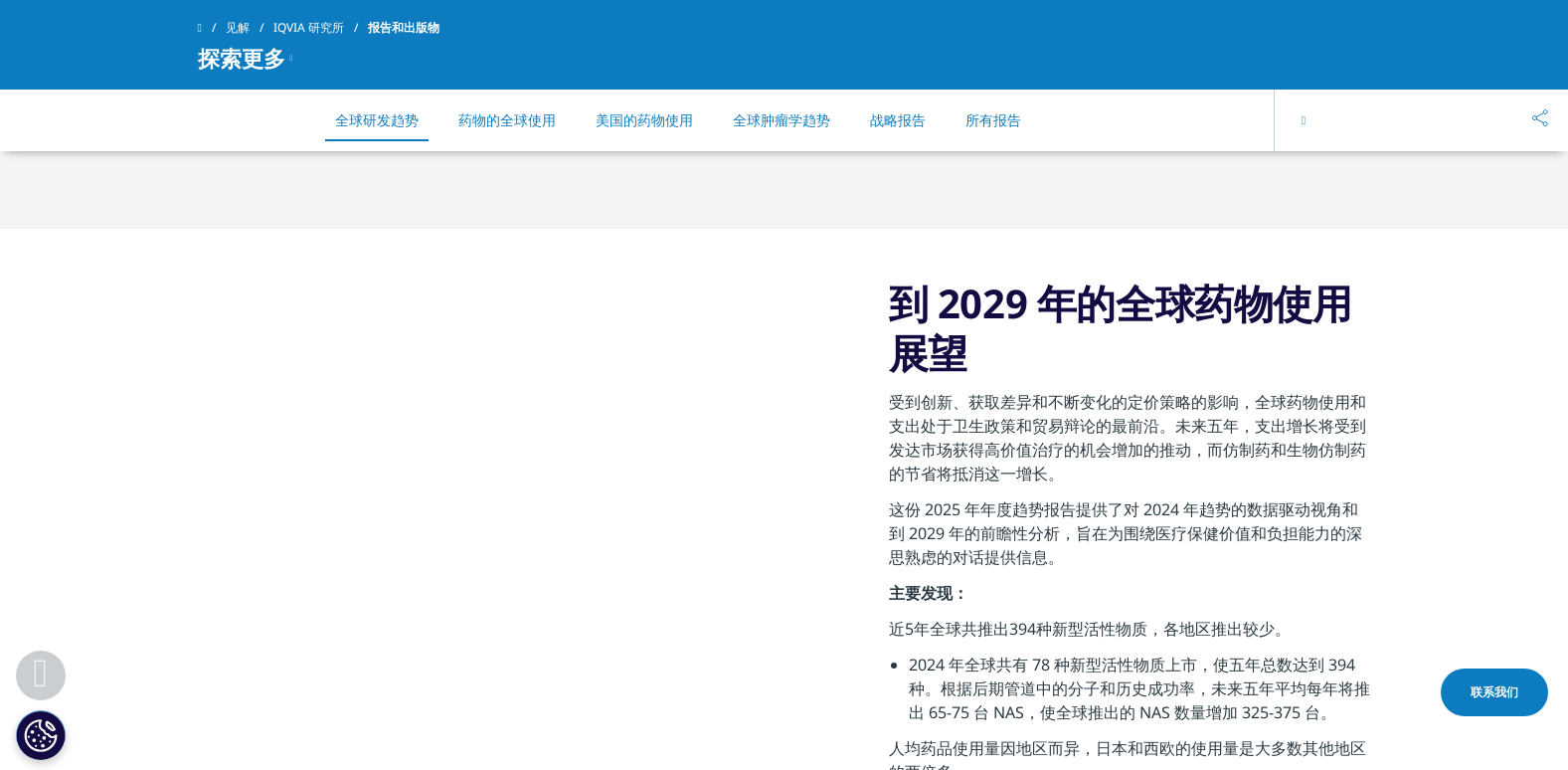
scroll to position [2783, 0]
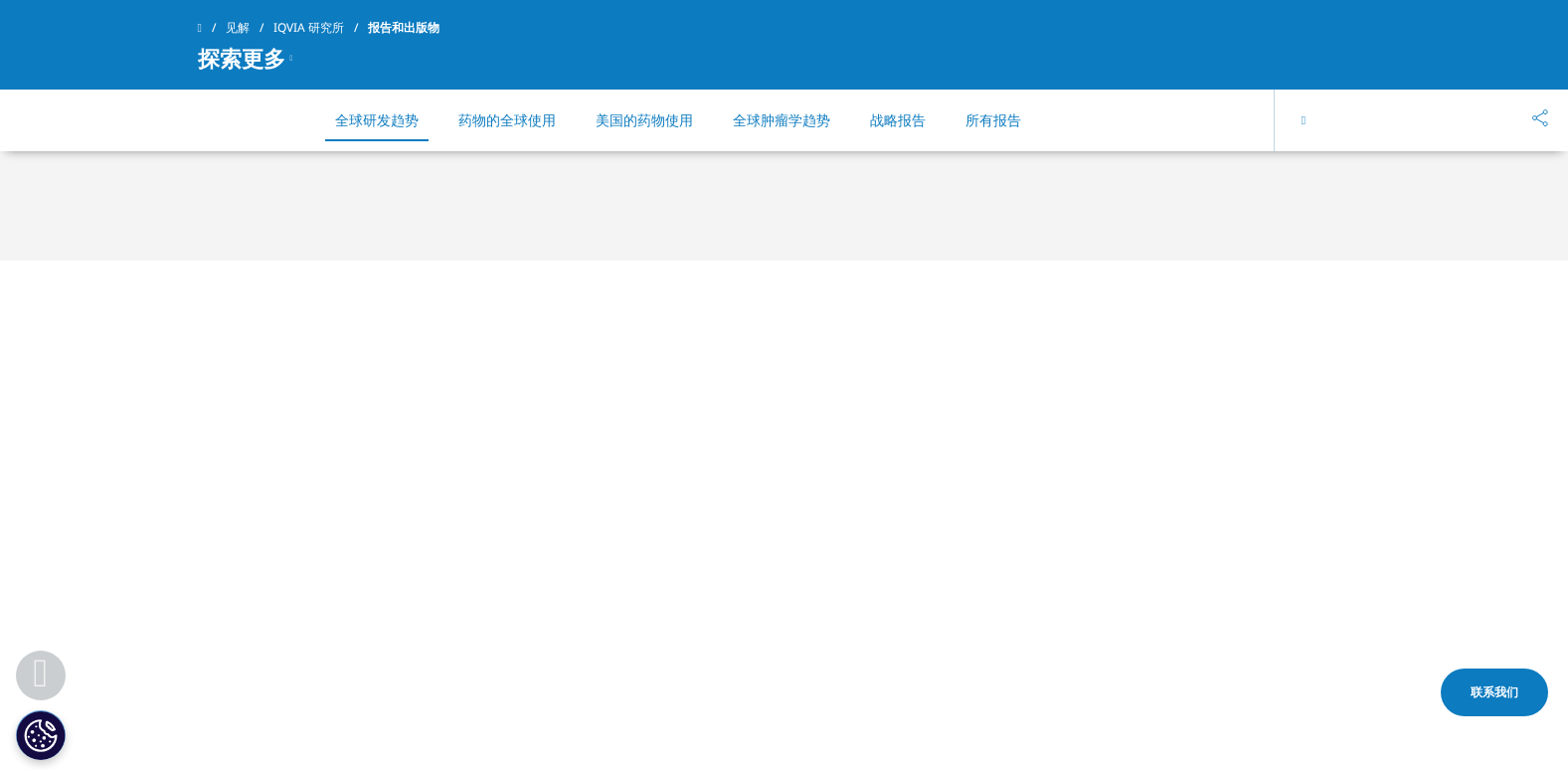
click at [997, 116] on link "所有报告" at bounding box center [993, 120] width 56 height 19
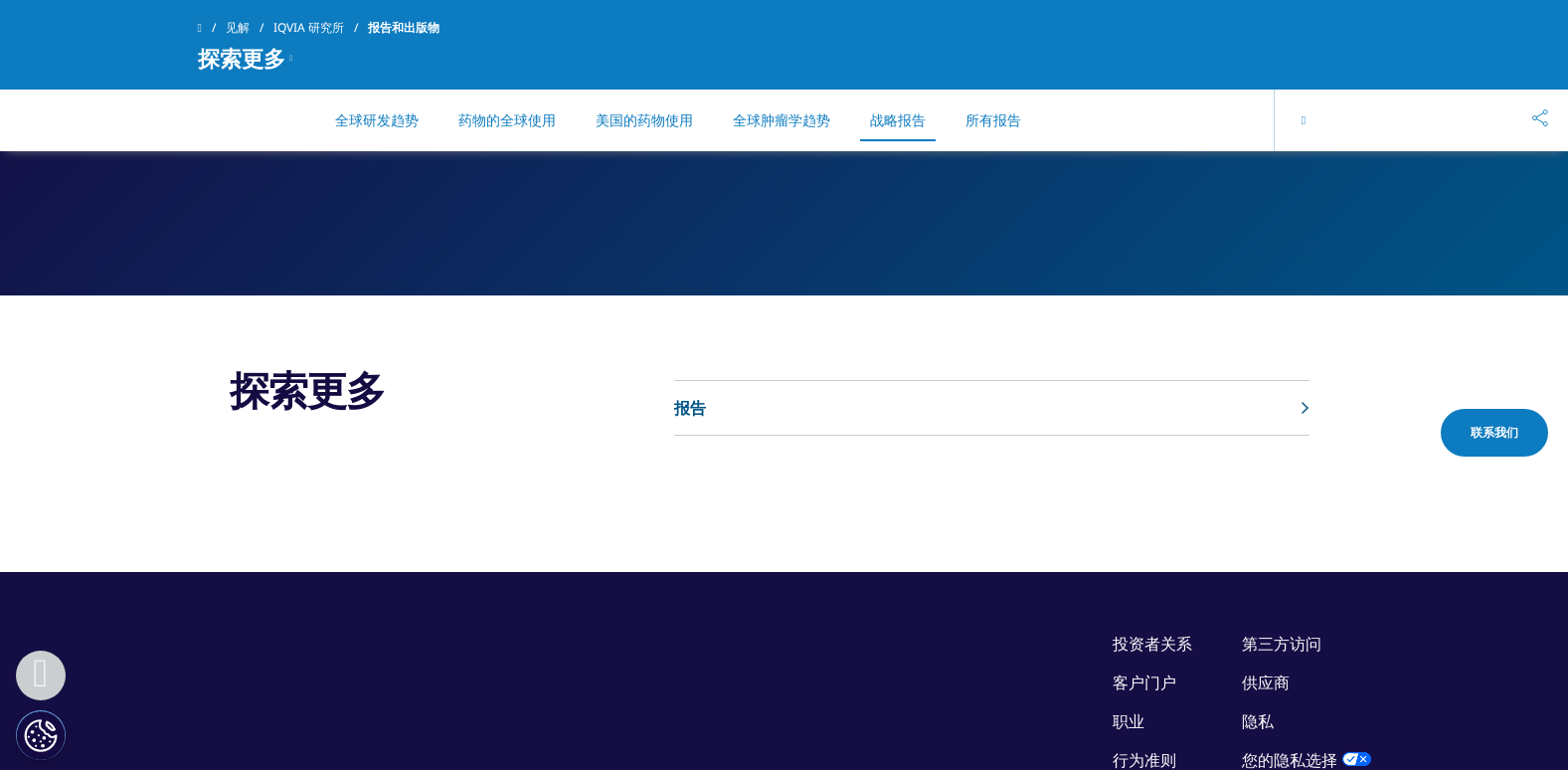
scroll to position [9378, 0]
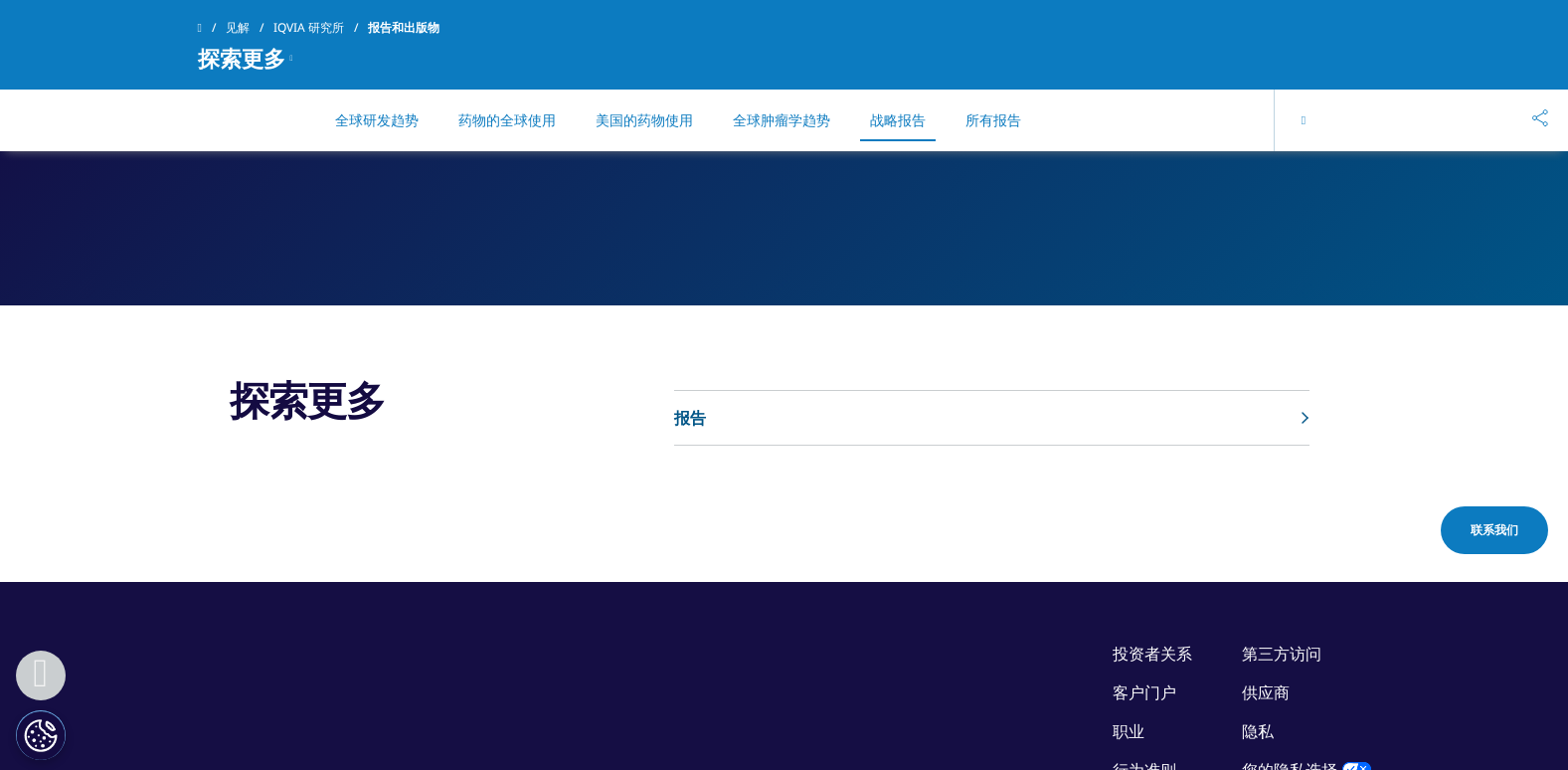
click at [990, 390] on link "报告" at bounding box center [992, 417] width 636 height 55
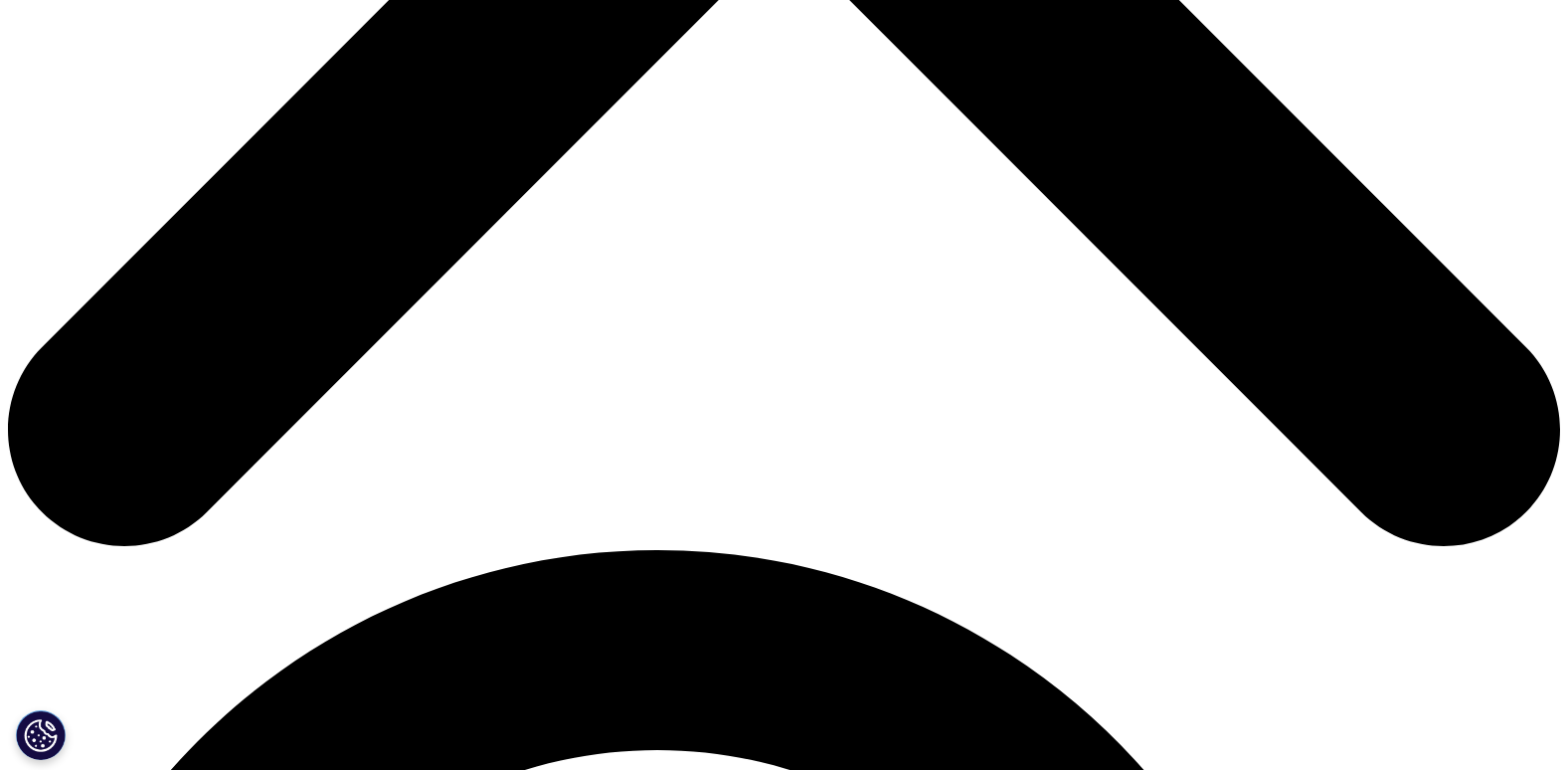
scroll to position [1020, 0]
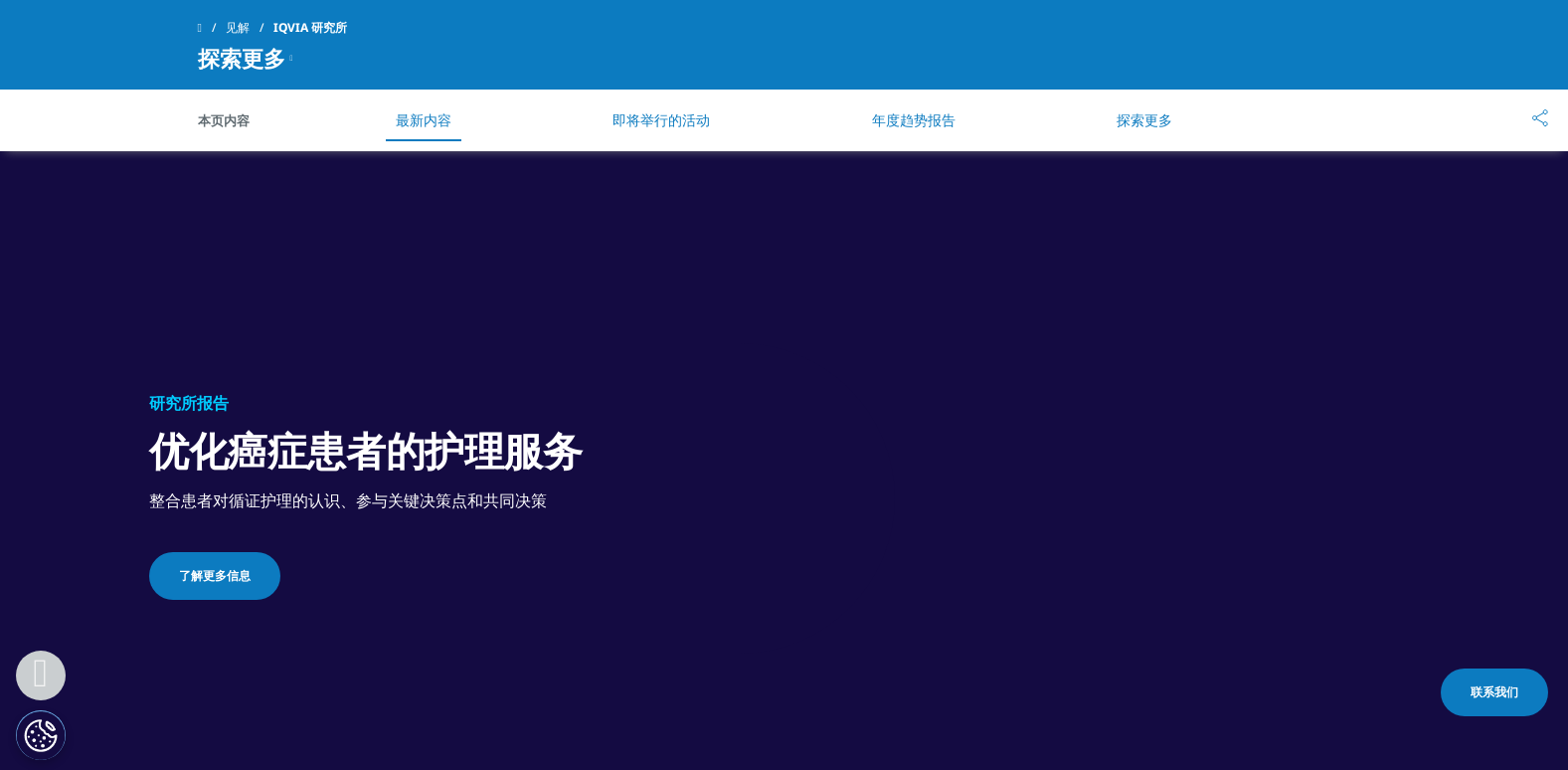
scroll to position [1193, 0]
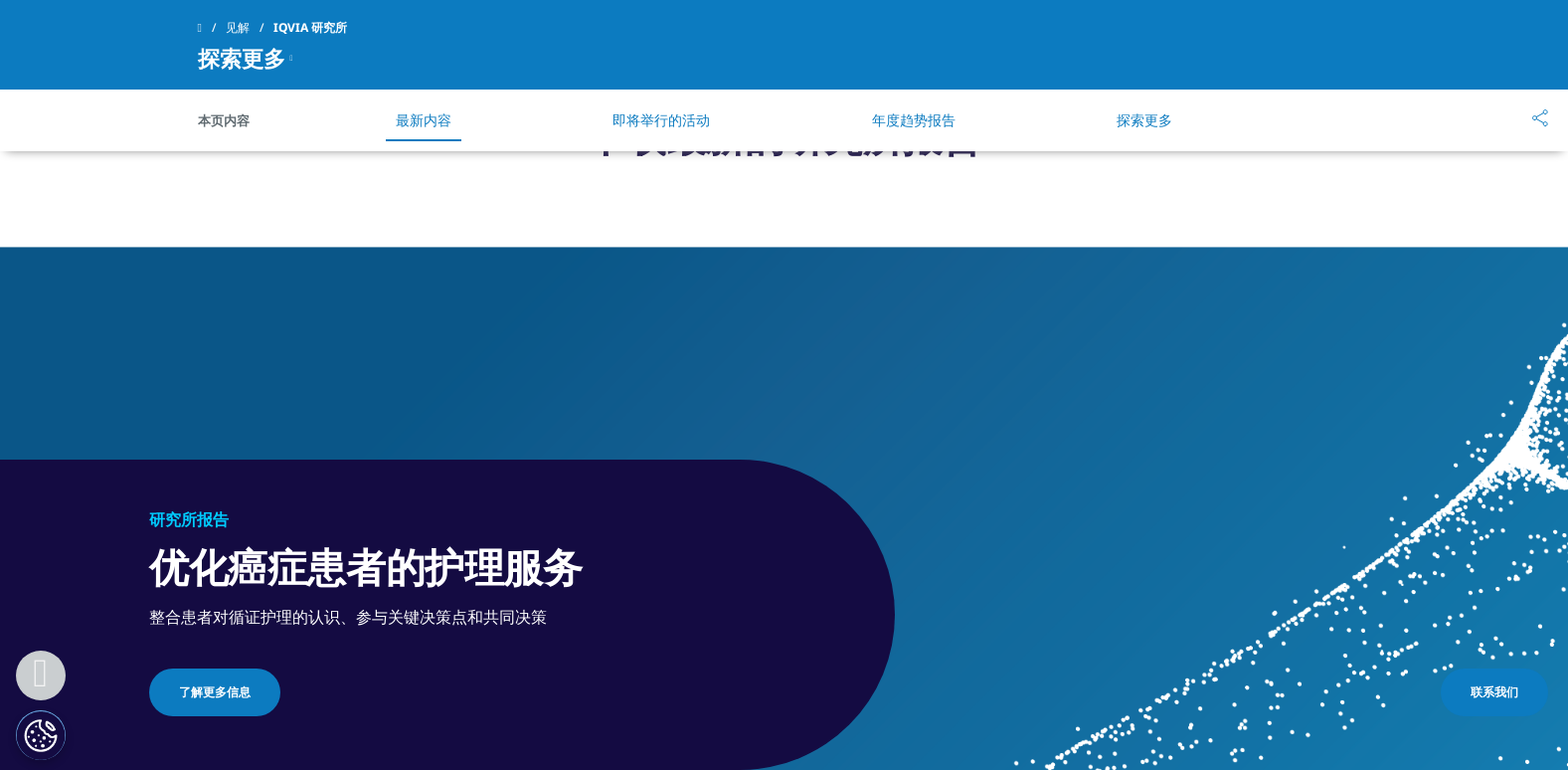
click at [659, 133] on li "即将举行的活动" at bounding box center [661, 121] width 137 height 60
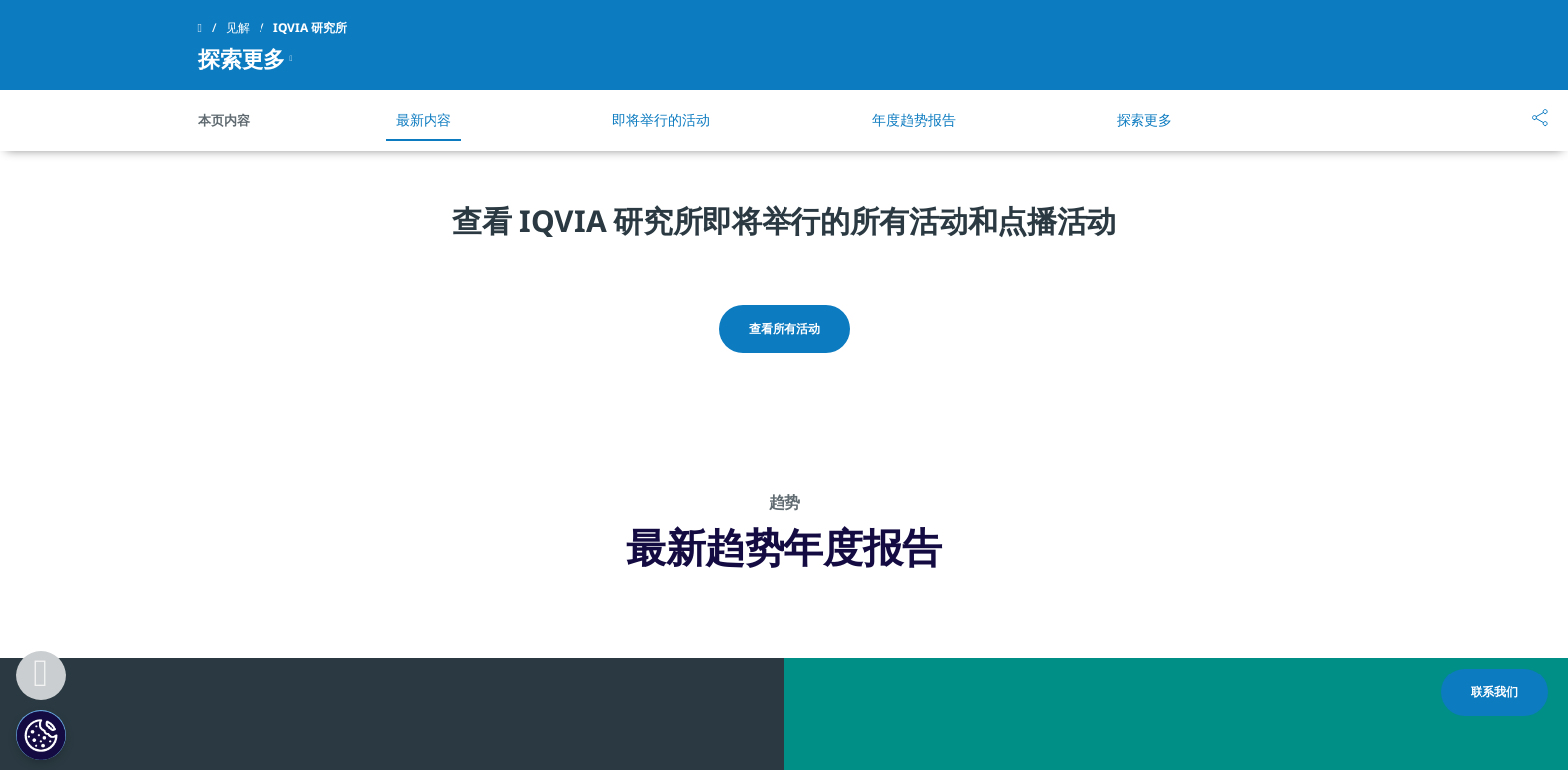
scroll to position [5822, 0]
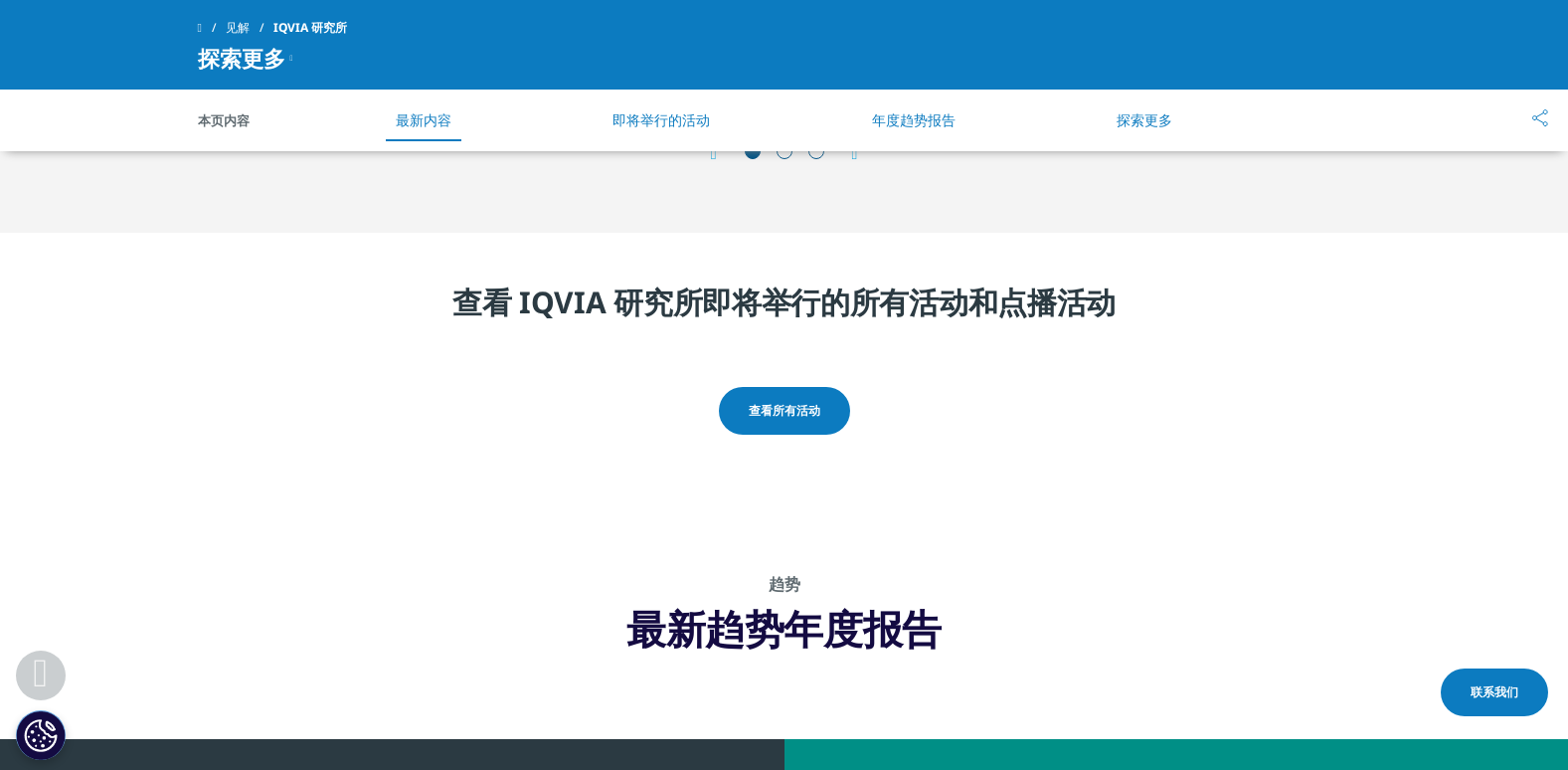
click at [797, 404] on span "查看所有活动" at bounding box center [785, 410] width 72 height 18
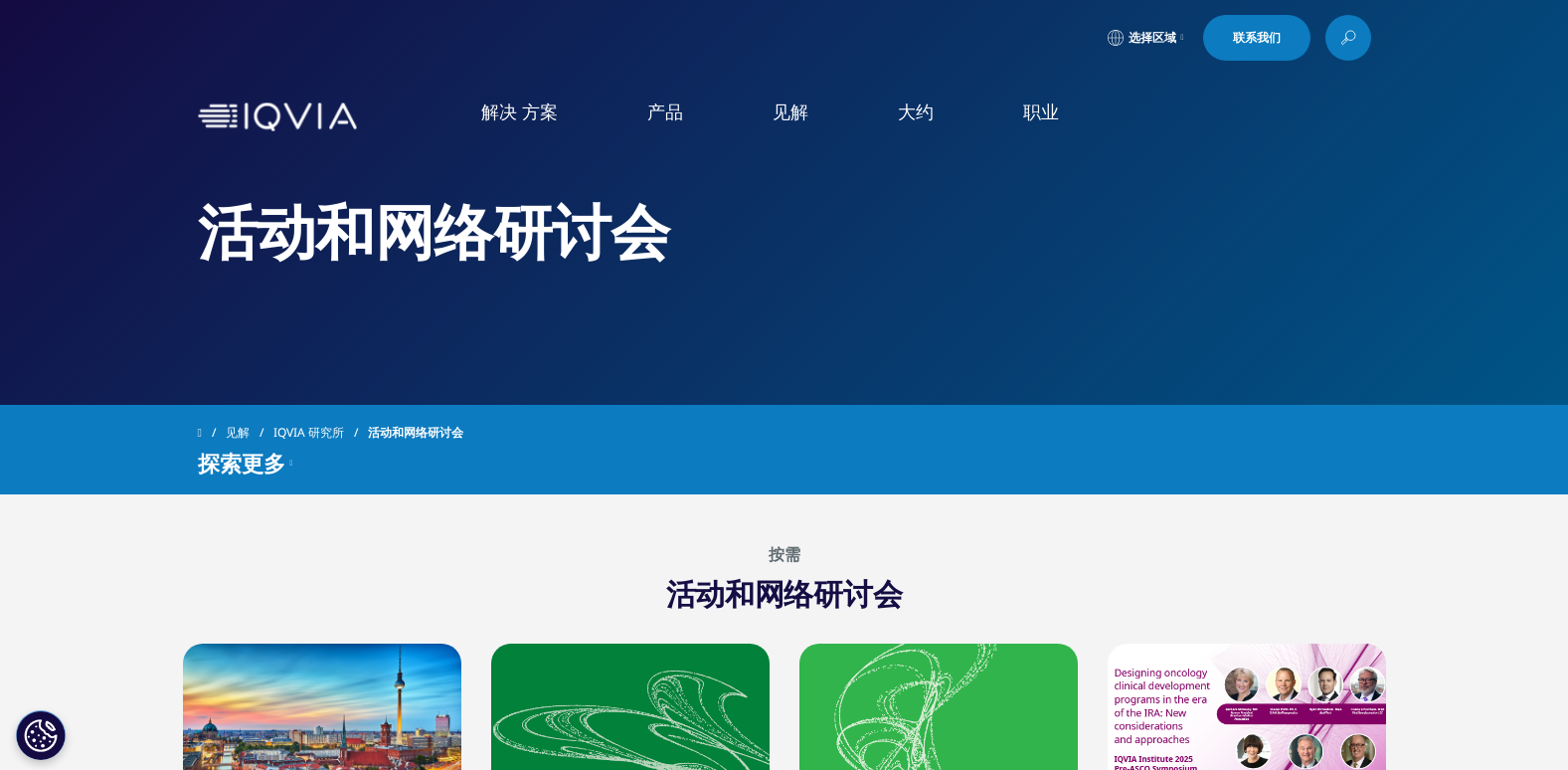
click at [311, 424] on link "IQVIA 研究所" at bounding box center [320, 432] width 95 height 36
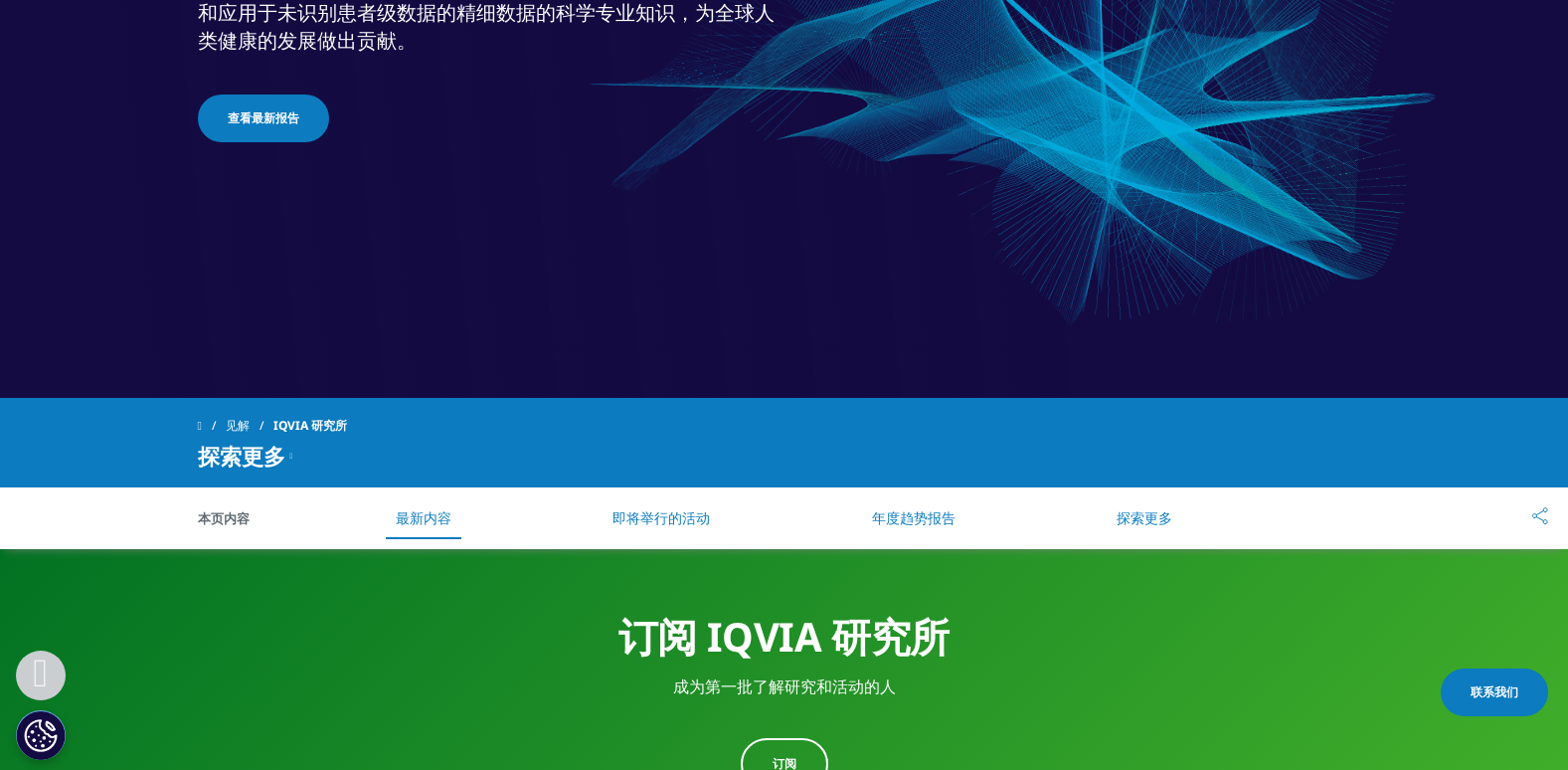
scroll to position [597, 0]
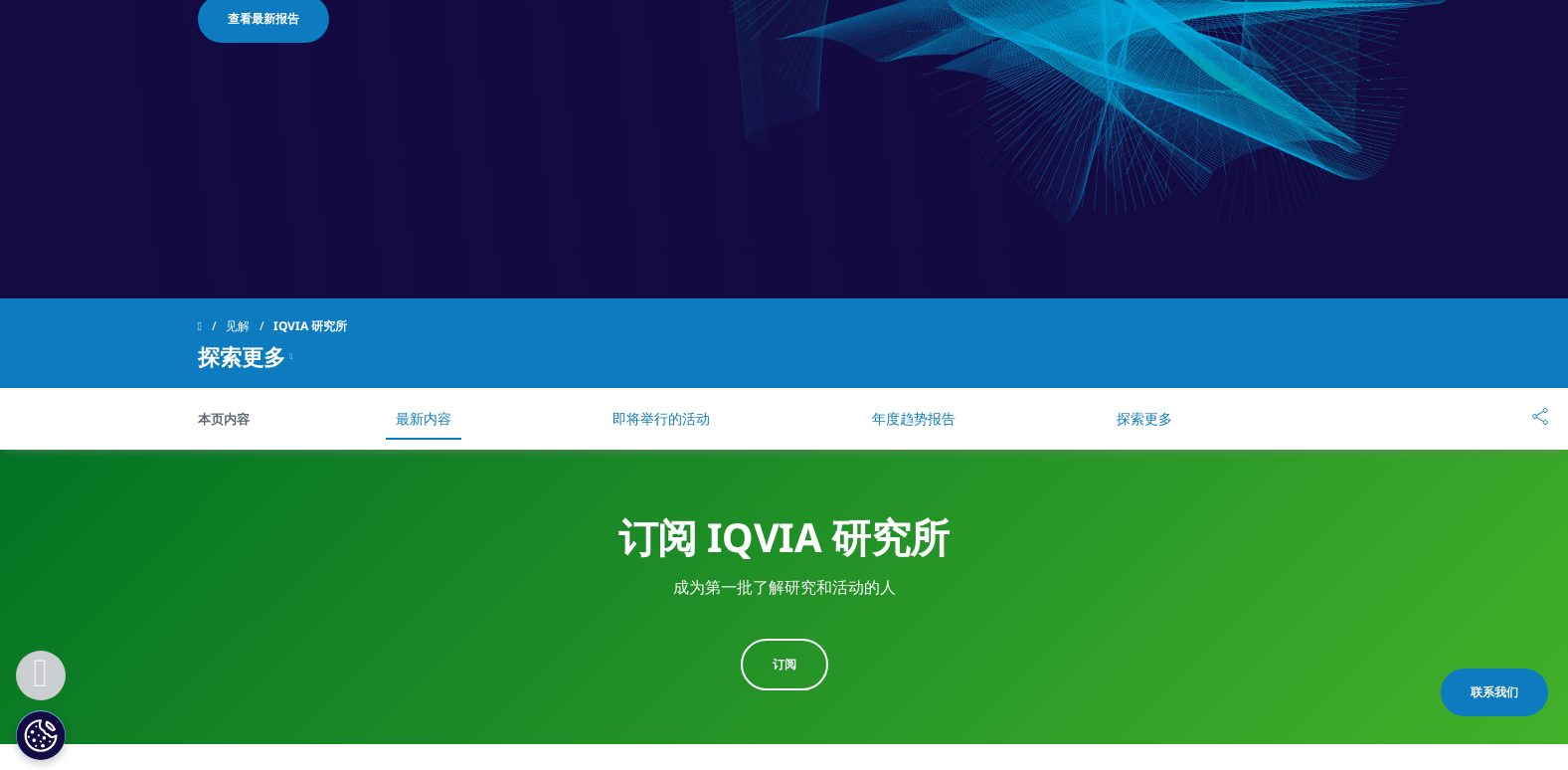
click at [937, 425] on link "年度趋势报告" at bounding box center [914, 417] width 84 height 19
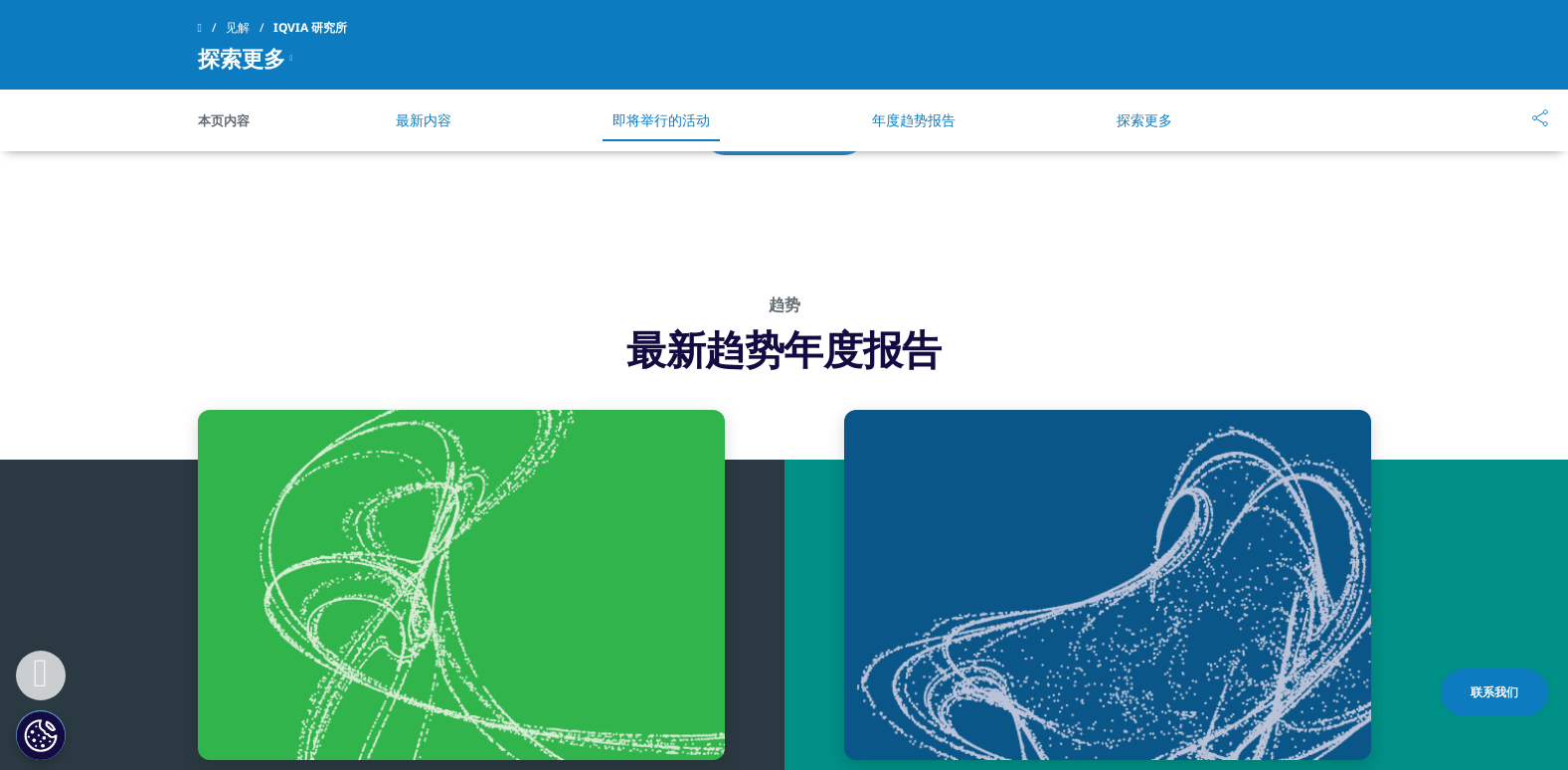
scroll to position [6748, 0]
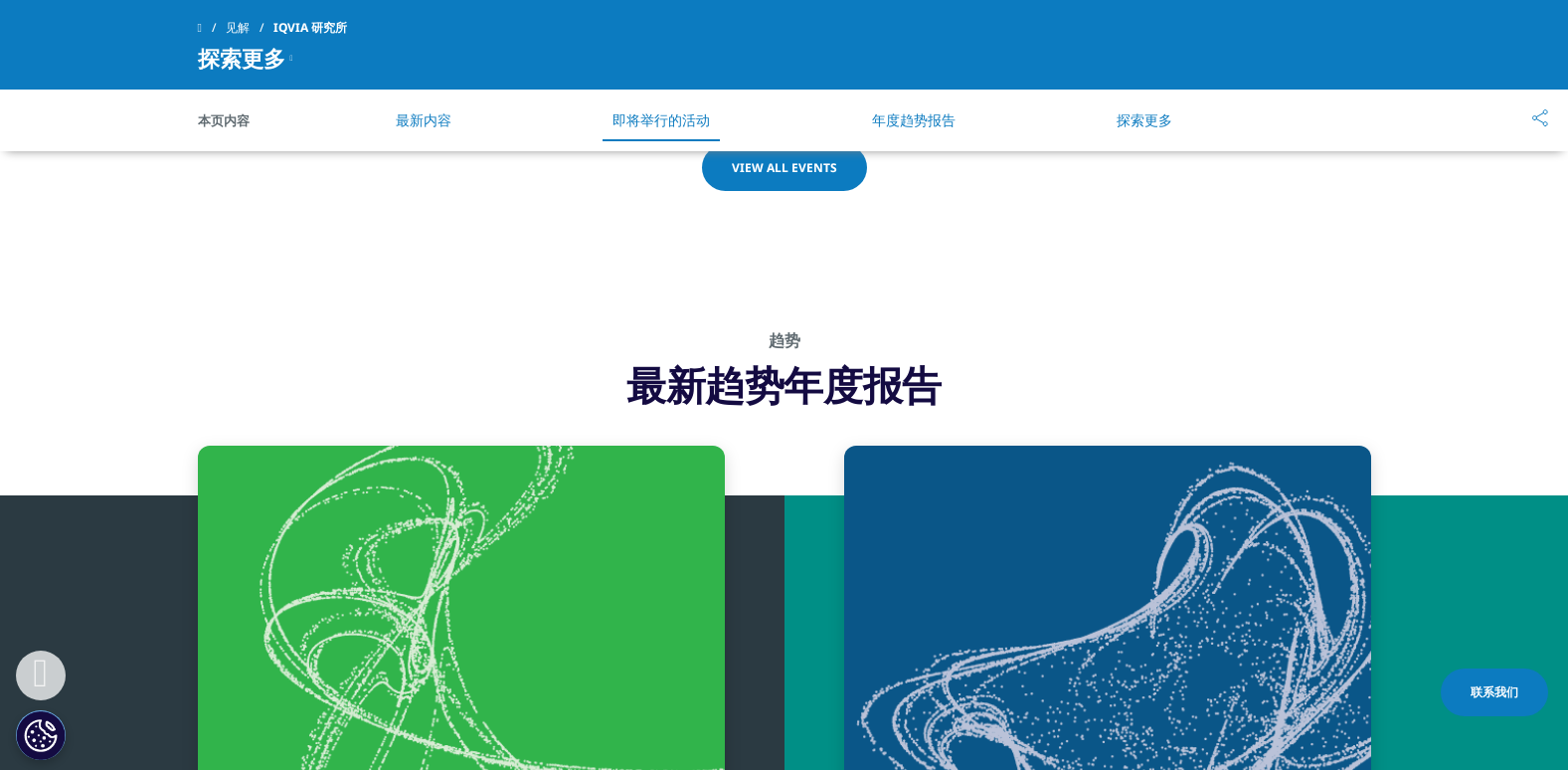
click at [426, 140] on li "最新内容" at bounding box center [423, 121] width 96 height 60
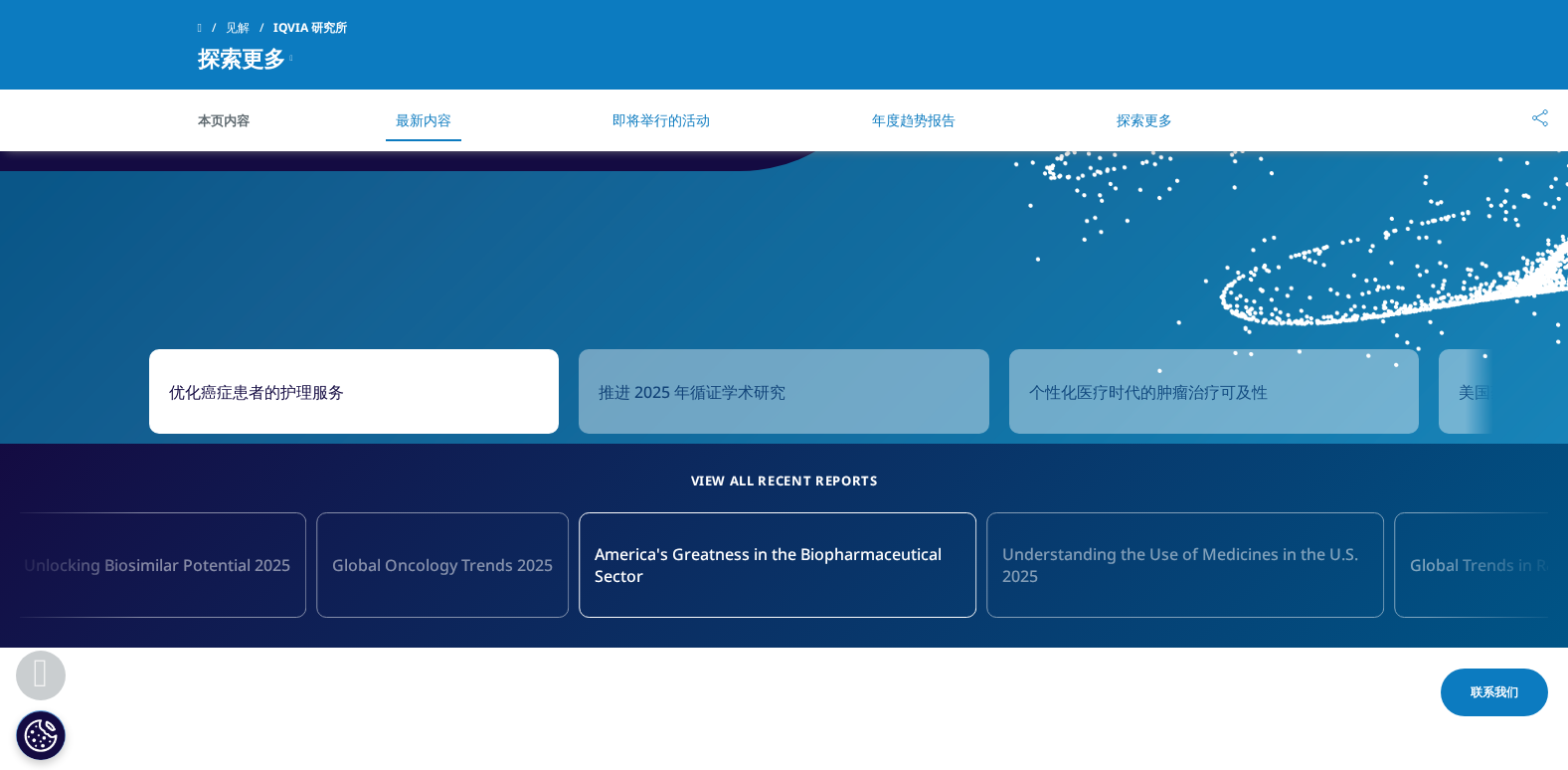
scroll to position [1974, 0]
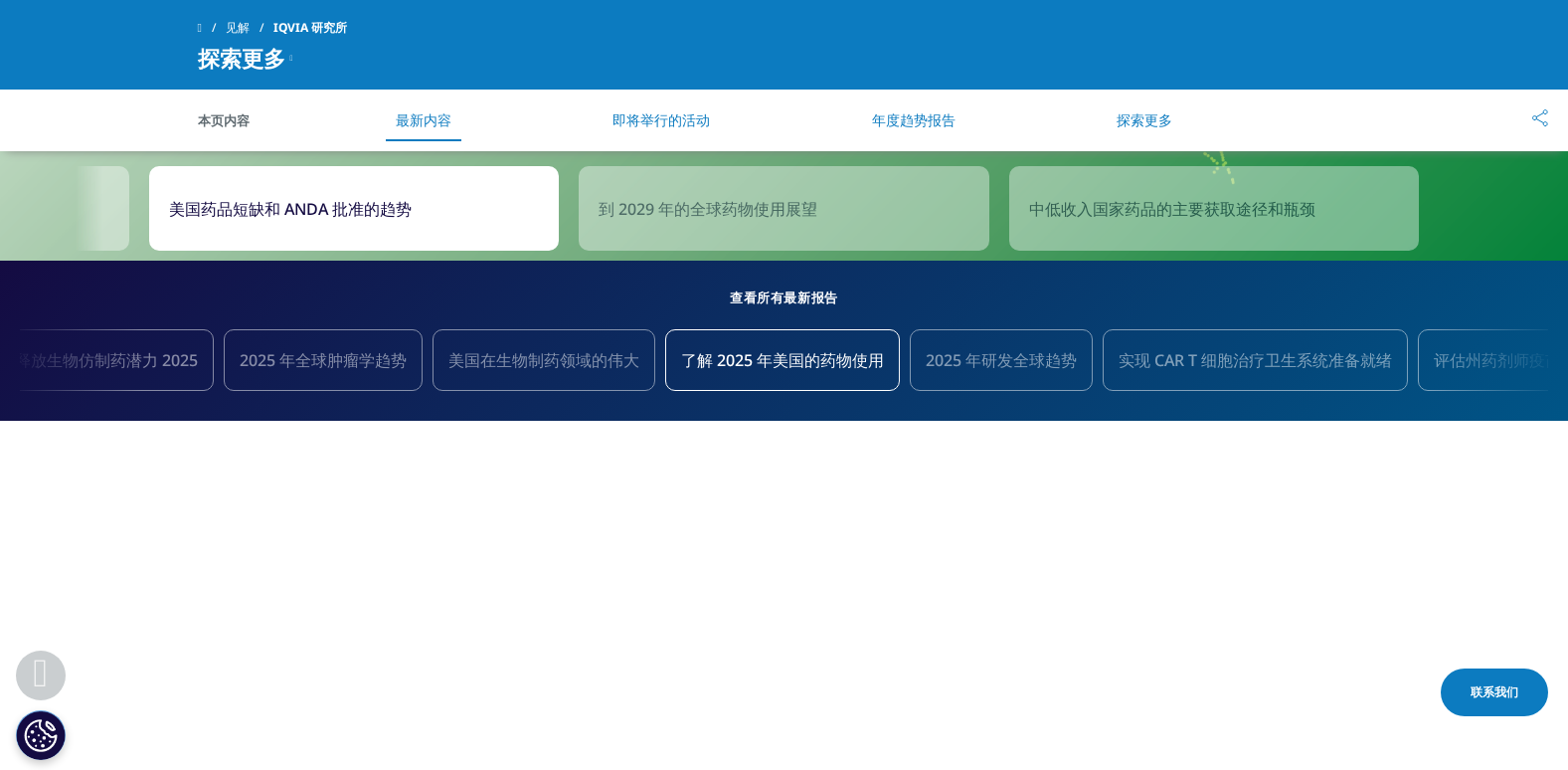
click at [1266, 214] on span "中低收入国家药品的主要获取途径和瓶颈" at bounding box center [1172, 209] width 286 height 24
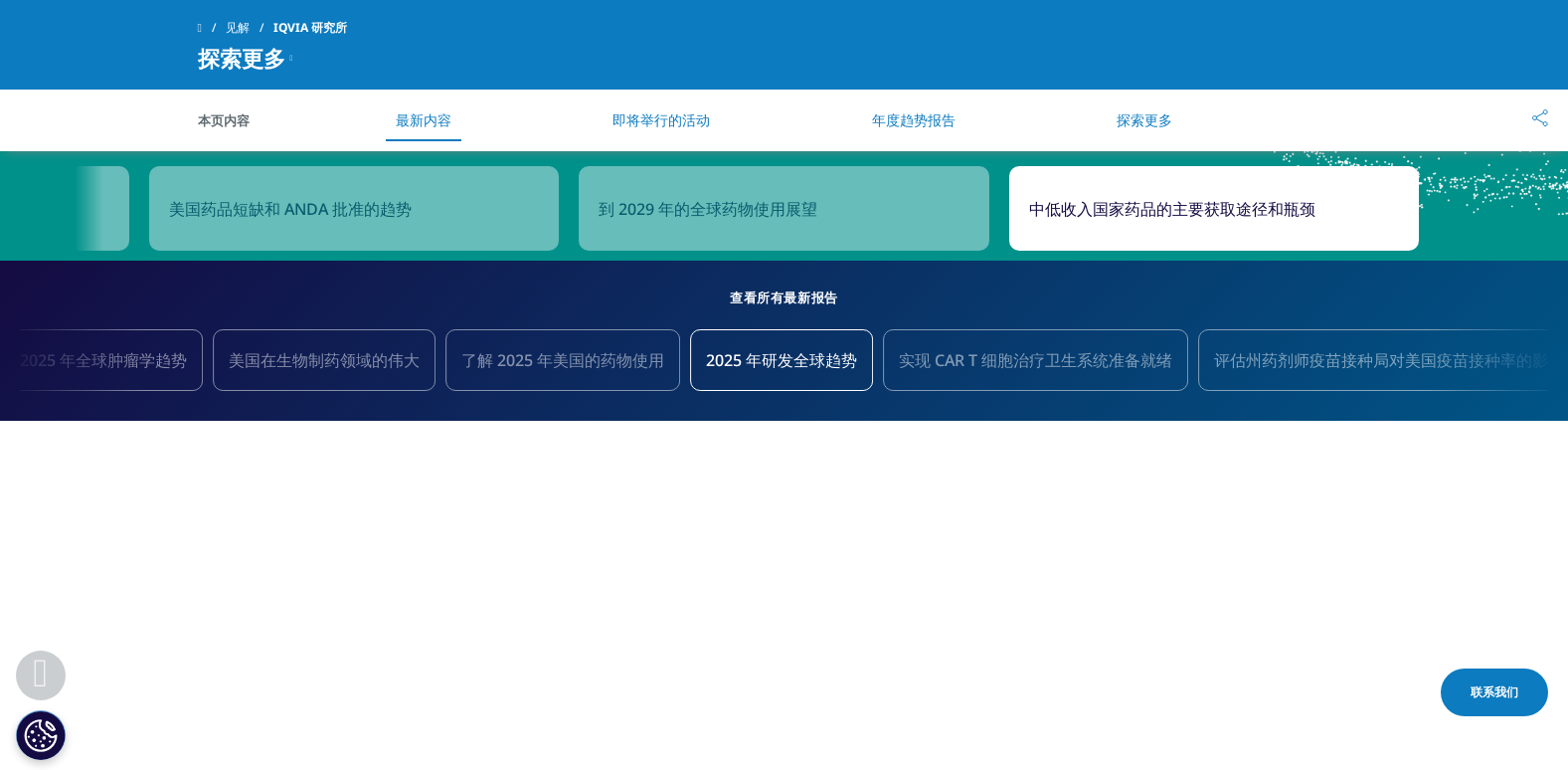
click at [1266, 214] on span "中低收入国家药品的主要获取途径和瓶颈" at bounding box center [1172, 209] width 286 height 24
click at [1211, 202] on span "中低收入国家药品的主要获取途径和瓶颈" at bounding box center [1172, 209] width 286 height 24
click at [1079, 206] on span "中低收入国家药品的主要获取途径和瓶颈" at bounding box center [1172, 209] width 286 height 24
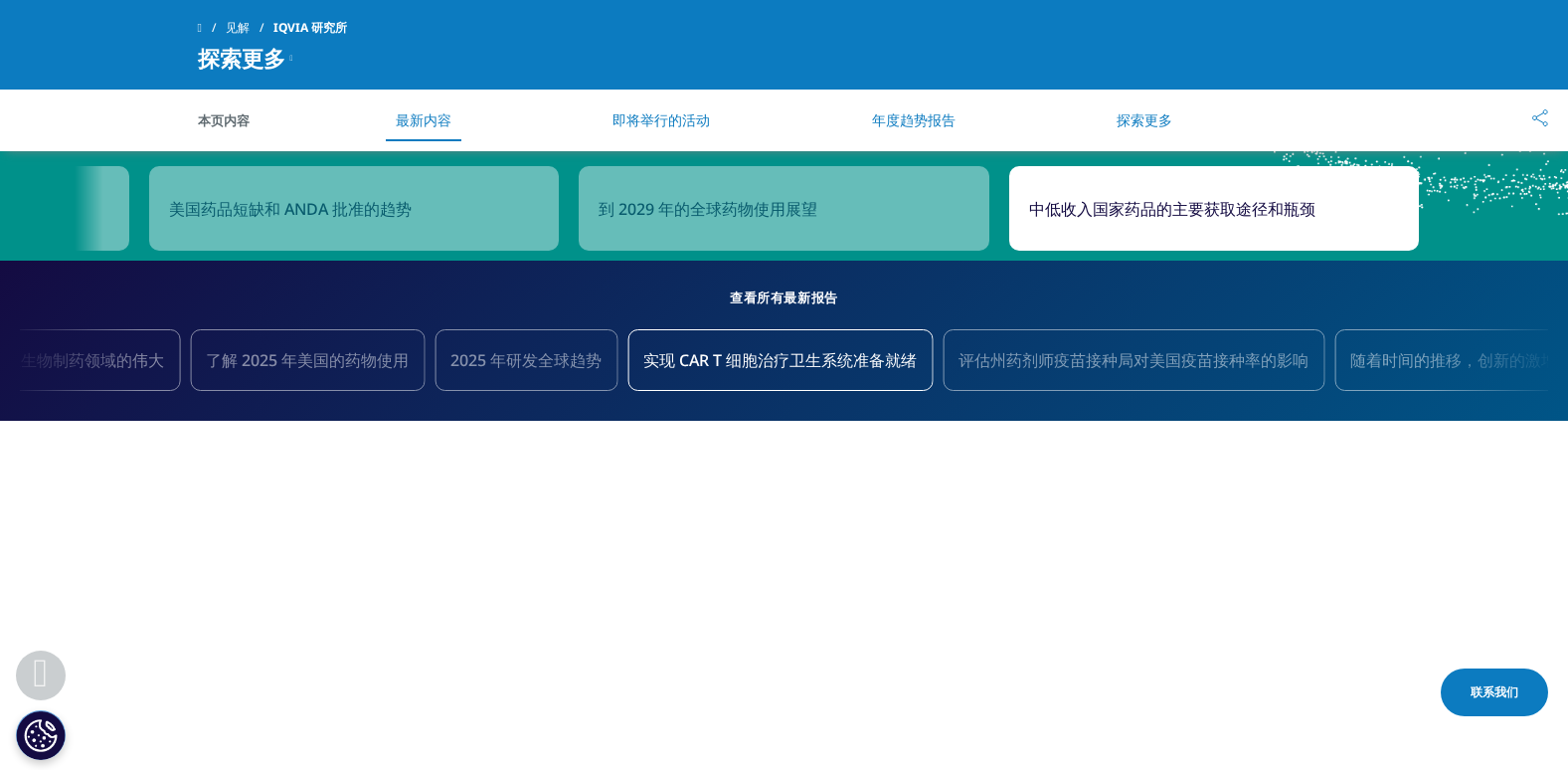
click at [1165, 224] on div "中低收入国家药品的主要获取途径和瓶颈" at bounding box center [1213, 208] width 409 height 85
click at [1145, 125] on link "探索更多" at bounding box center [1145, 120] width 56 height 19
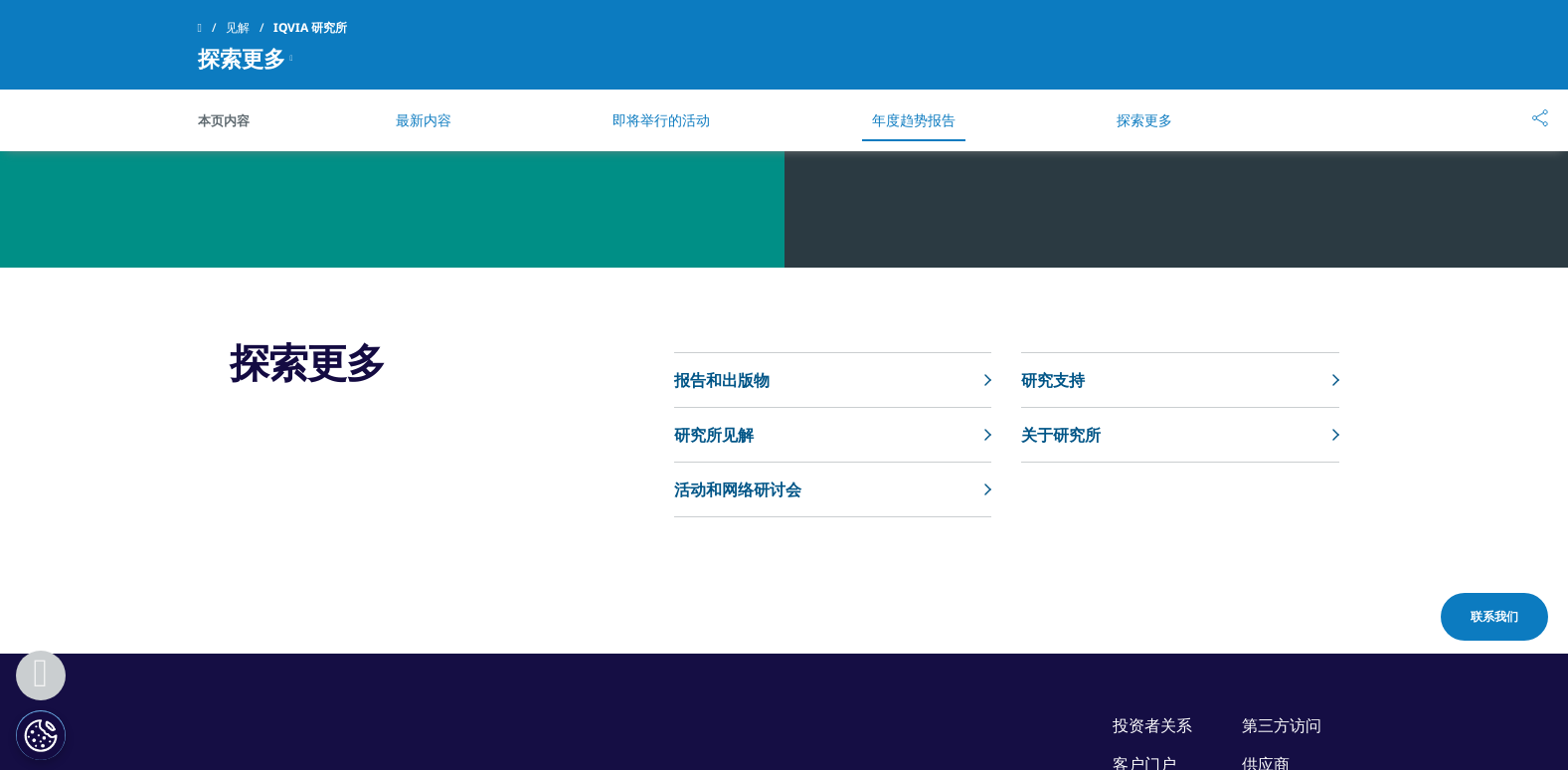
scroll to position [7823, 0]
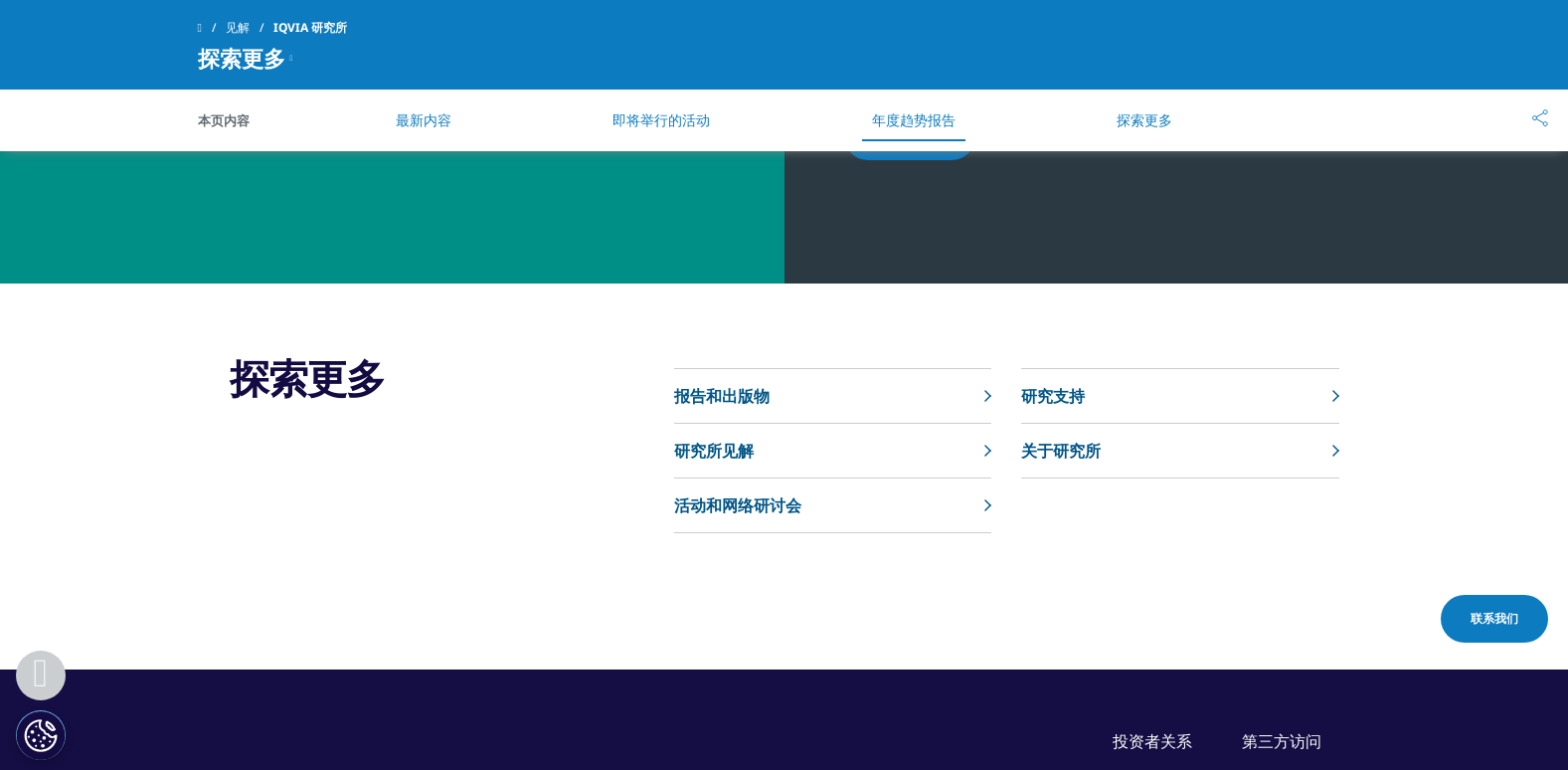
click at [893, 438] on link "研究所见解" at bounding box center [833, 450] width 317 height 55
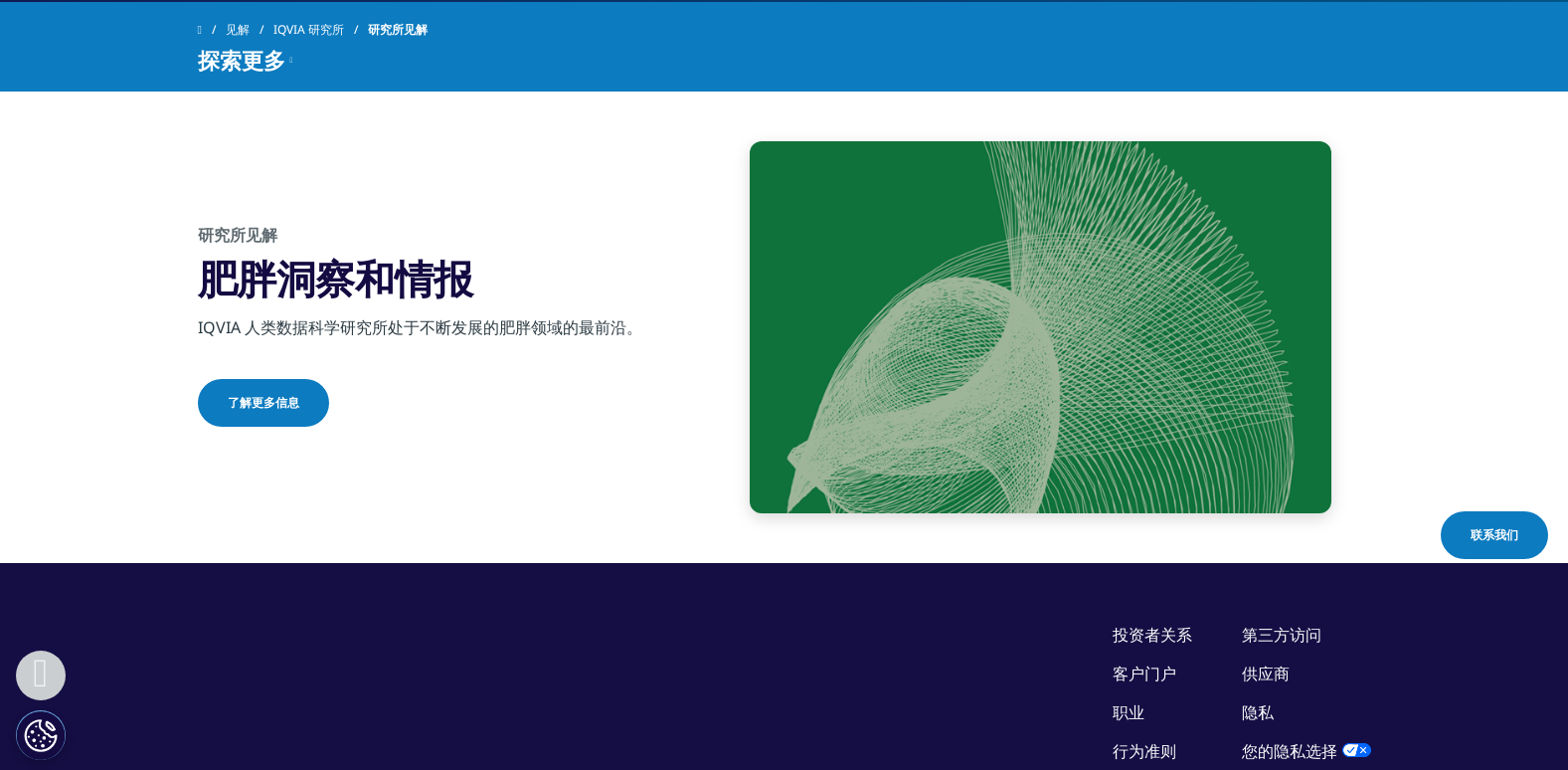
click at [281, 402] on span "了解更多信息" at bounding box center [264, 402] width 72 height 18
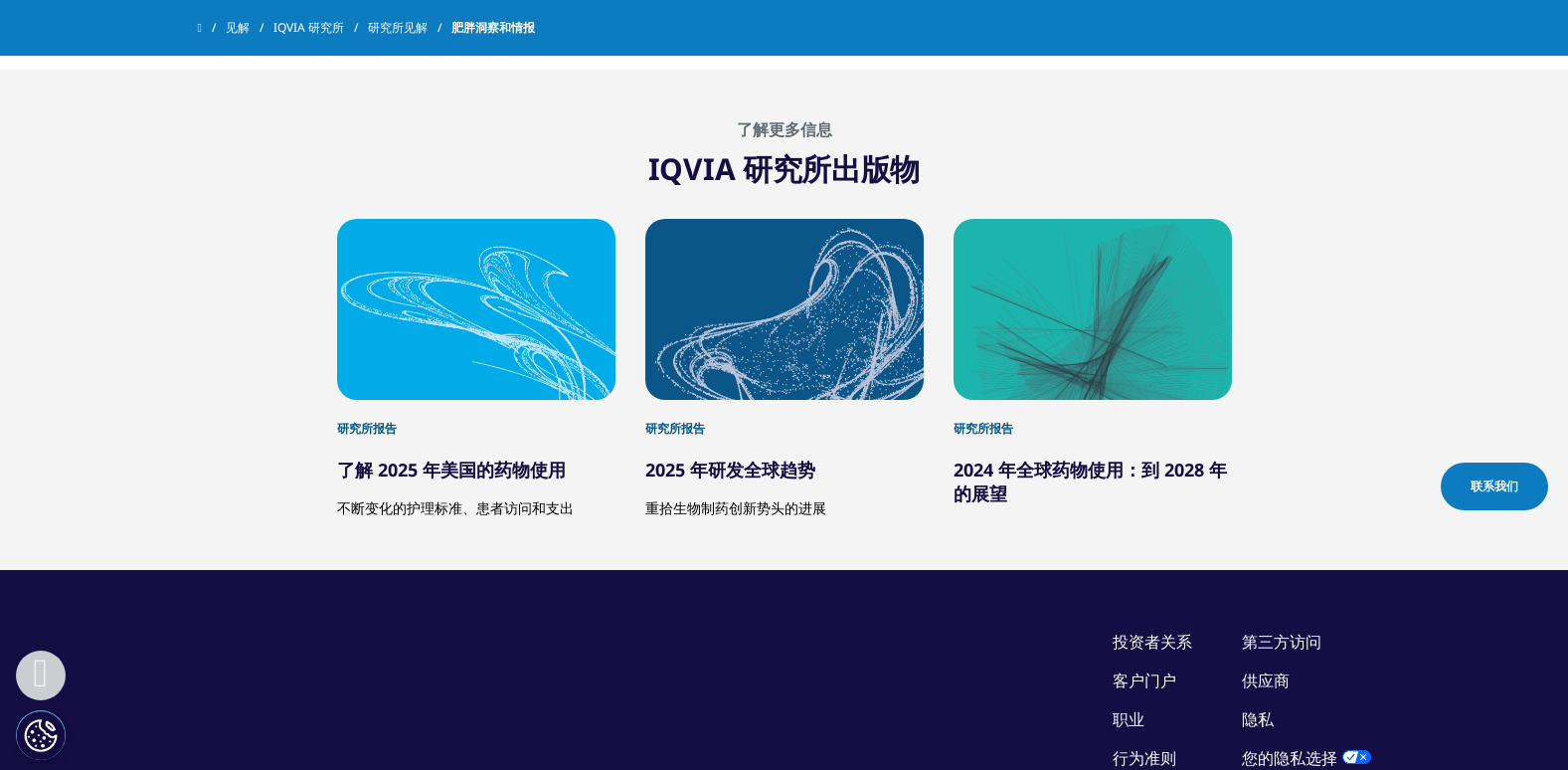
scroll to position [2287, 0]
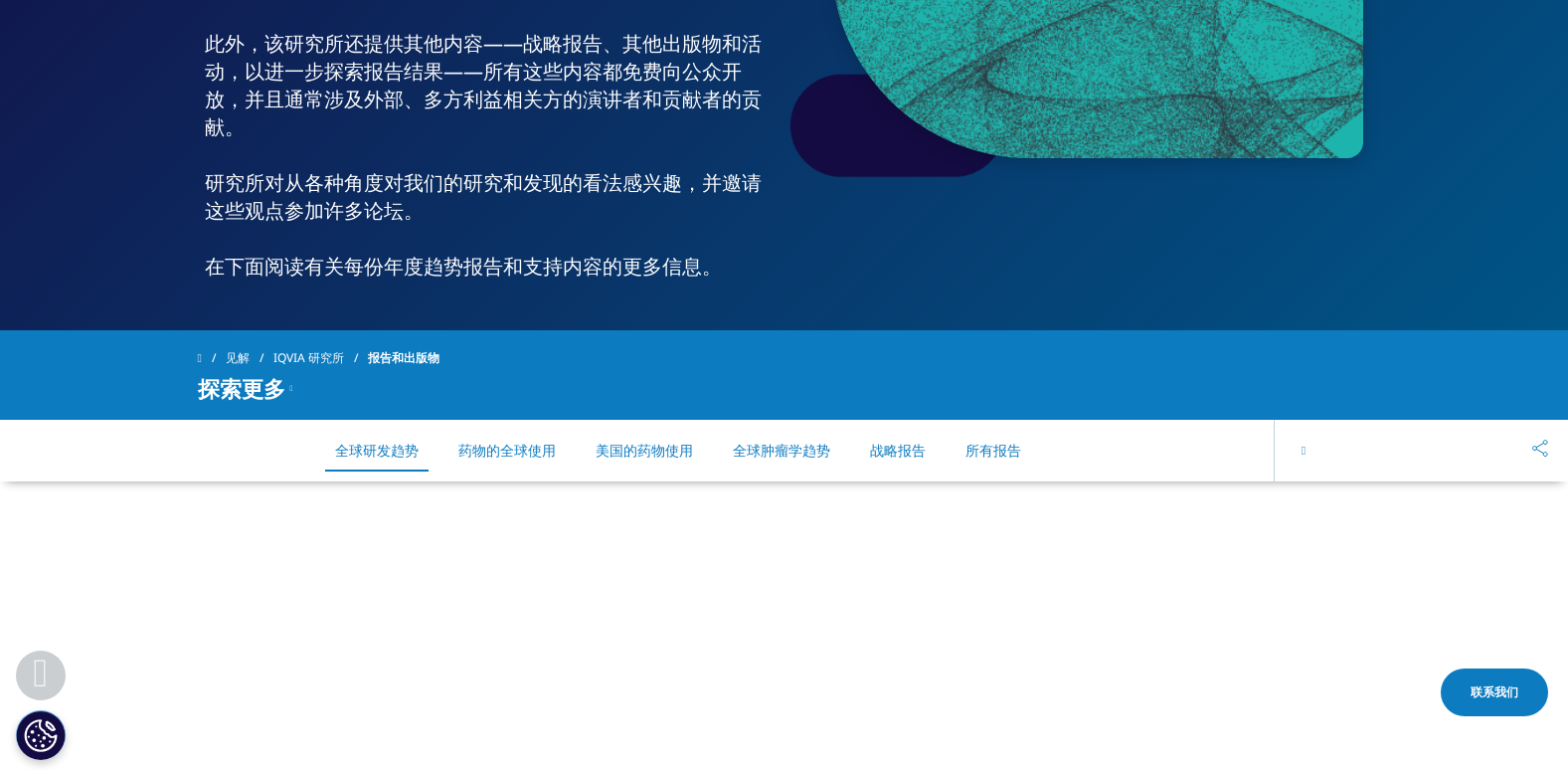
scroll to position [397, 0]
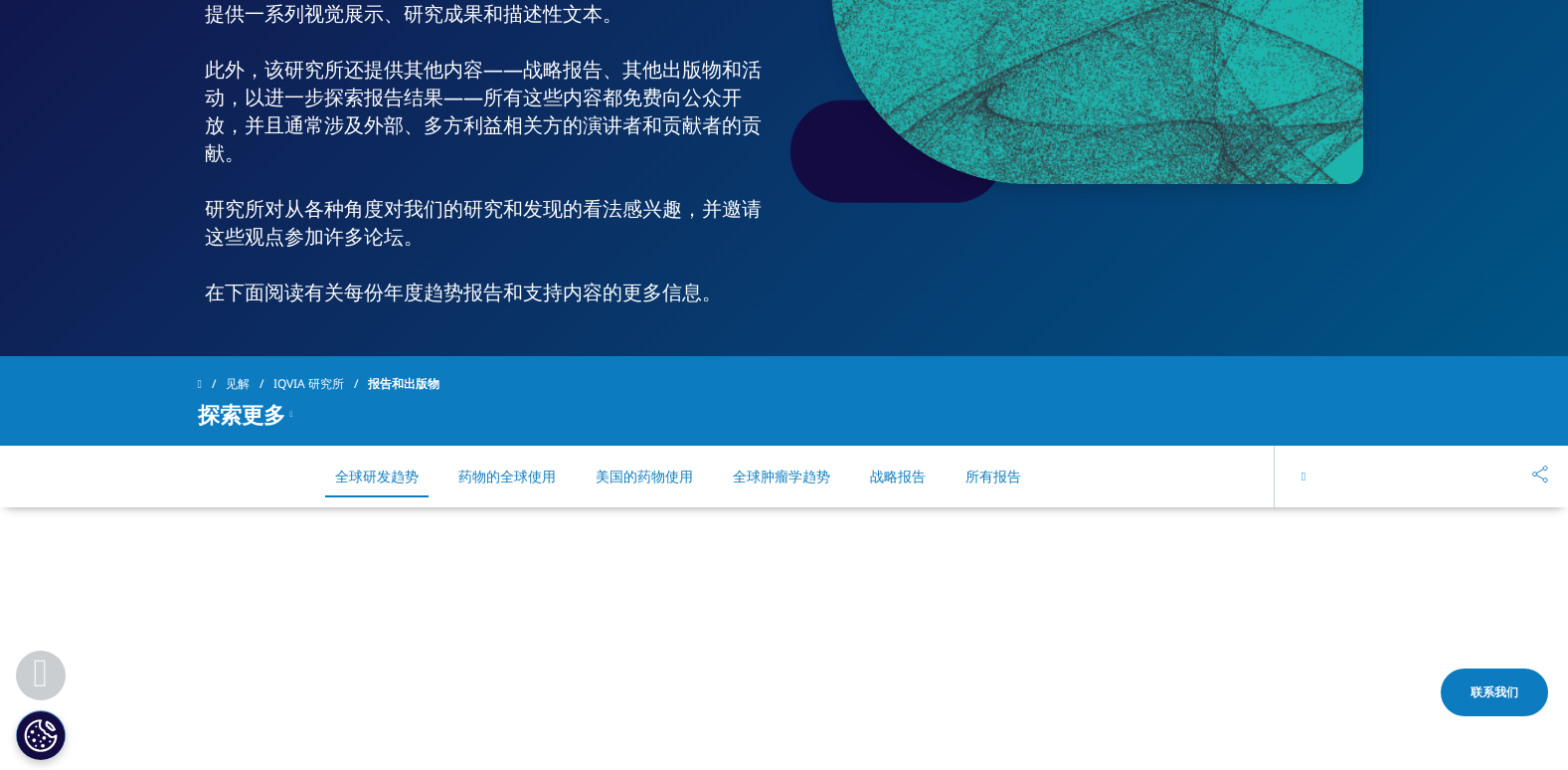
click at [974, 476] on link "所有报告" at bounding box center [993, 475] width 56 height 19
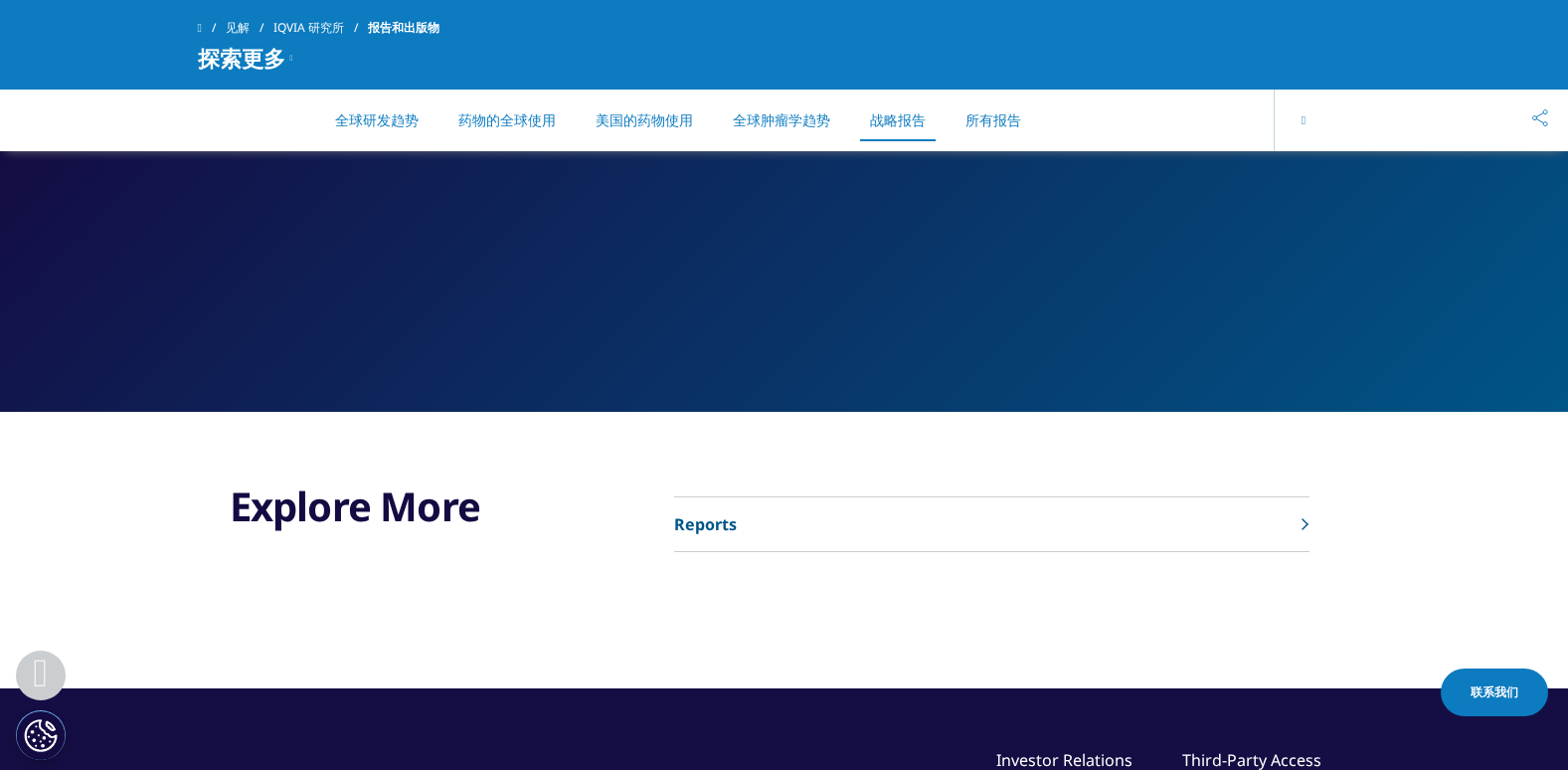
scroll to position [10013, 0]
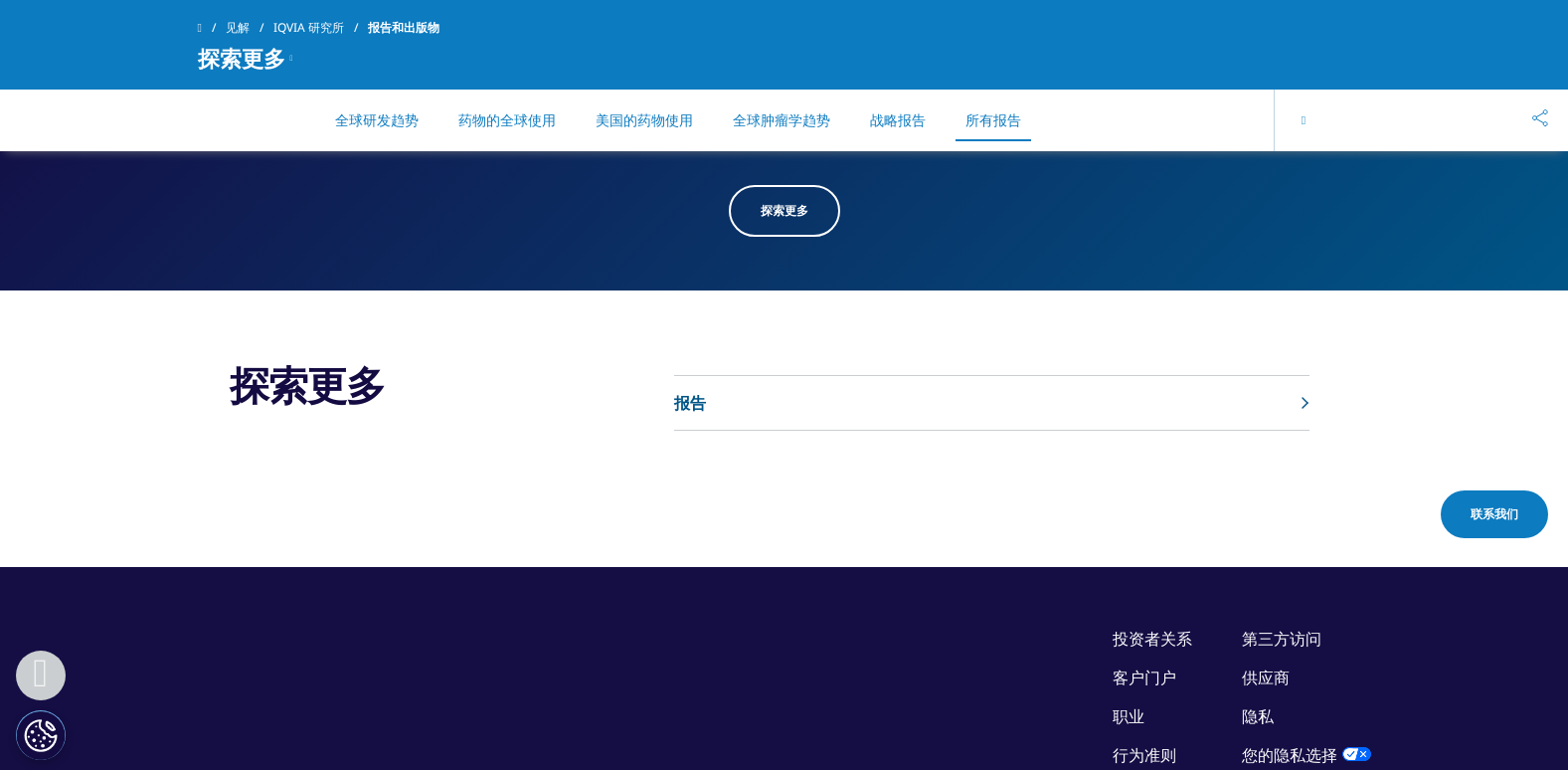
click at [1252, 390] on link "报告" at bounding box center [992, 402] width 636 height 55
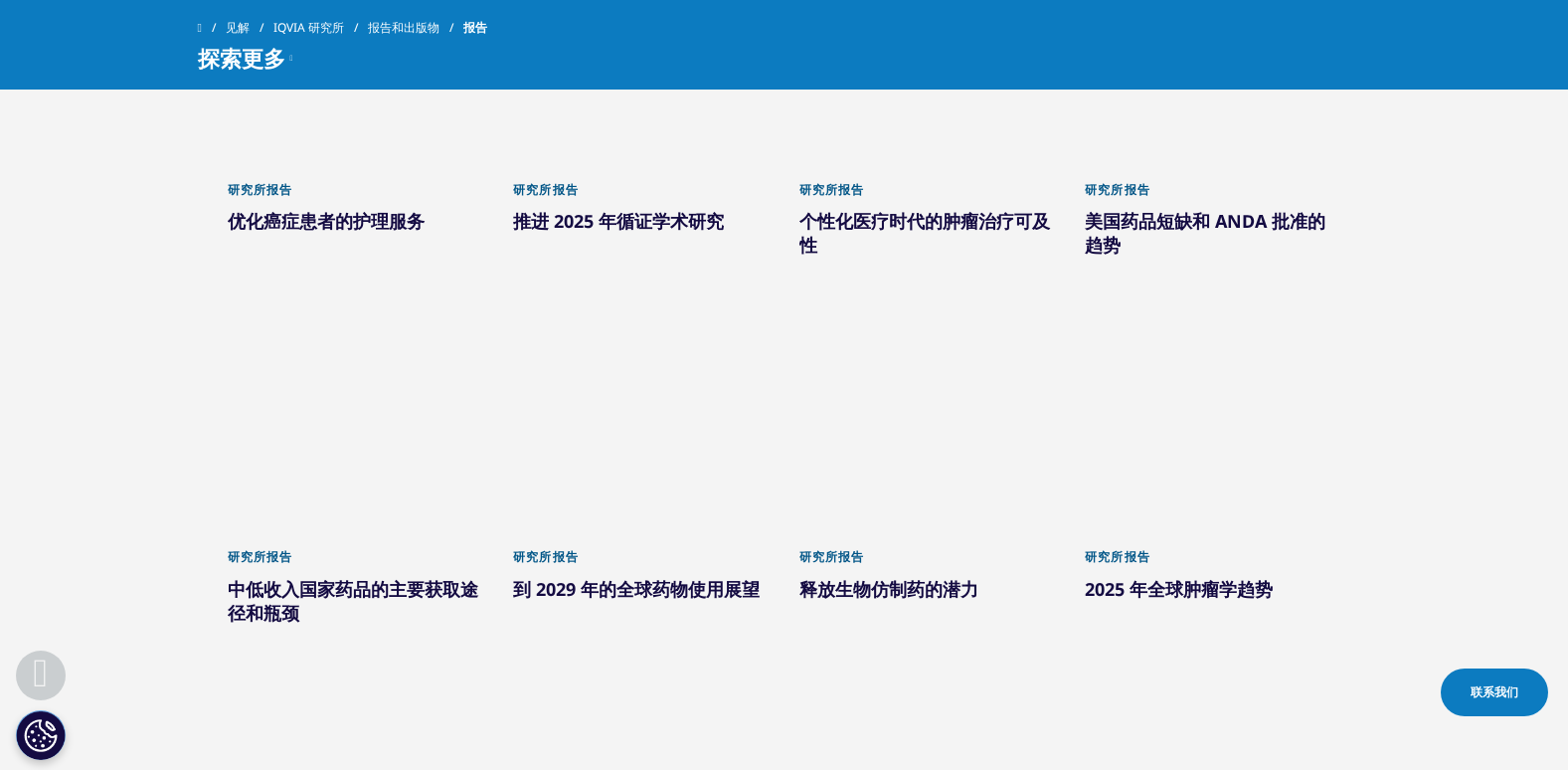
scroll to position [1193, 0]
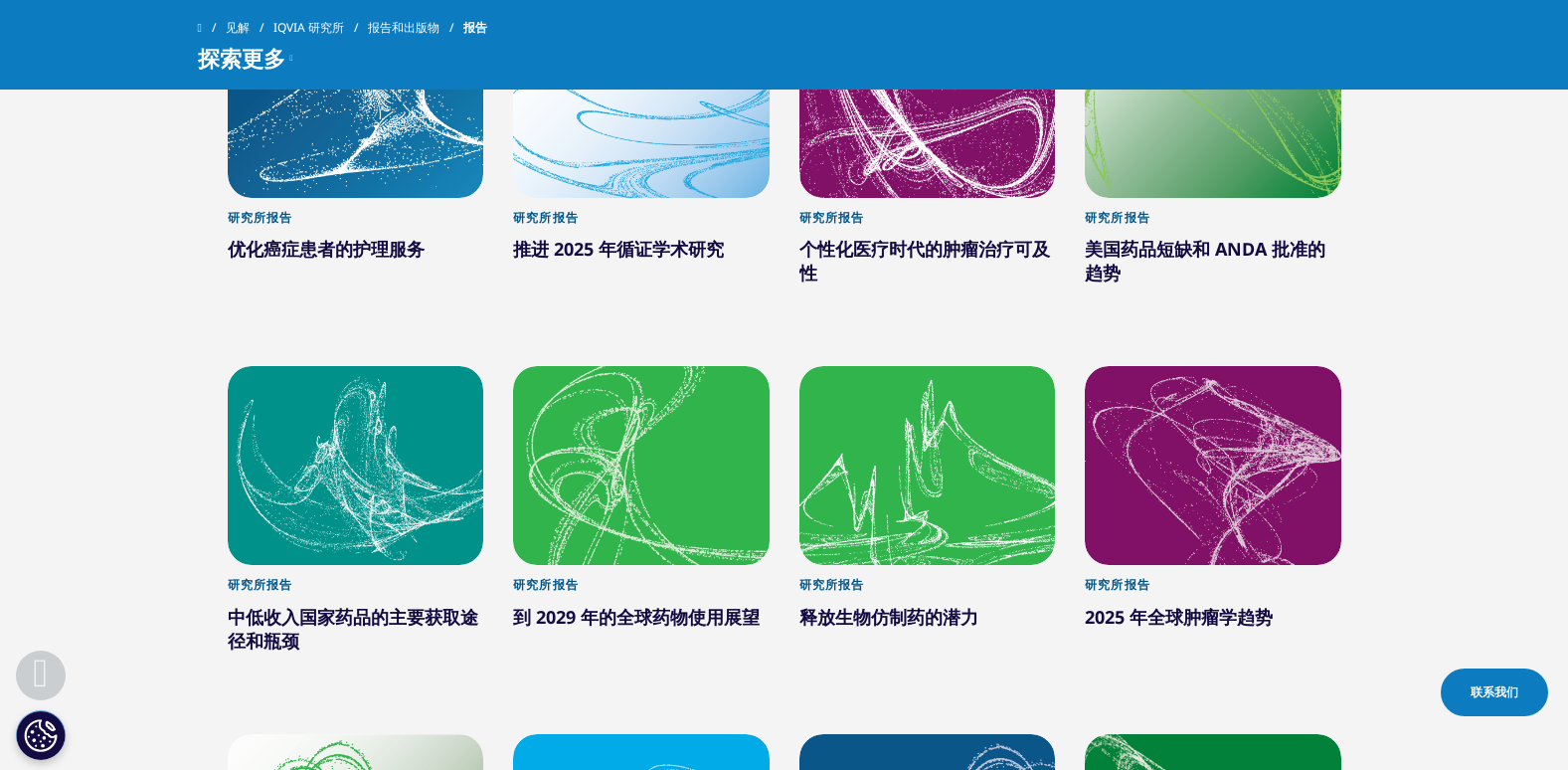
click at [266, 575] on link "研究所报告 中低收入国家药品的主要获取途径和瓶颈" at bounding box center [357, 634] width 257 height 138
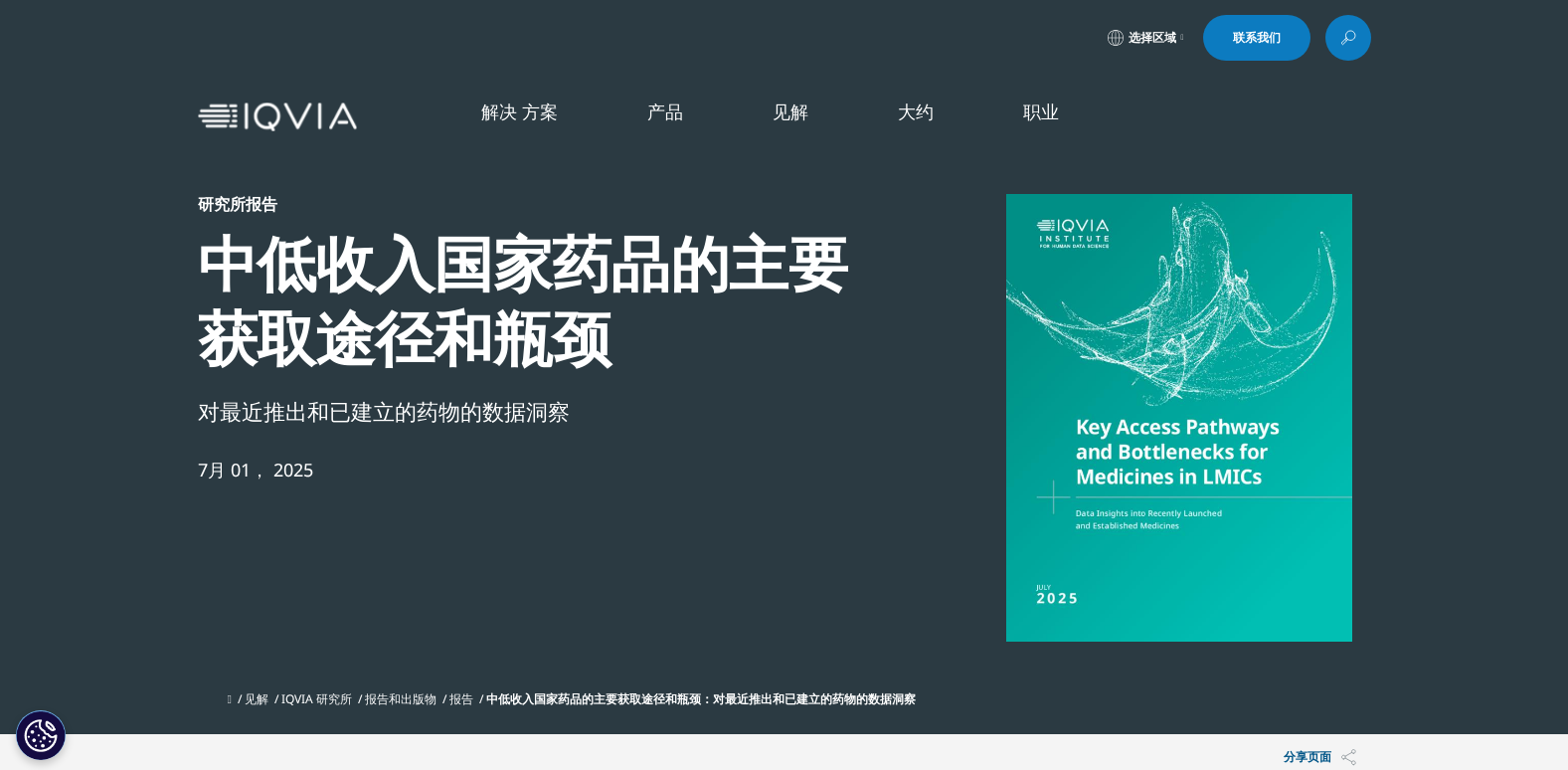
scroll to position [951, 1174]
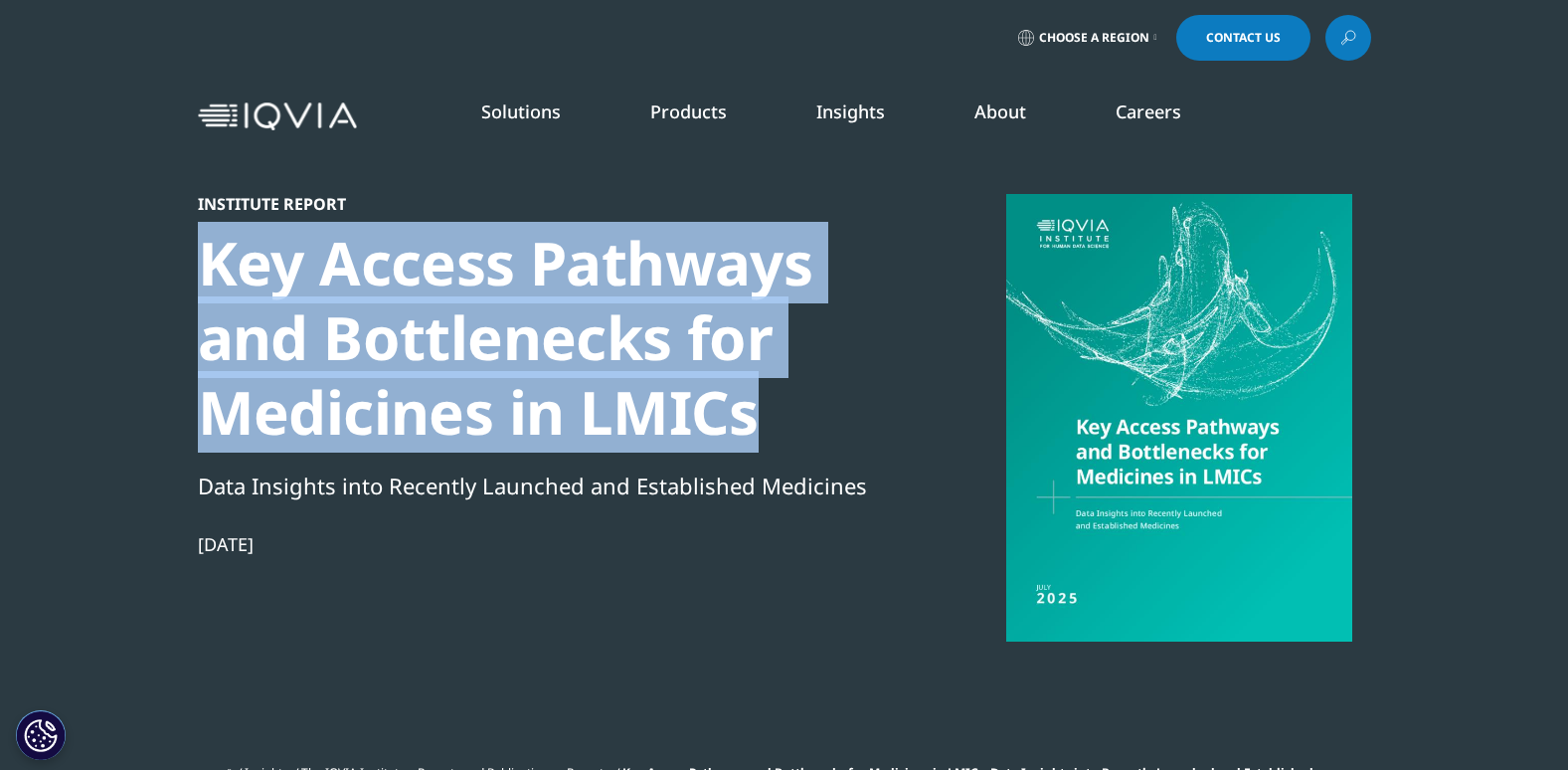
drag, startPoint x: 754, startPoint y: 416, endPoint x: 174, endPoint y: 262, distance: 600.1
click at [174, 262] on section "Institute Report Key Access Pathways and Bottlenecks for Medicines in LMICs Dat…" at bounding box center [784, 403] width 1568 height 807
copy div "Key Access Pathways and Bottlenecks for Medicines in LMICs"
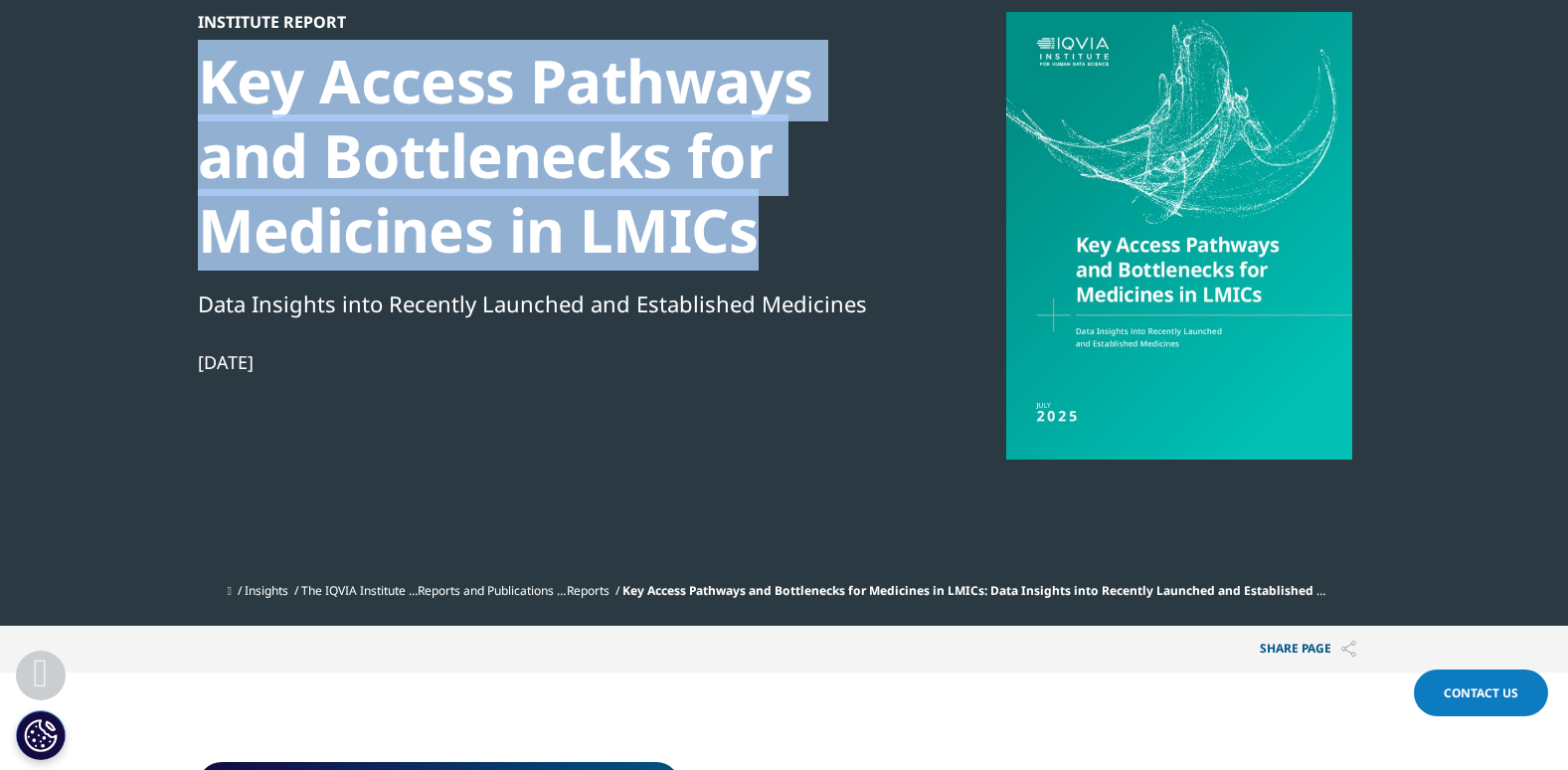
scroll to position [397, 0]
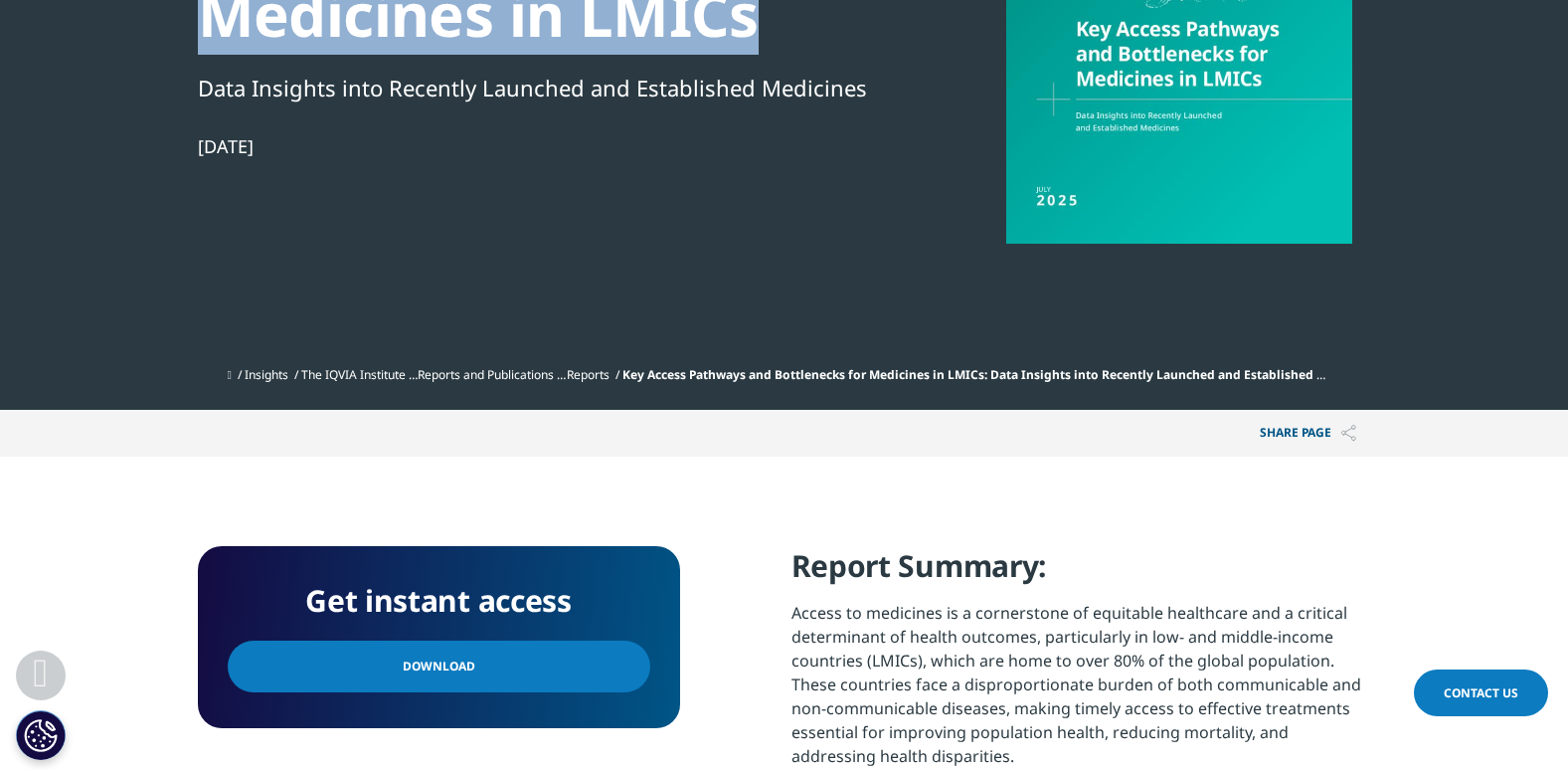
click at [475, 671] on link "Download" at bounding box center [439, 666] width 422 height 52
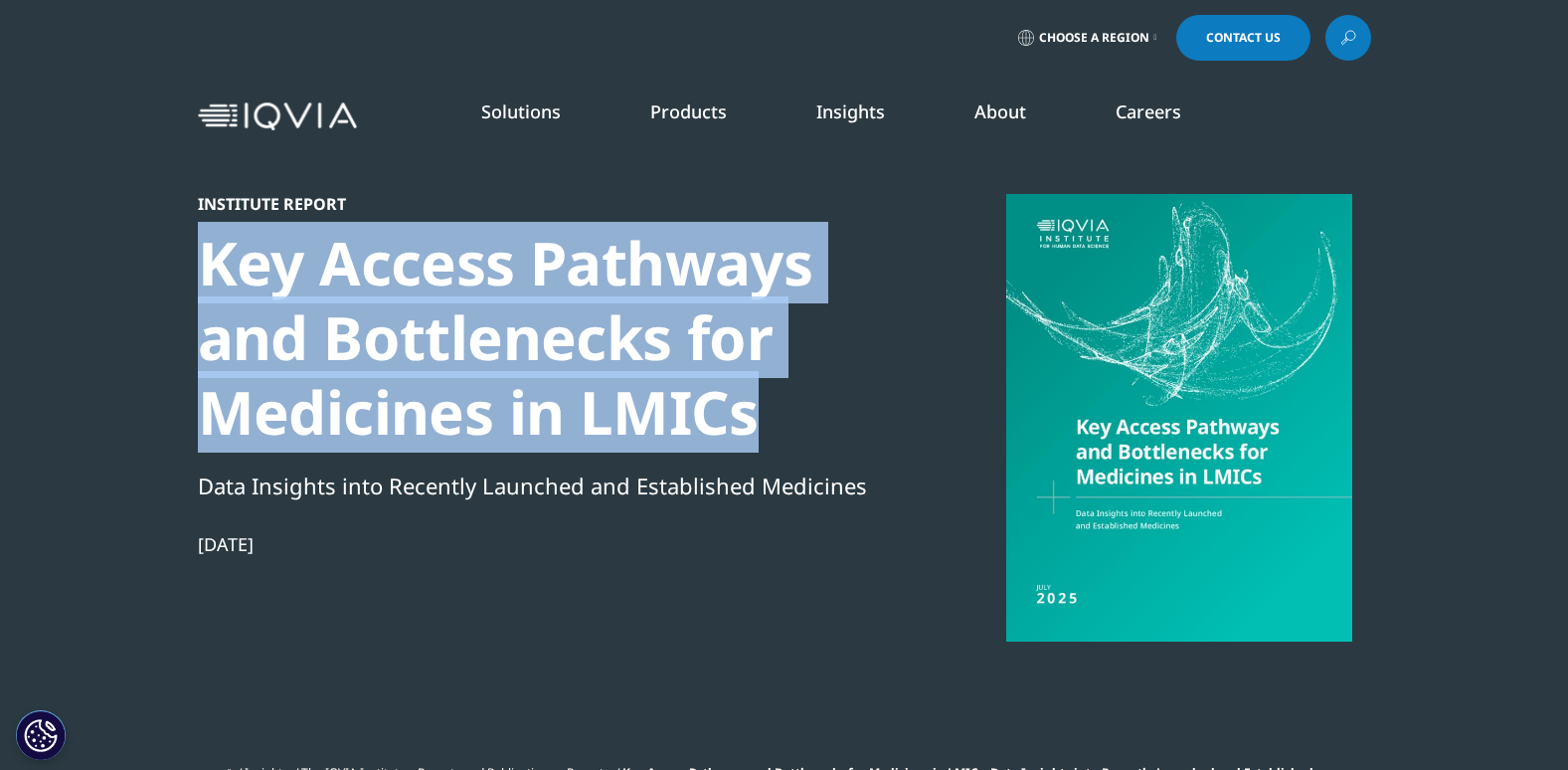
click at [856, 260] on link "News" at bounding box center [991, 268] width 385 height 22
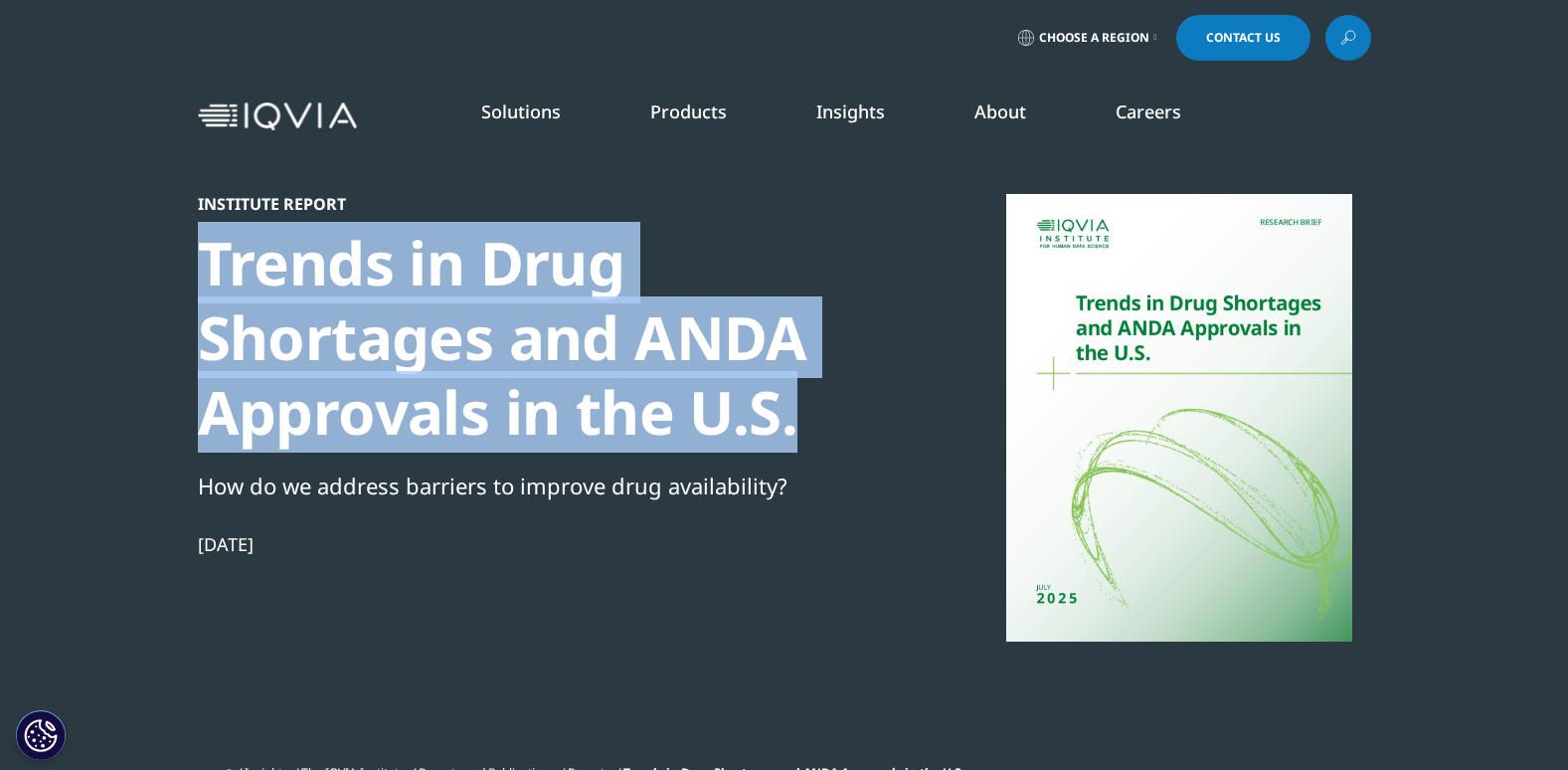
drag, startPoint x: 806, startPoint y: 427, endPoint x: 166, endPoint y: 273, distance: 658.3
click at [166, 273] on section "Institute Report Trends in Drug Shortages and ANDA Approvals in the U.S. How do…" at bounding box center [784, 403] width 1568 height 807
copy div "Trends in Drug Shortages and ANDA Approvals in the U.S."
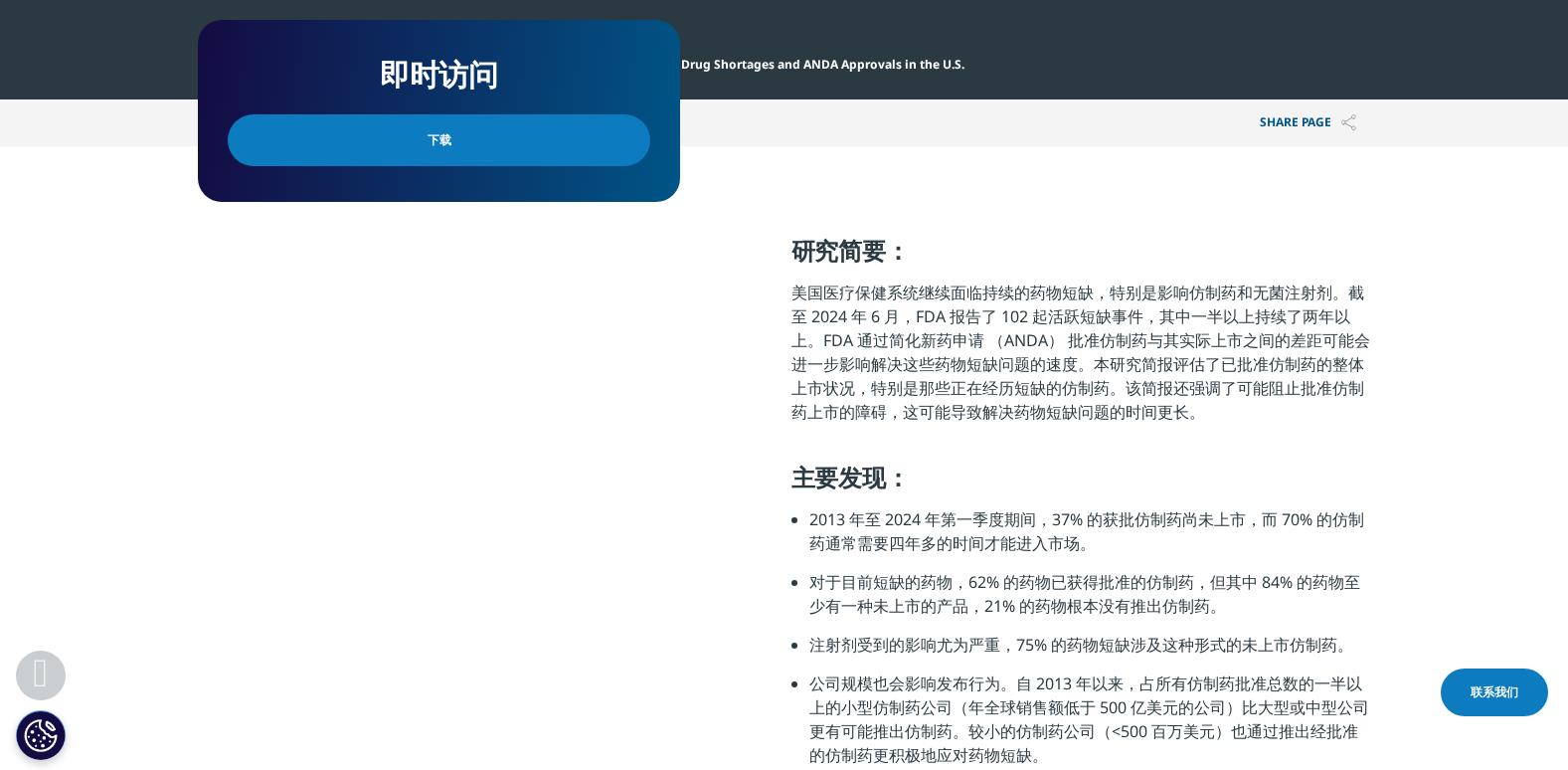
scroll to position [696, 0]
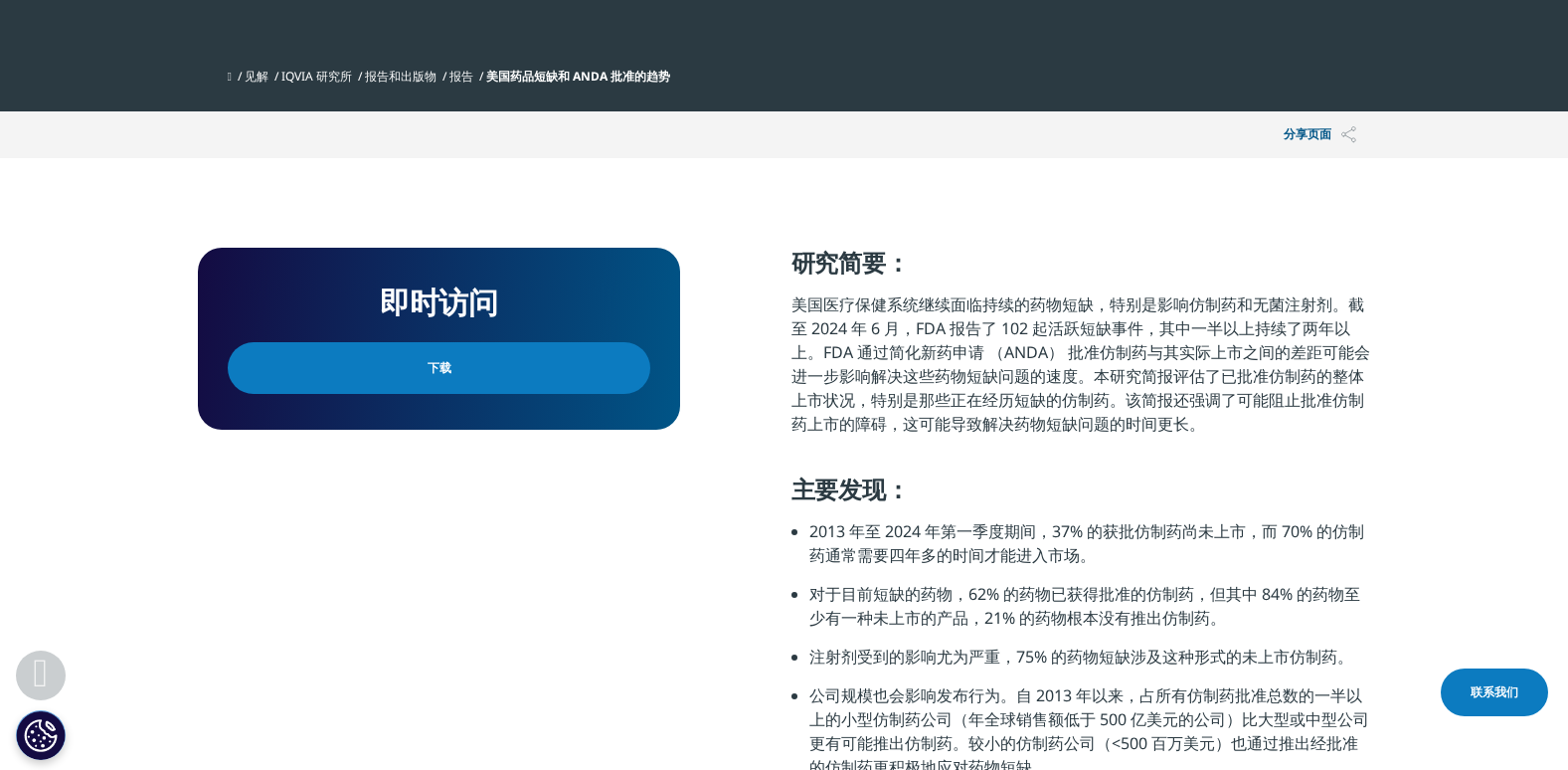
click at [495, 371] on link "下载" at bounding box center [439, 368] width 422 height 52
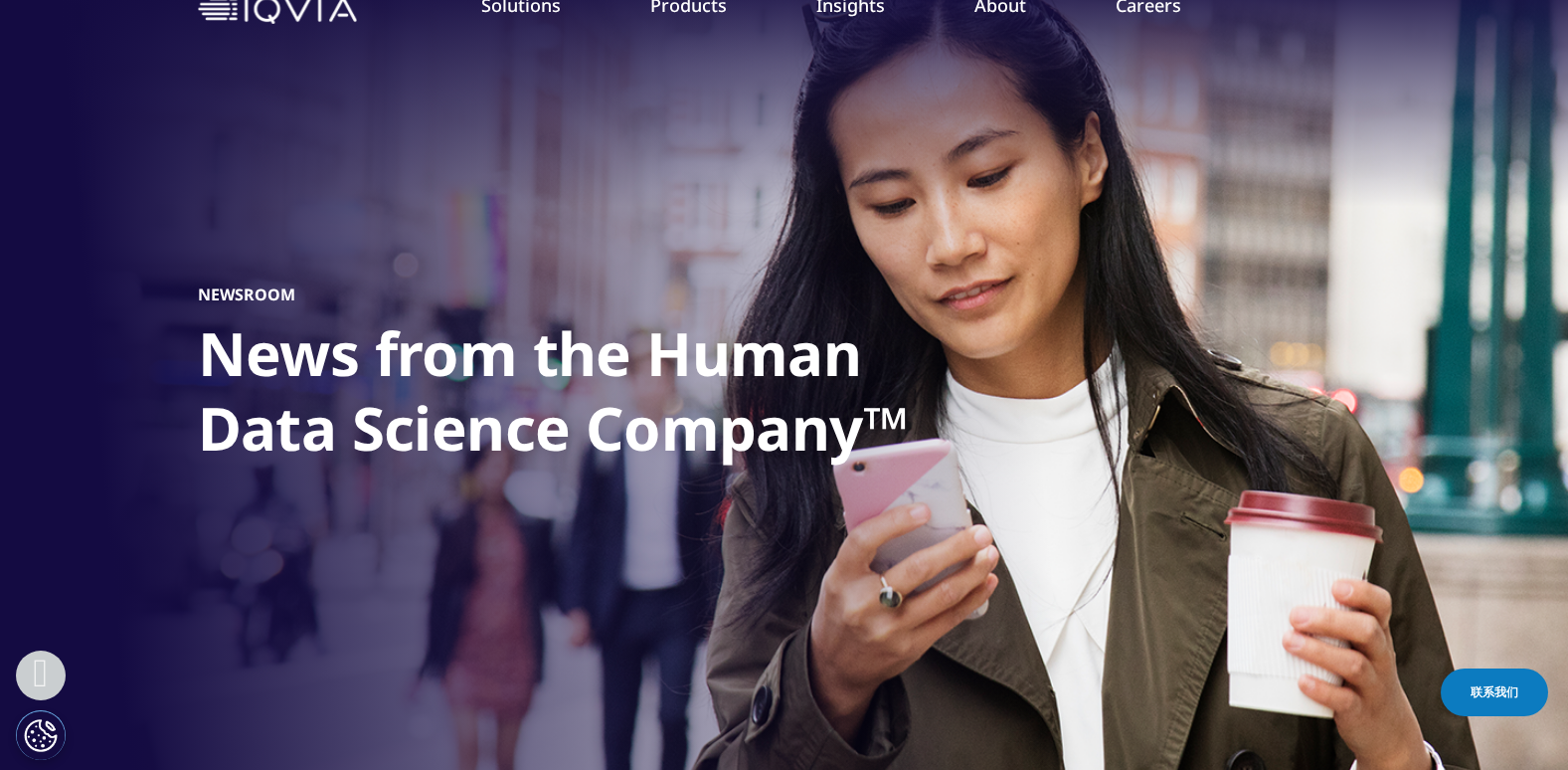
scroll to position [101, 0]
